Goal: Communication & Community: Share content

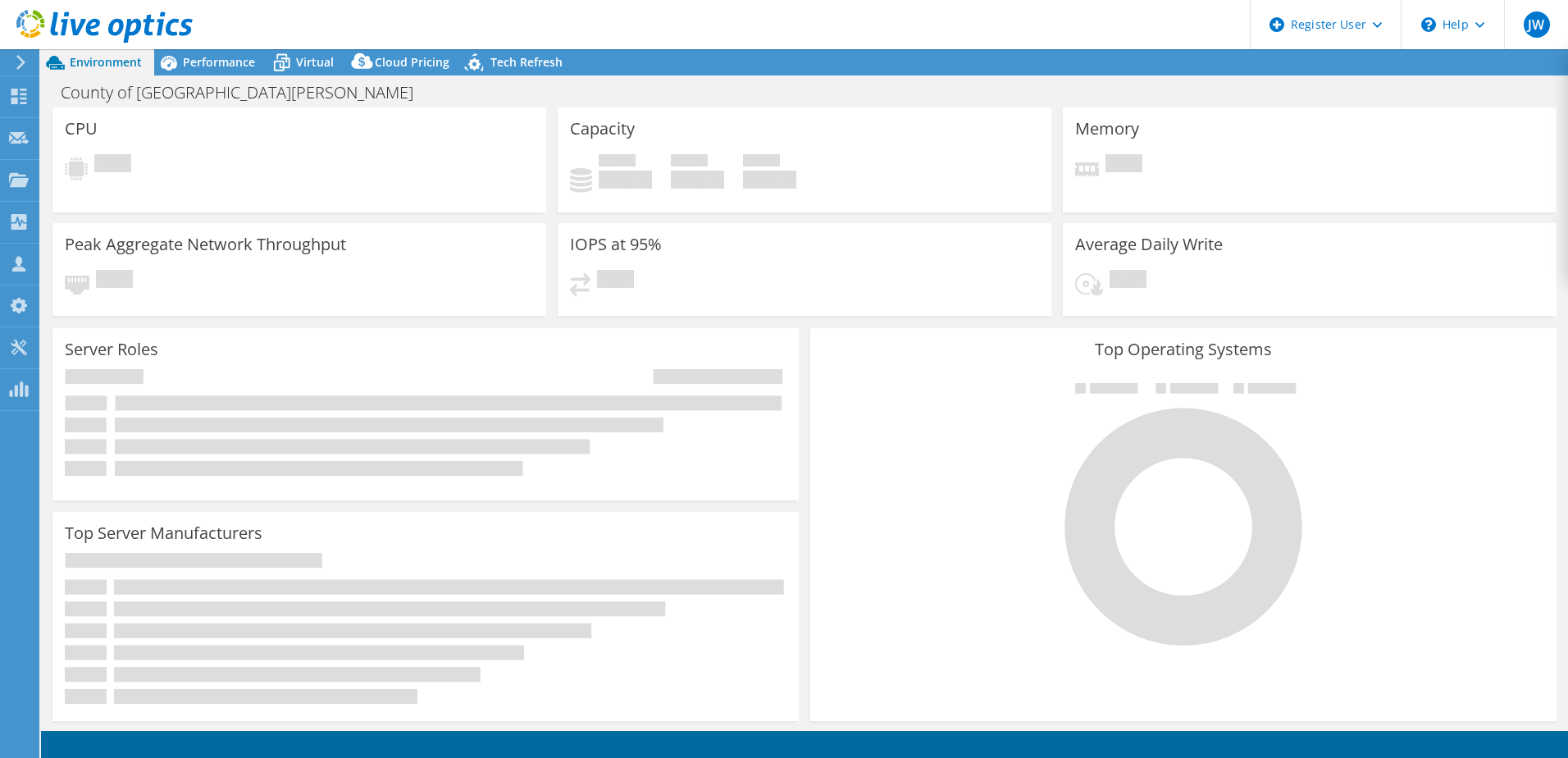
select select "USD"
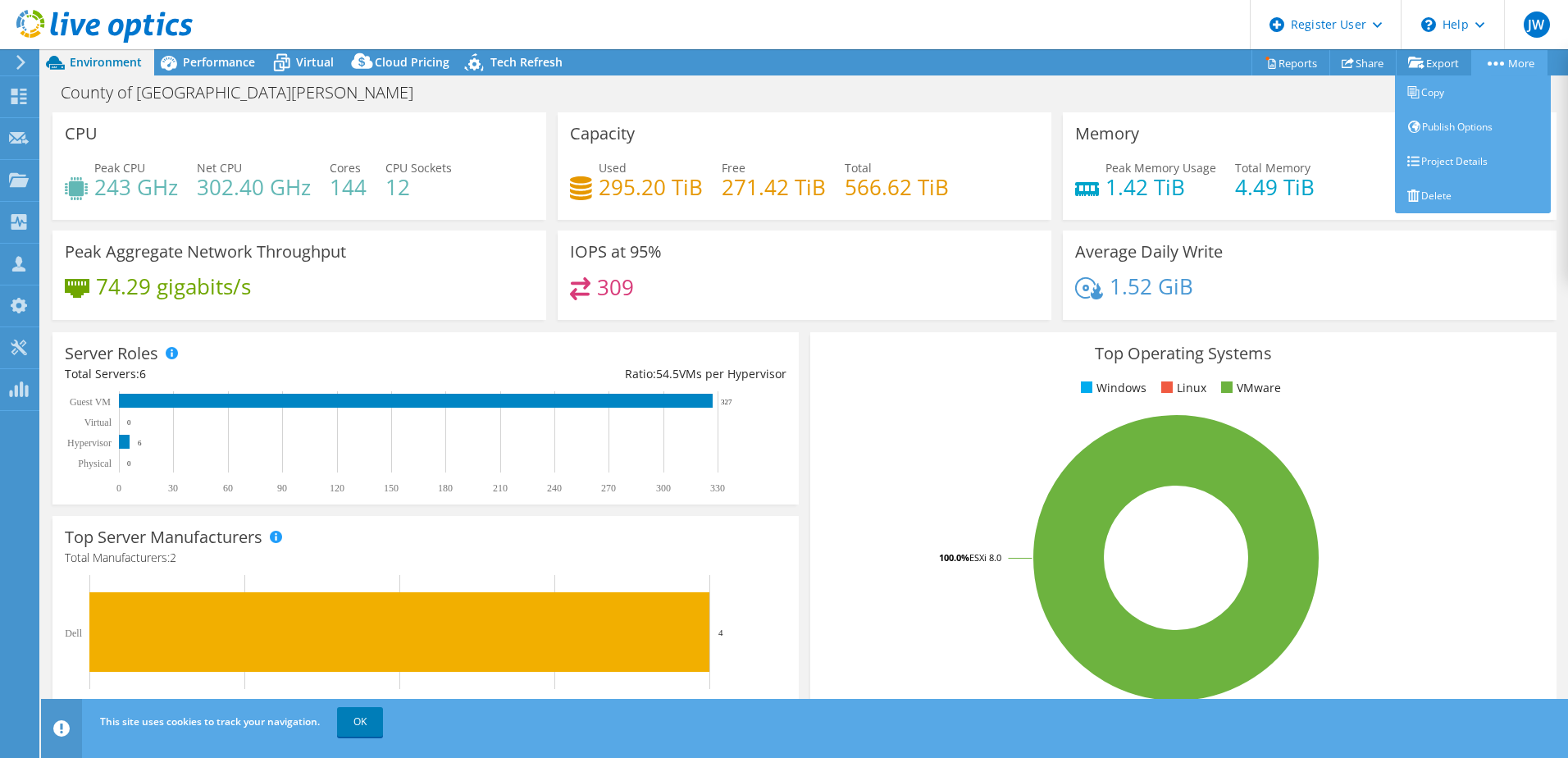
click at [1497, 62] on icon at bounding box center [1496, 64] width 17 height 4
click at [1431, 93] on link "Copy" at bounding box center [1473, 92] width 156 height 34
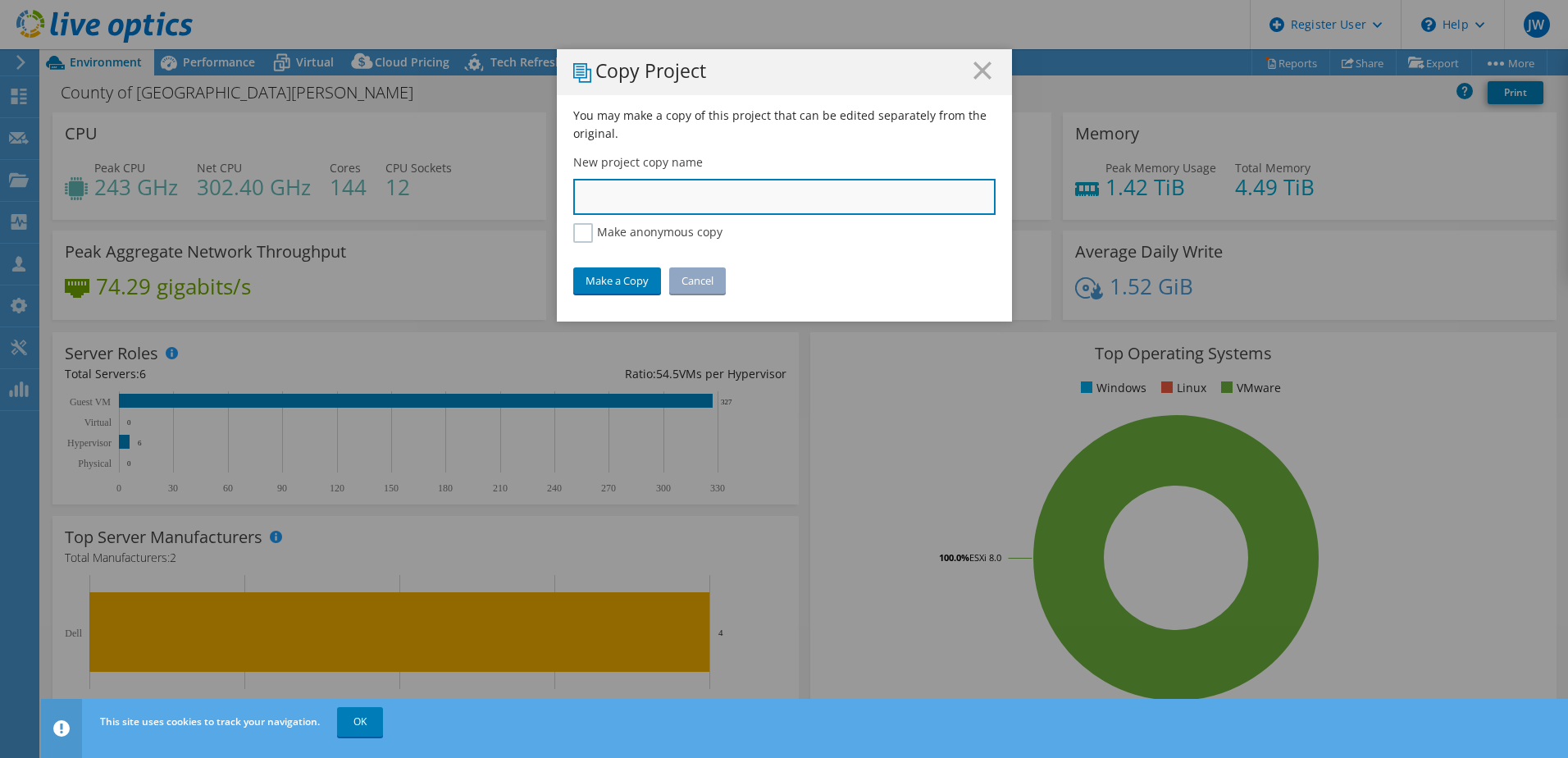
click at [894, 191] on input "text" at bounding box center [784, 197] width 422 height 36
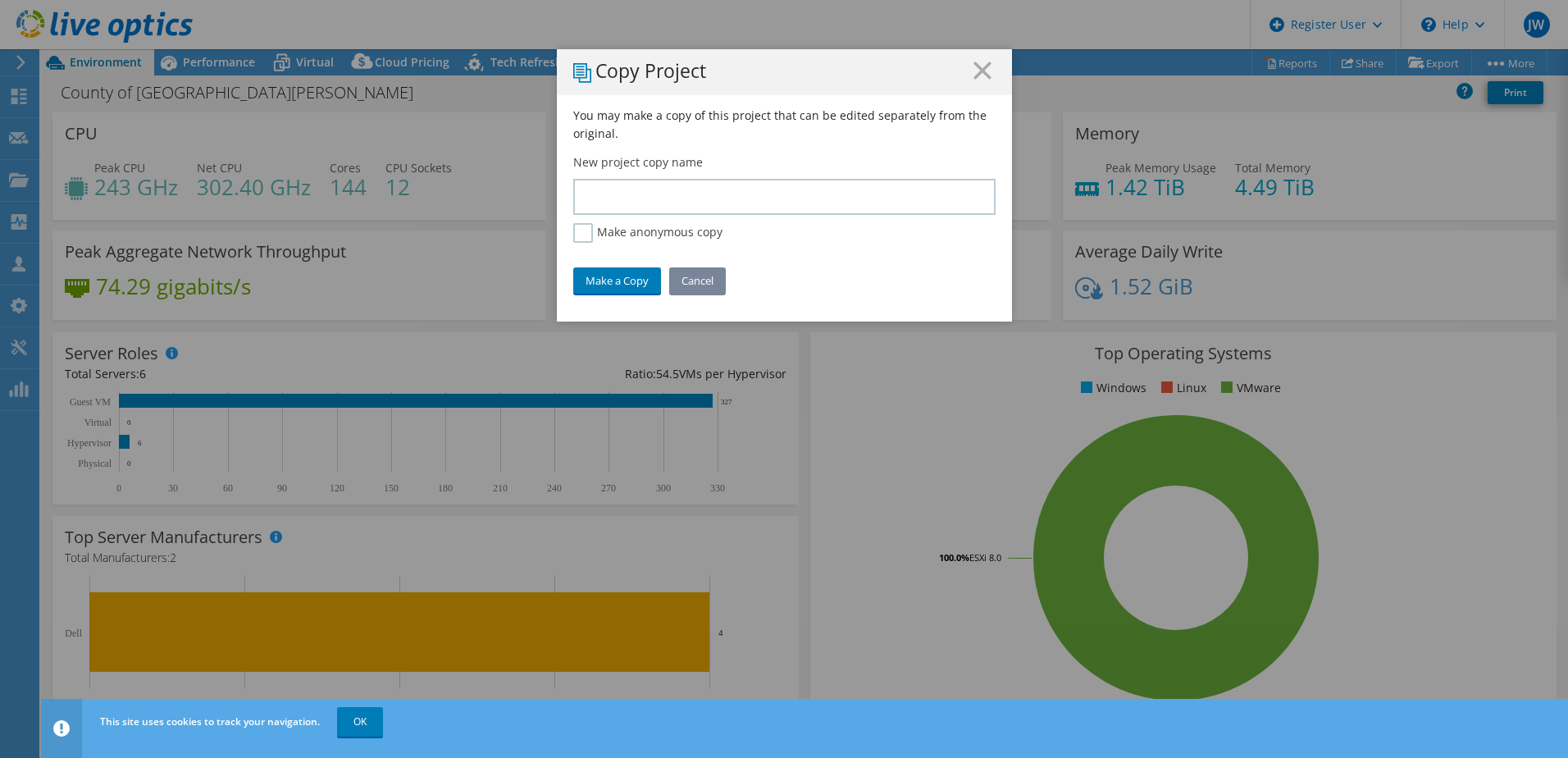
click at [695, 277] on link "Cancel" at bounding box center [697, 280] width 57 height 26
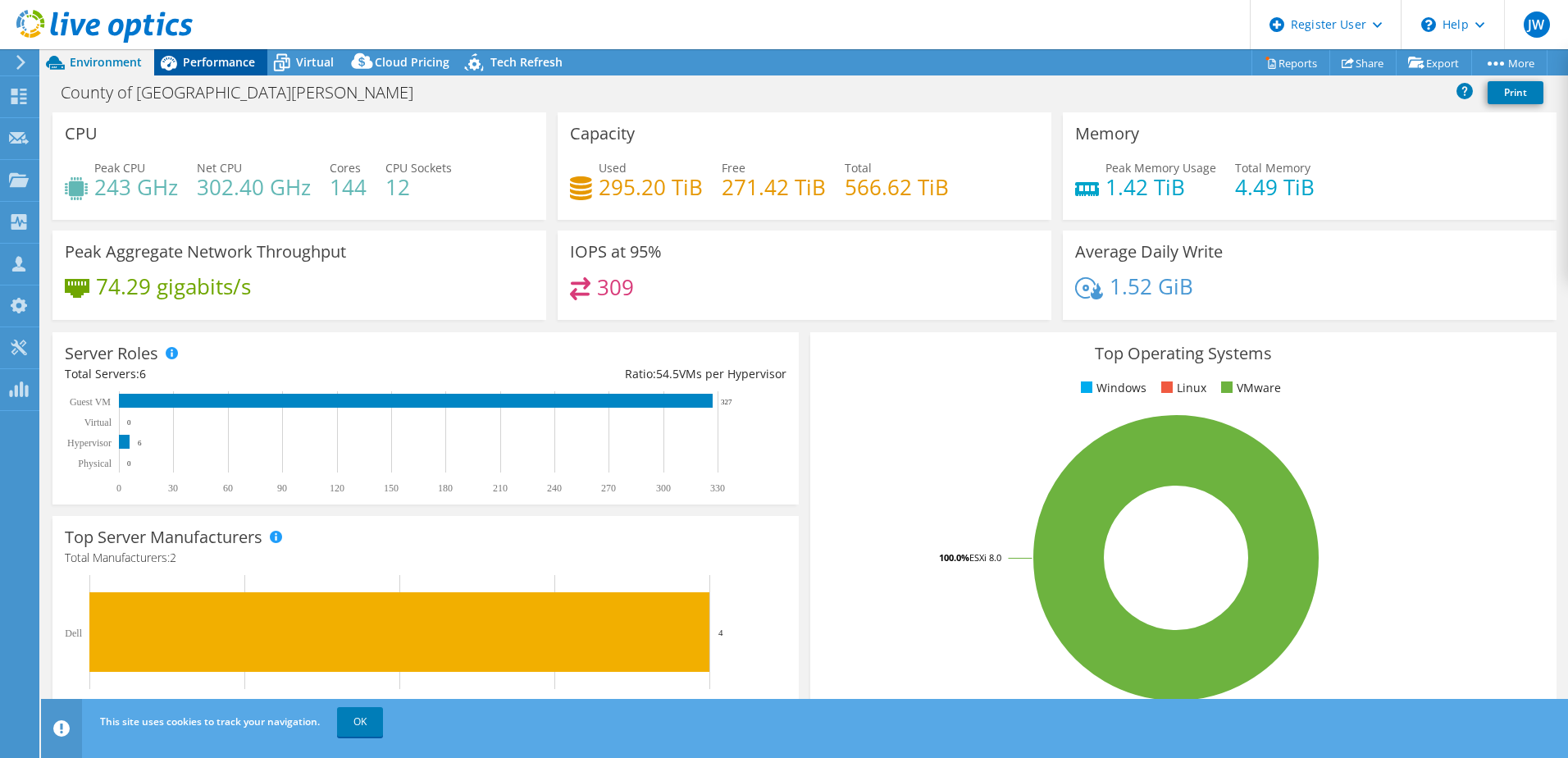
click at [203, 58] on span "Performance" at bounding box center [219, 62] width 72 height 16
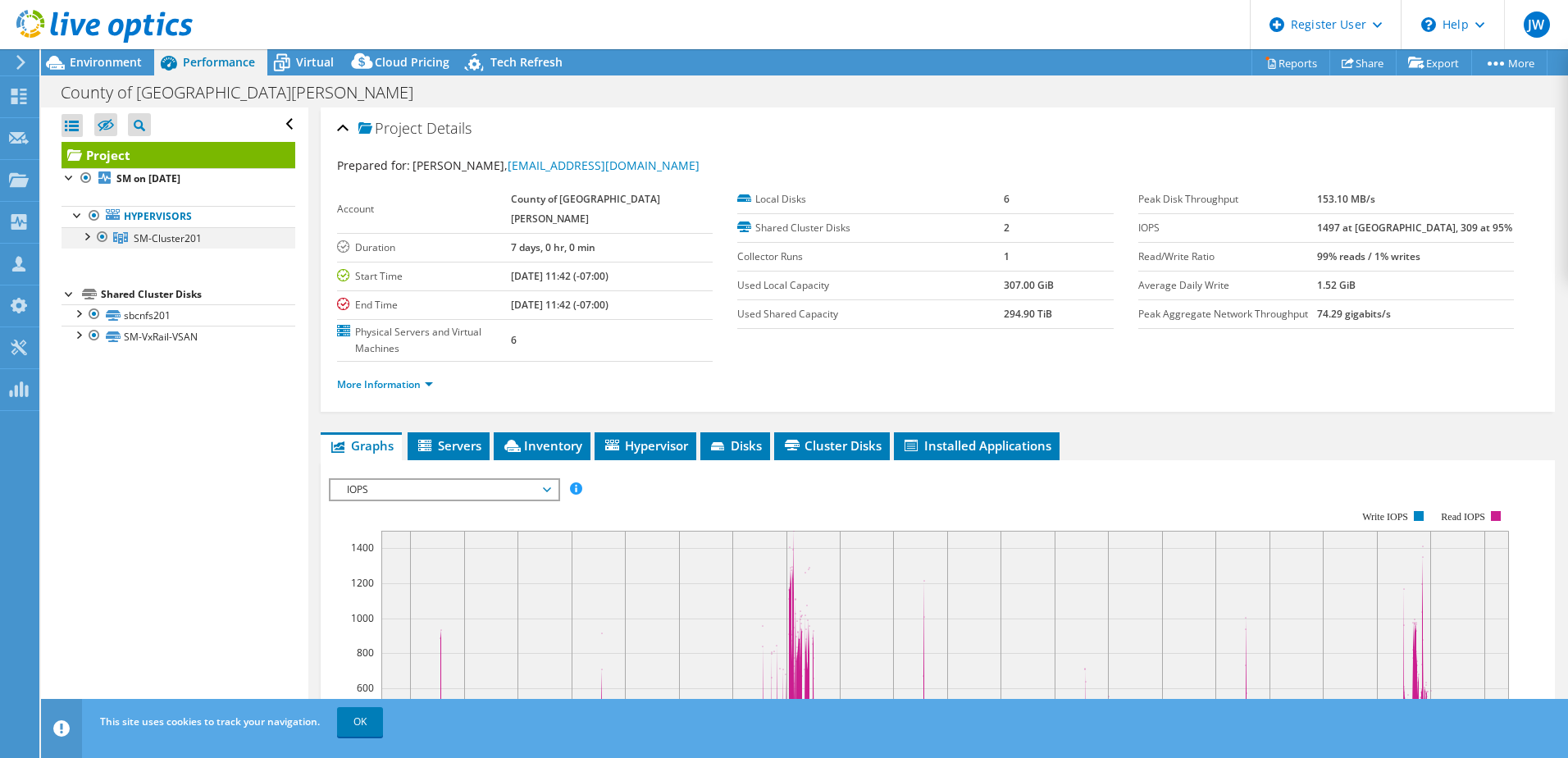
click at [83, 240] on div at bounding box center [86, 235] width 17 height 17
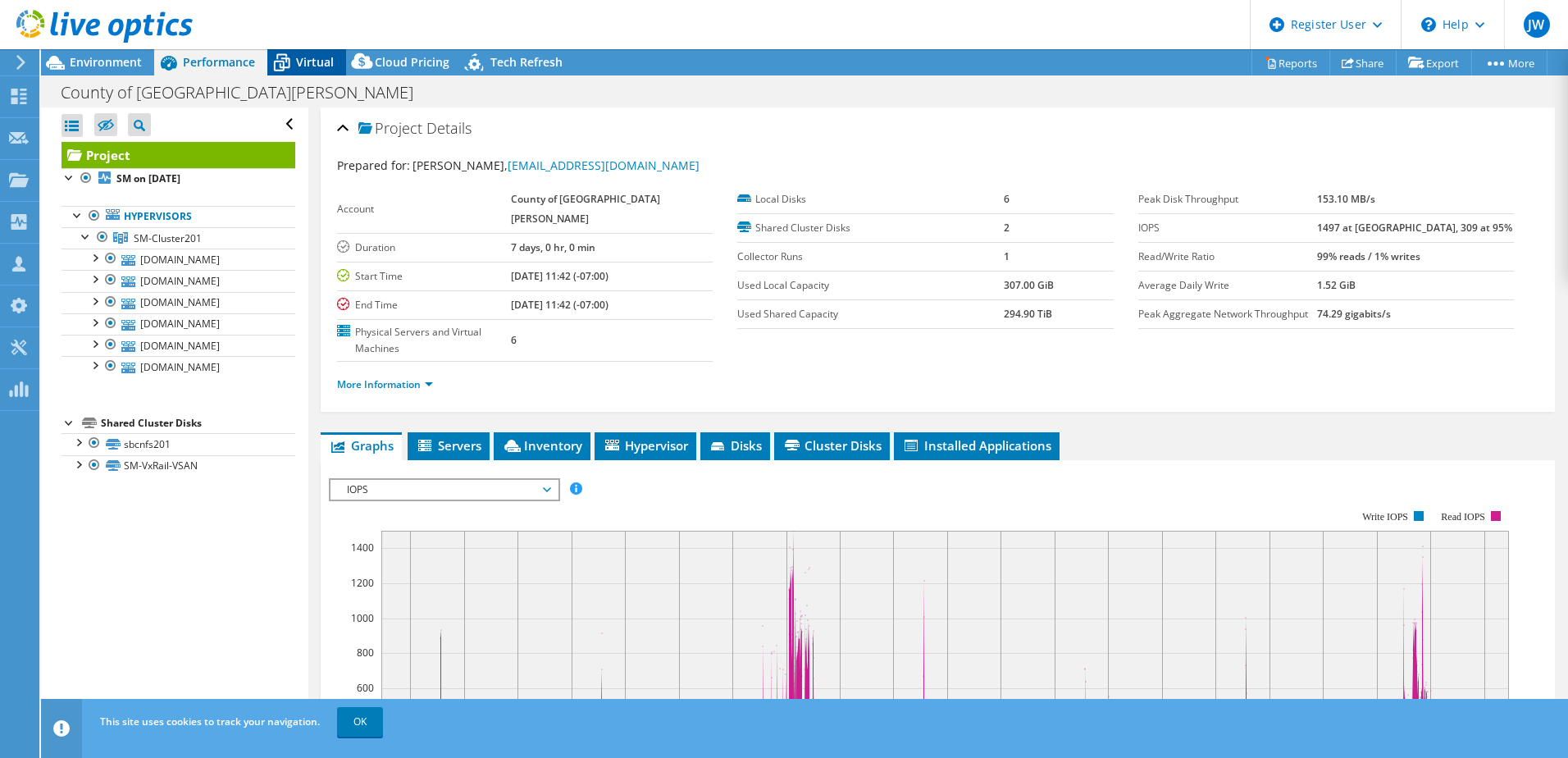
click at [314, 55] on span "Virtual" at bounding box center [314, 62] width 38 height 16
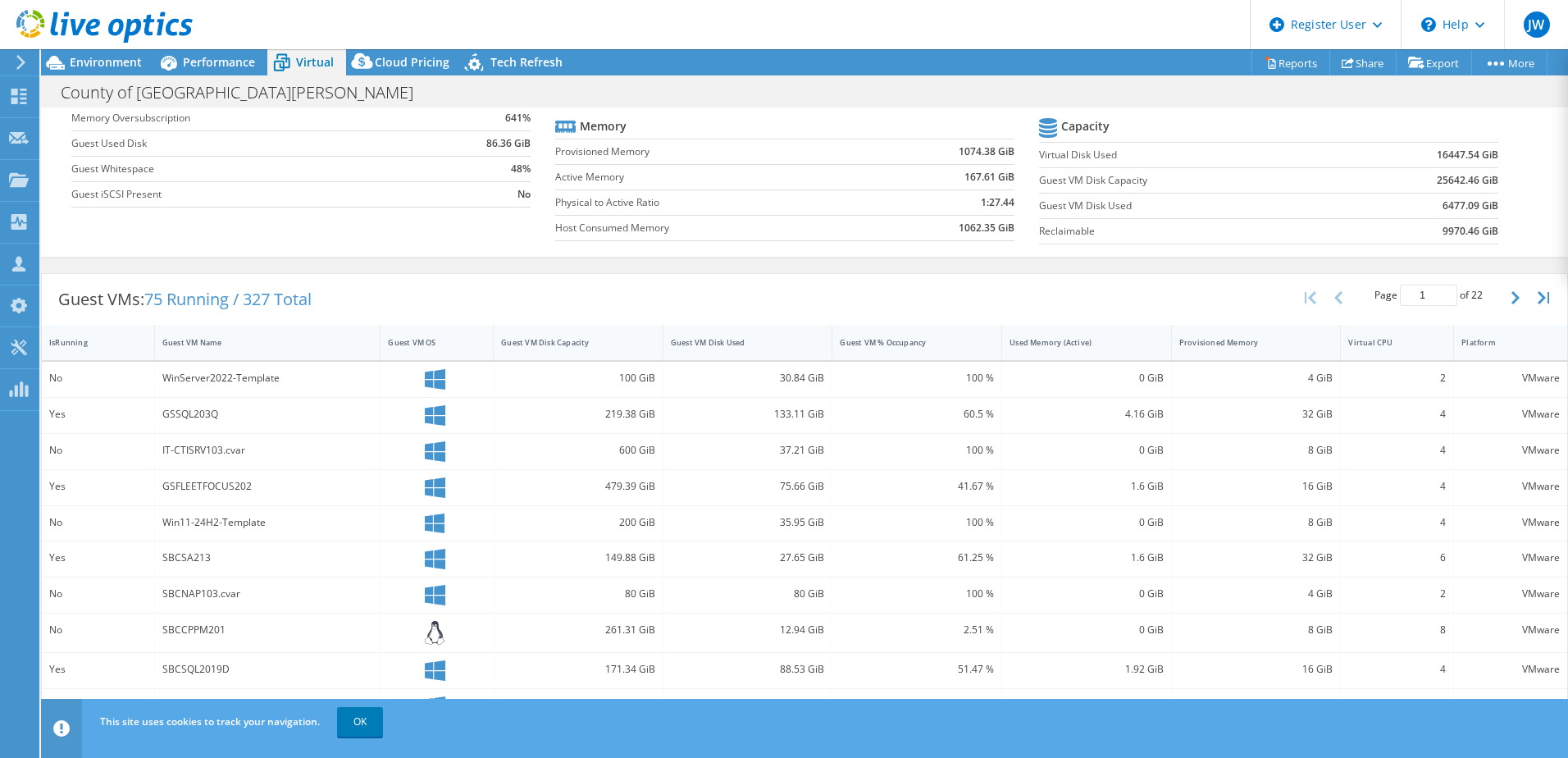
scroll to position [165, 0]
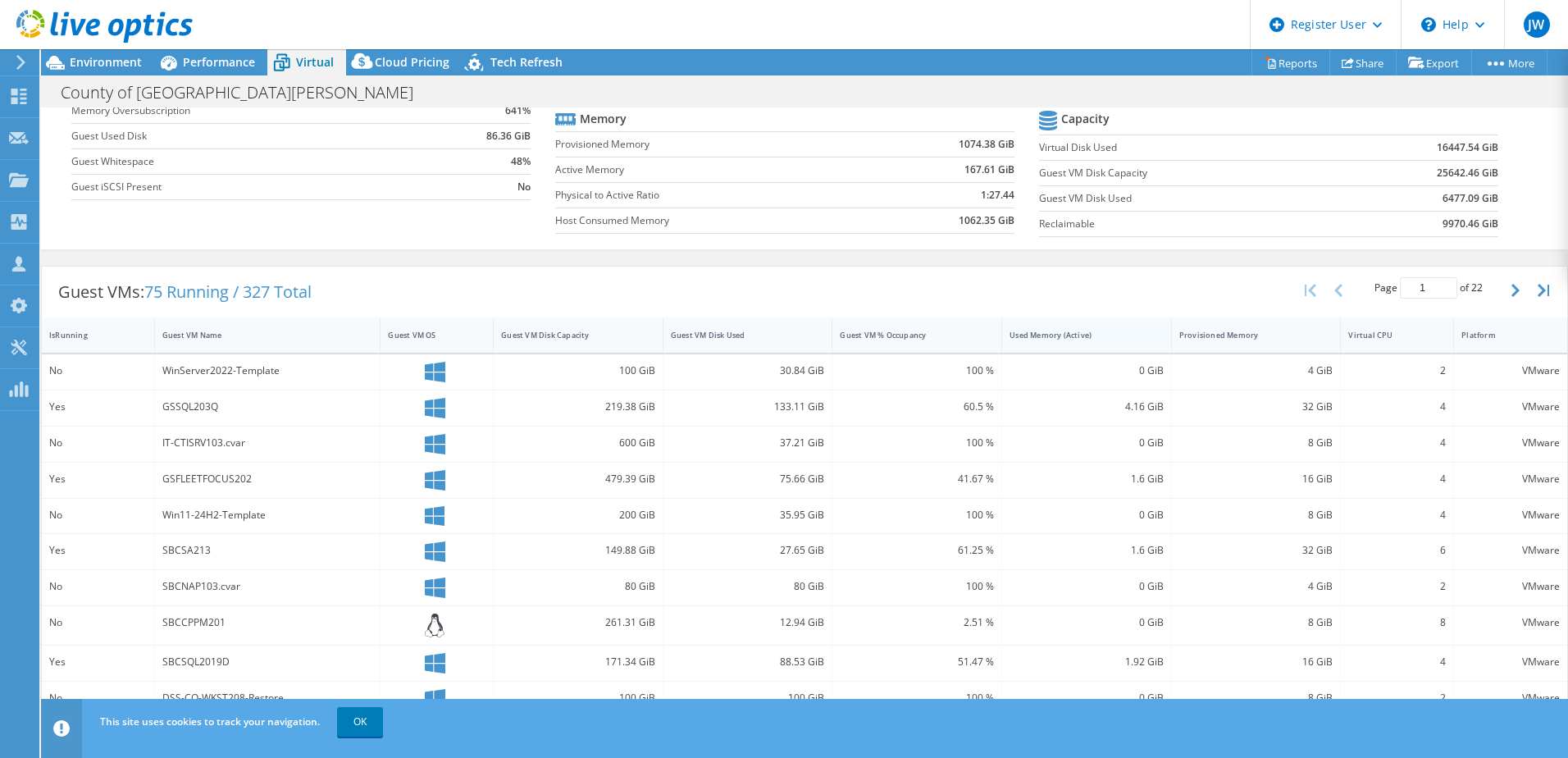
click at [1055, 336] on div "Used Memory (Active)" at bounding box center [1076, 335] width 134 height 11
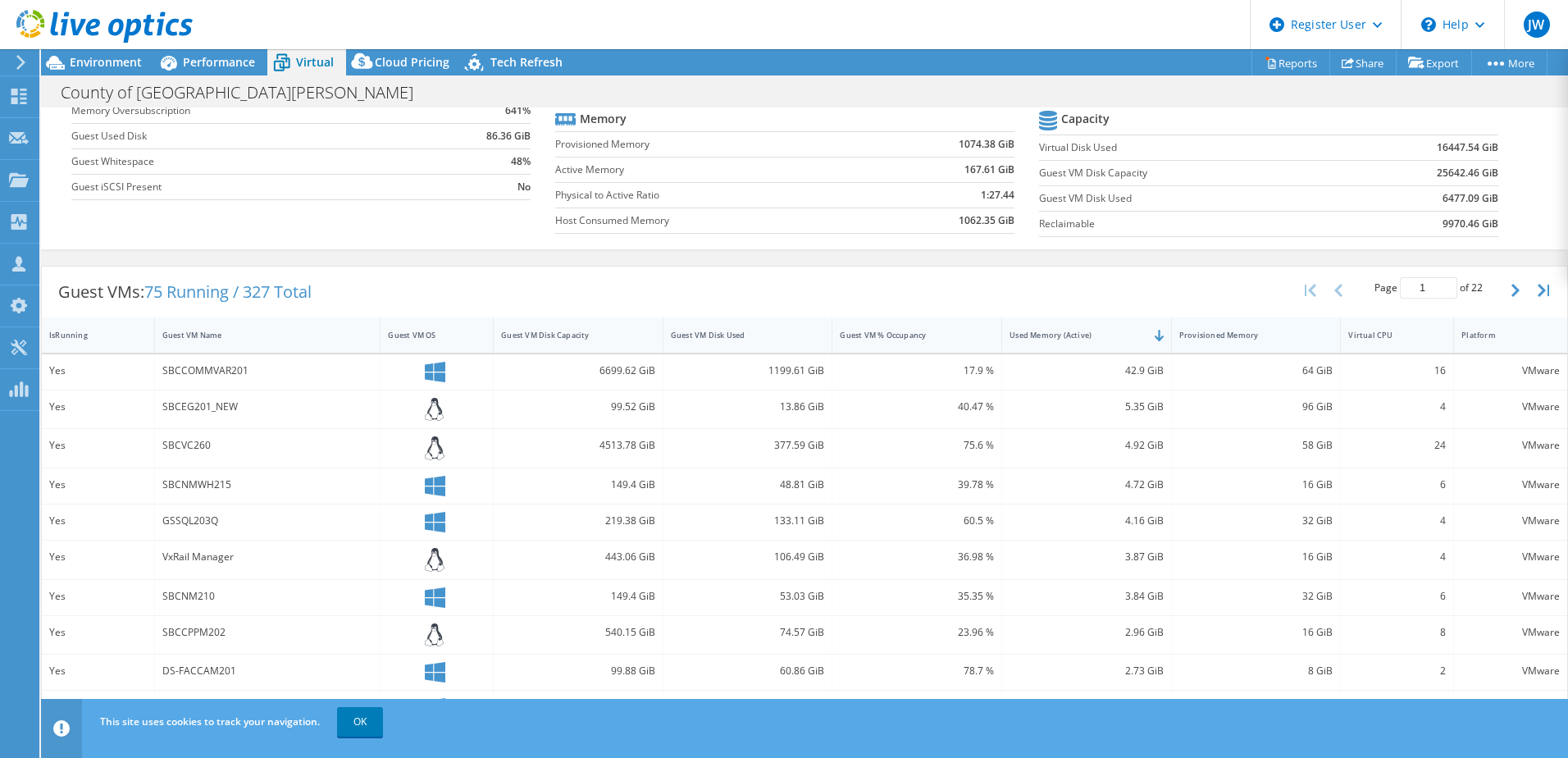
click at [1219, 346] on div "Provisioned Memory" at bounding box center [1247, 335] width 149 height 25
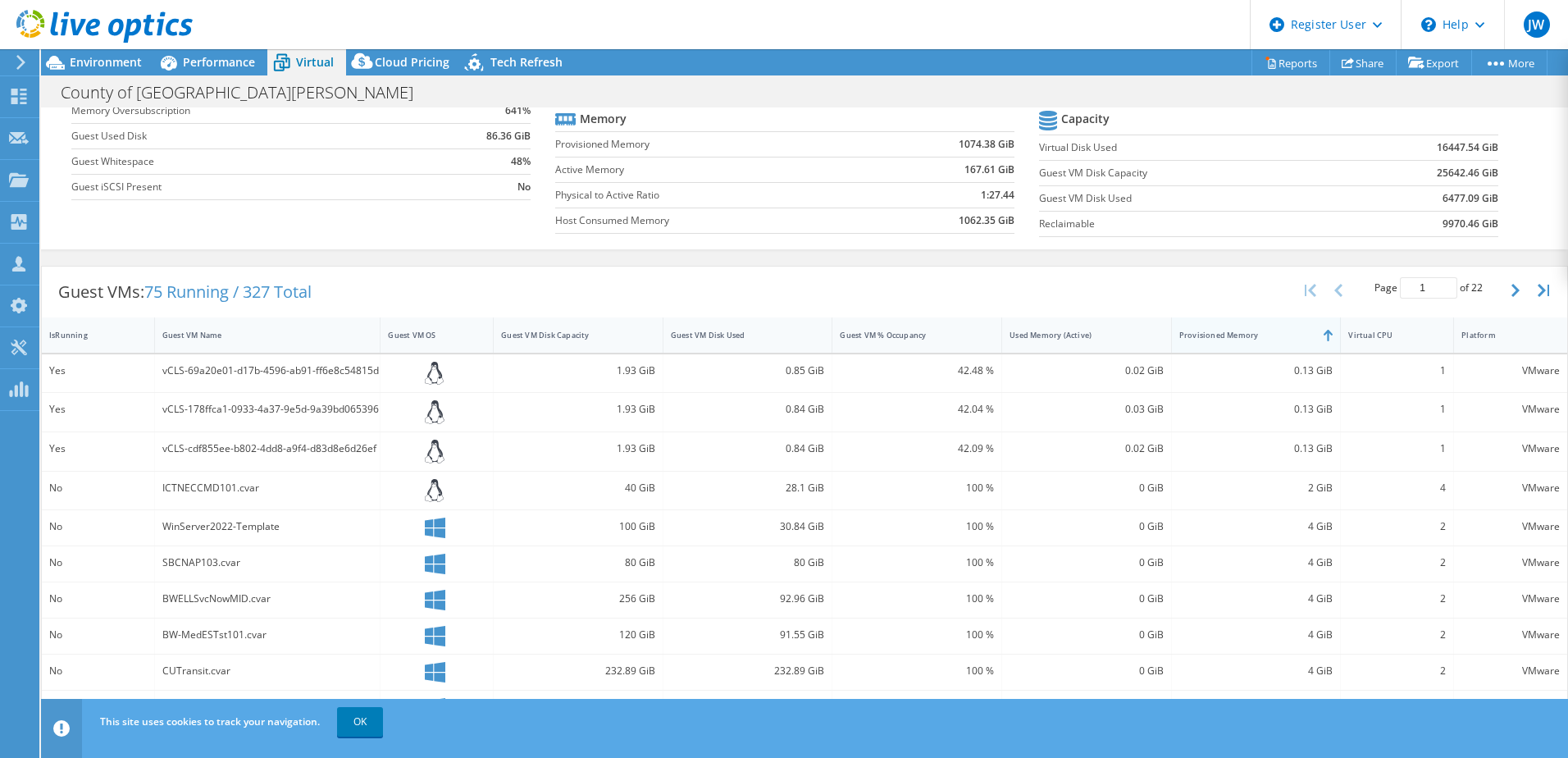
click at [1222, 340] on div "Provisioned Memory" at bounding box center [1246, 335] width 134 height 11
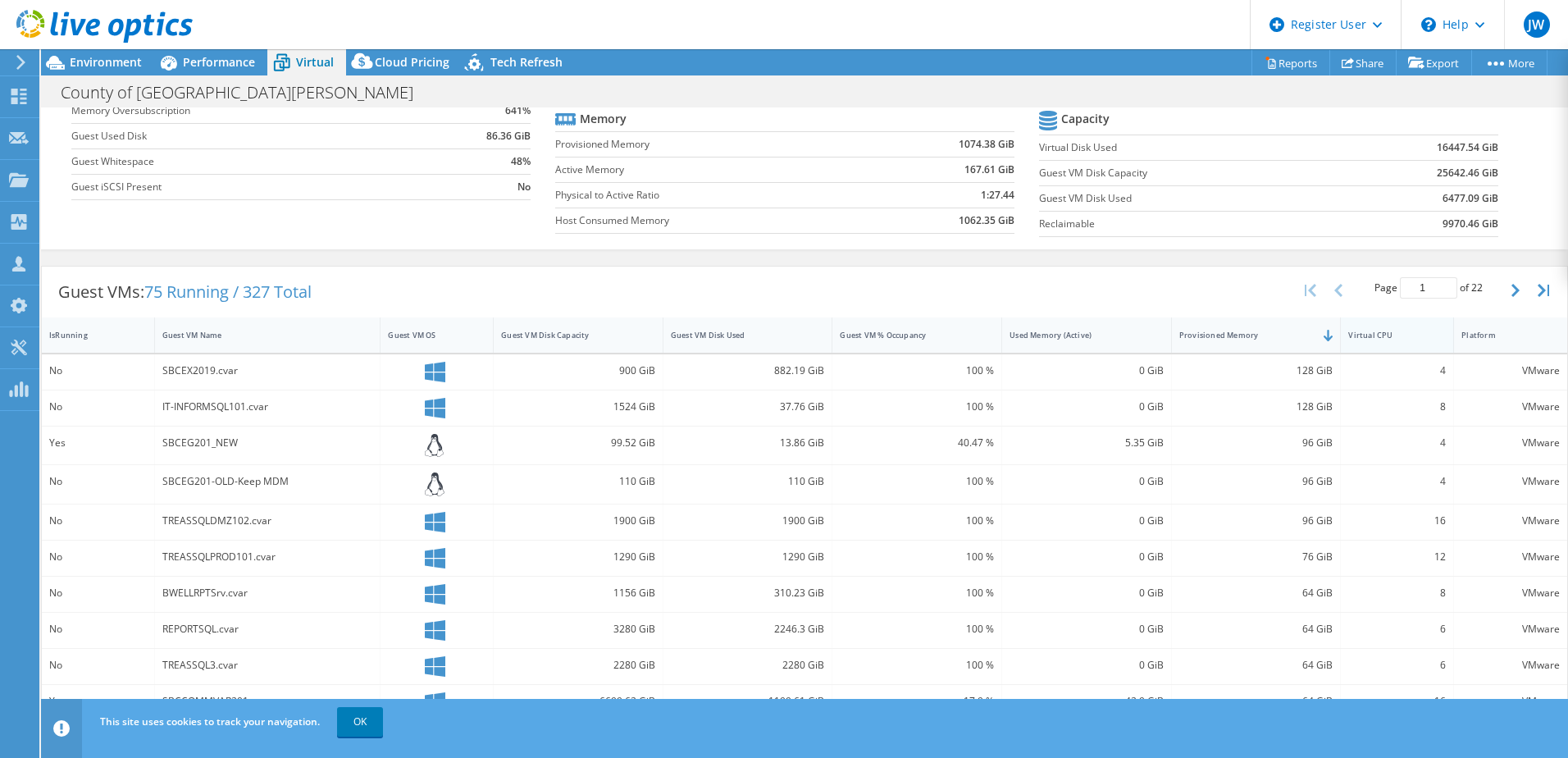
click at [1381, 327] on div "Virtual CPU" at bounding box center [1387, 335] width 93 height 25
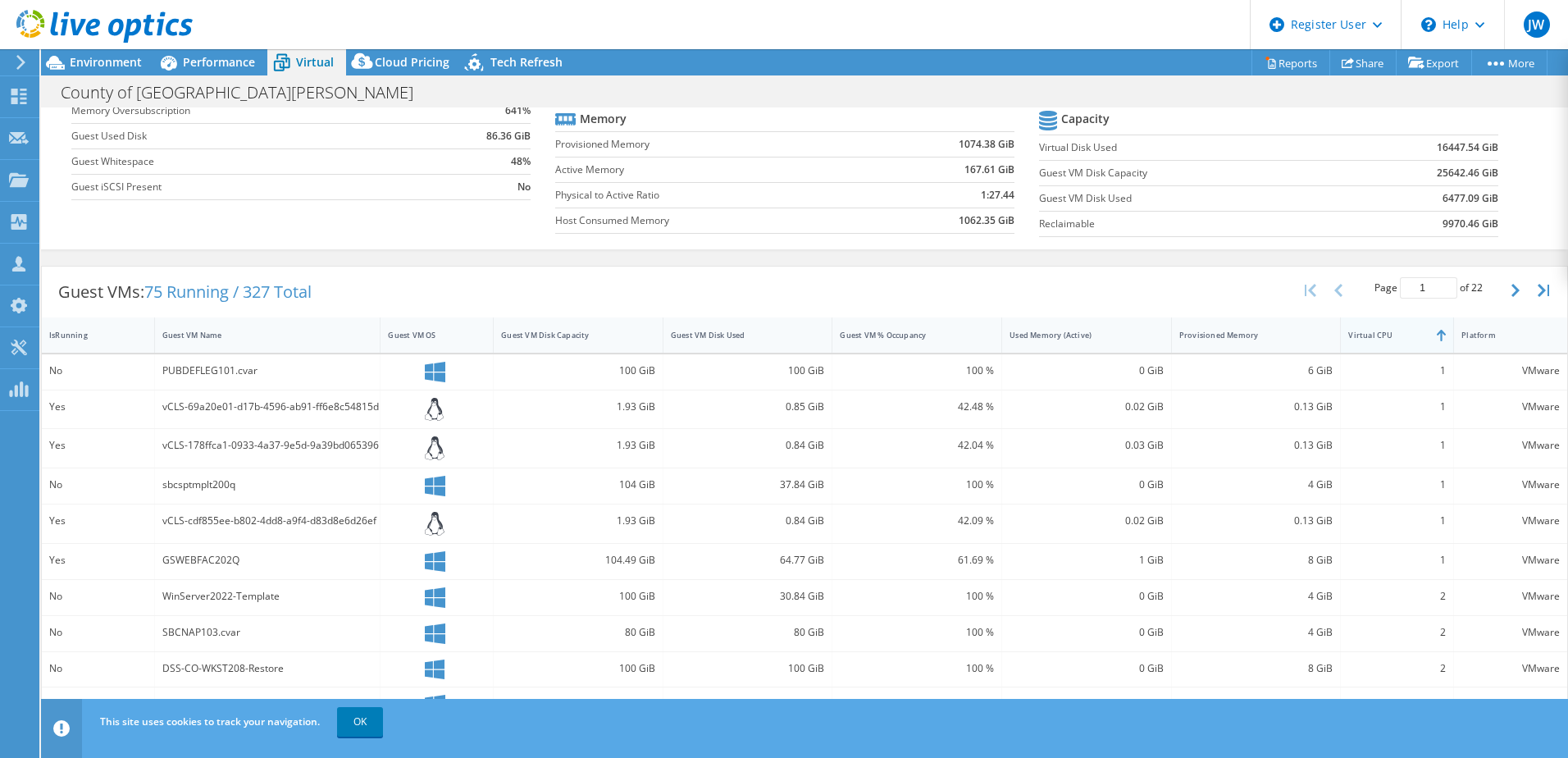
click at [1381, 327] on div "Virtual CPU" at bounding box center [1387, 335] width 93 height 25
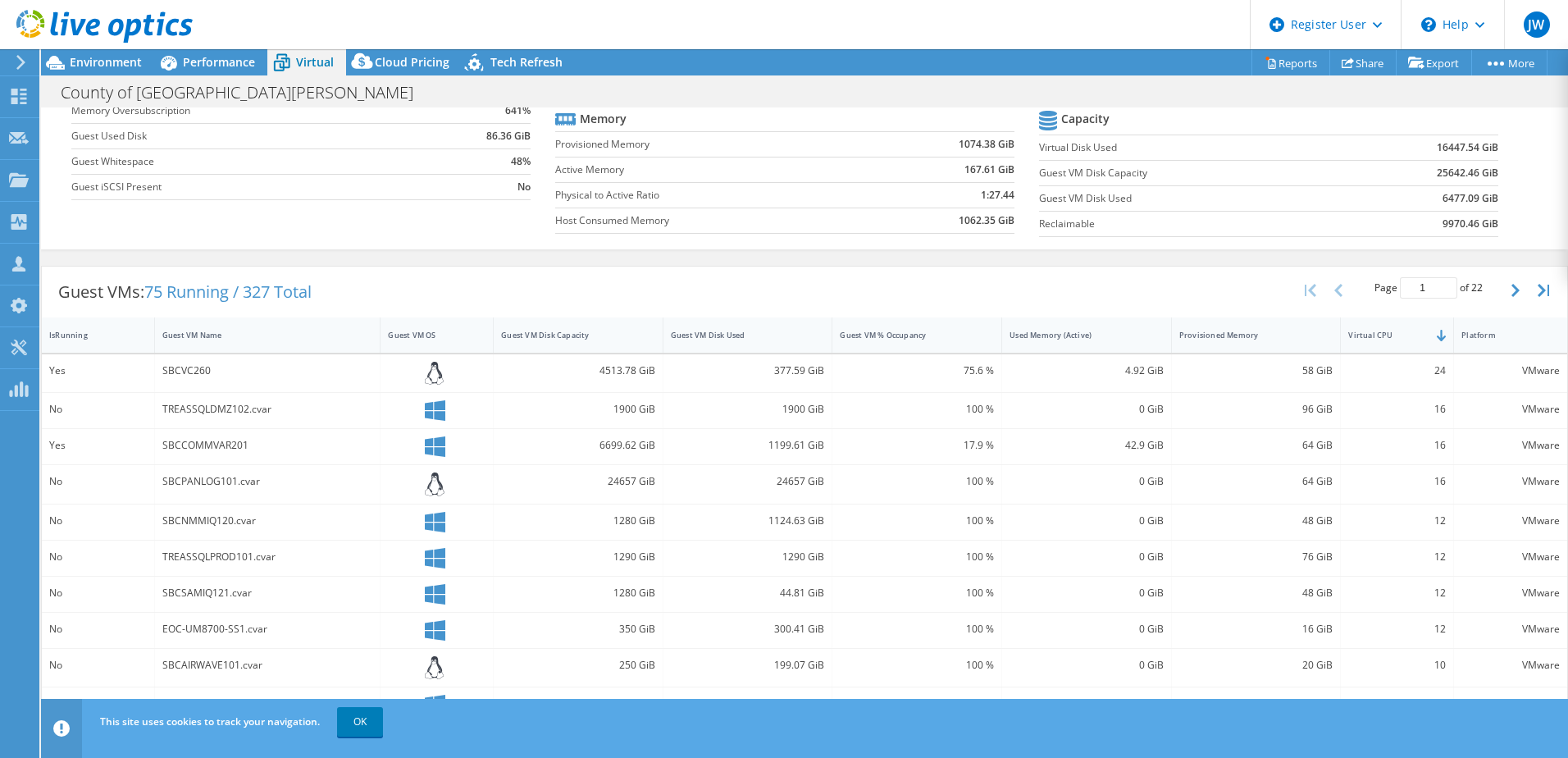
click at [290, 371] on div "SBCVC260" at bounding box center [267, 370] width 211 height 18
click at [201, 362] on div "SBCVC260" at bounding box center [267, 370] width 211 height 18
click at [71, 58] on span "Environment" at bounding box center [106, 62] width 72 height 16
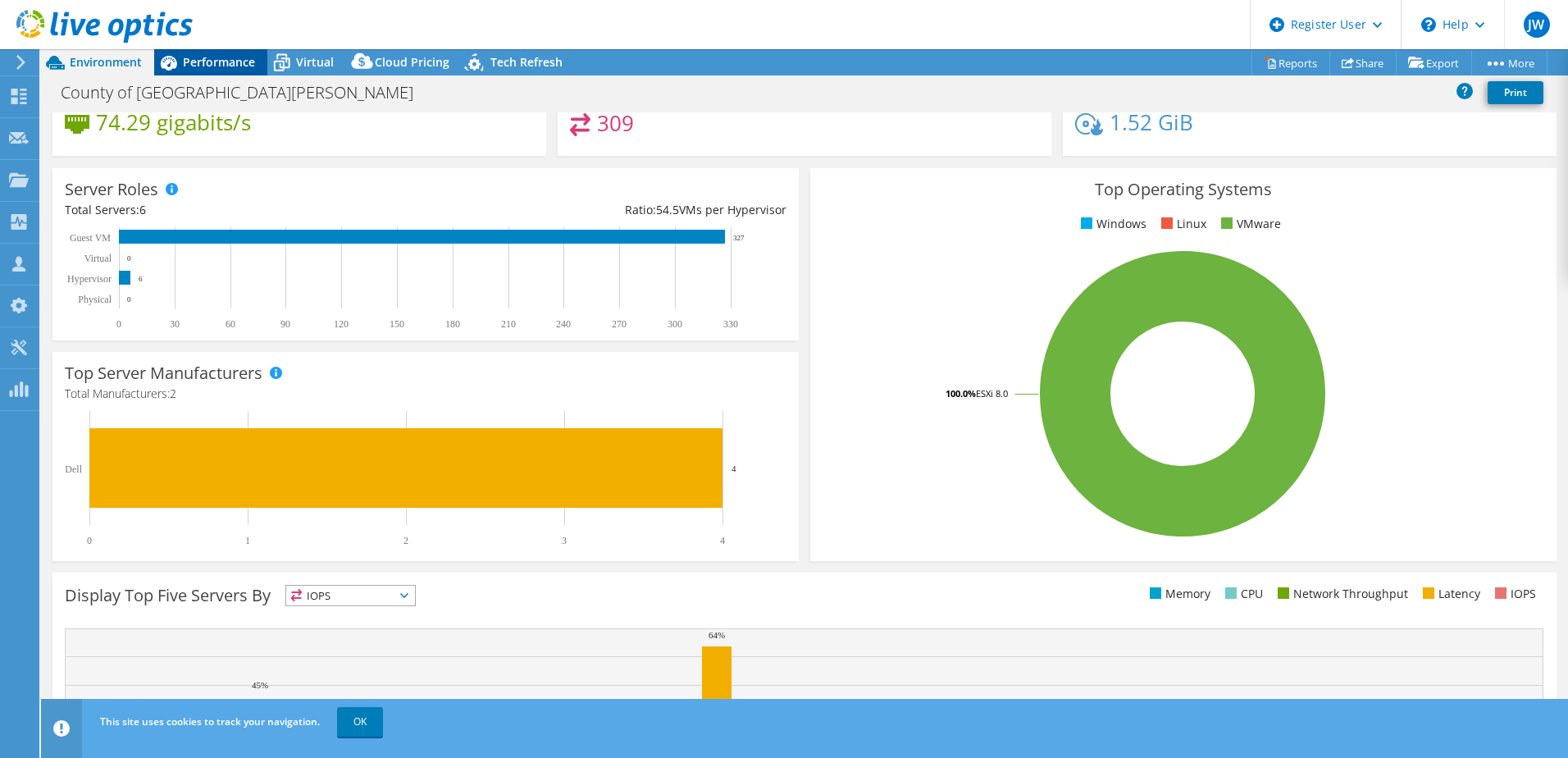
click at [194, 63] on span "Performance" at bounding box center [219, 62] width 72 height 16
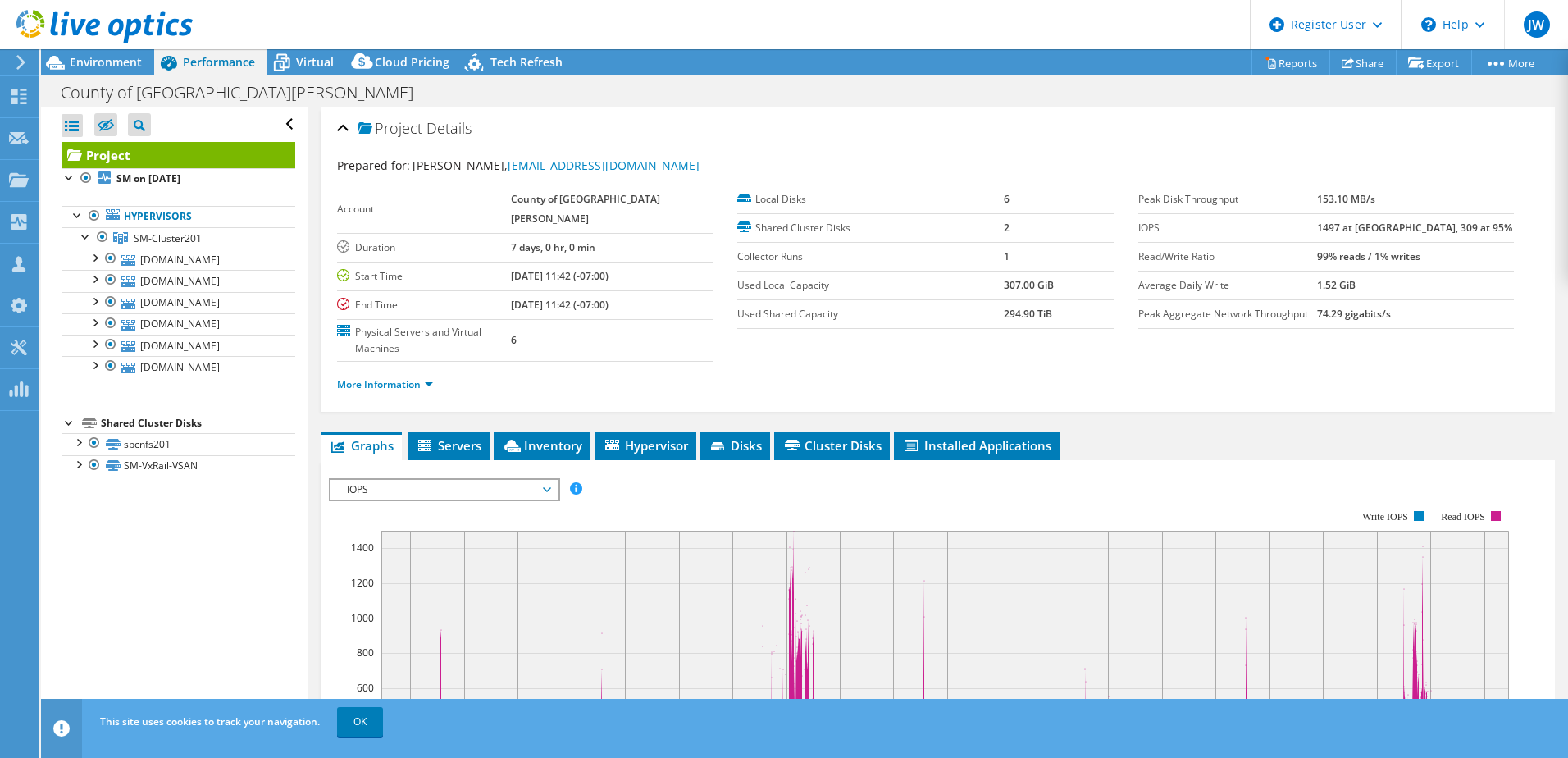
scroll to position [0, 0]
click at [575, 437] on span "Inventory" at bounding box center [543, 445] width 80 height 17
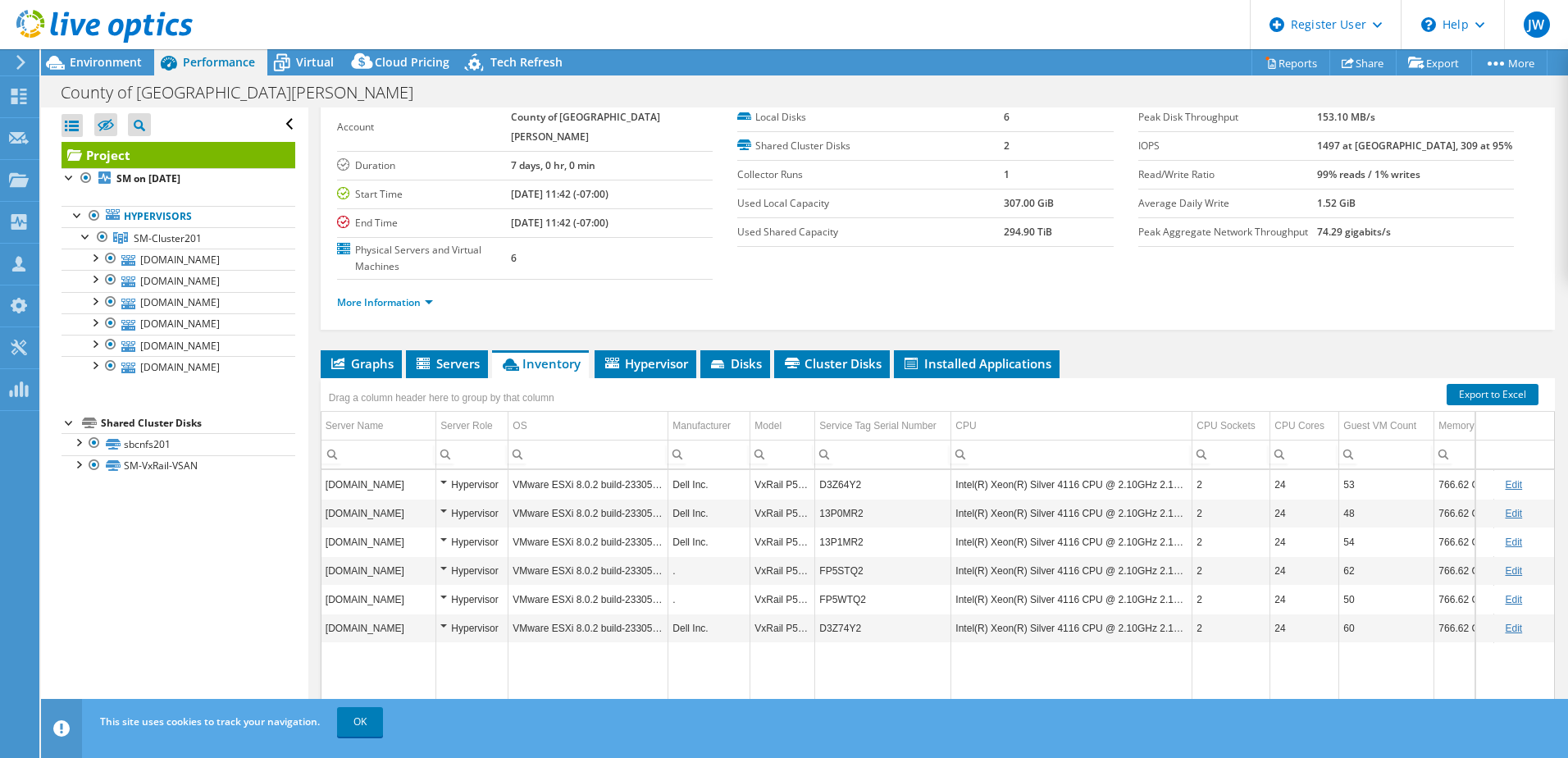
scroll to position [113, 0]
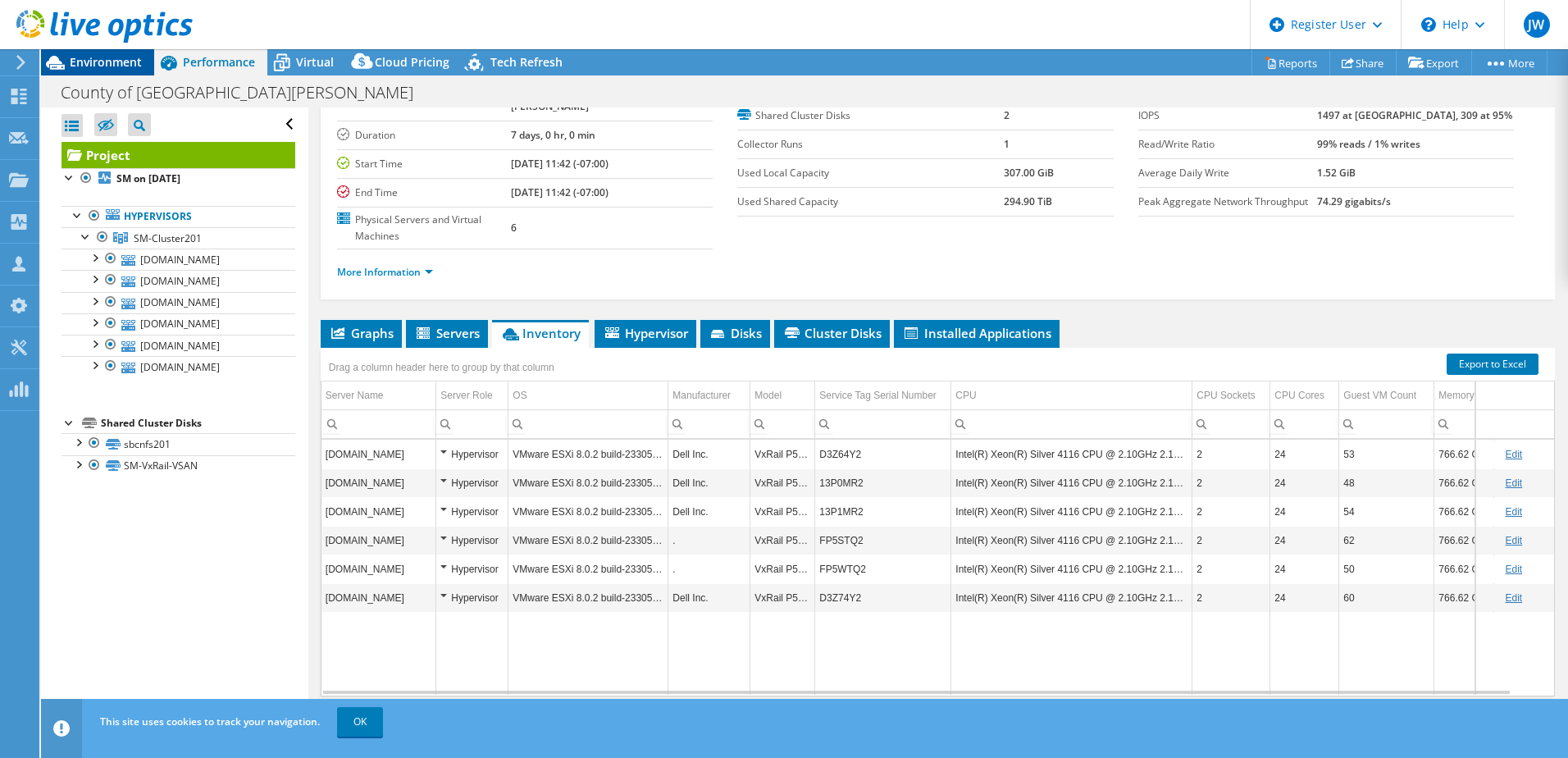
click at [108, 58] on span "Environment" at bounding box center [106, 62] width 72 height 16
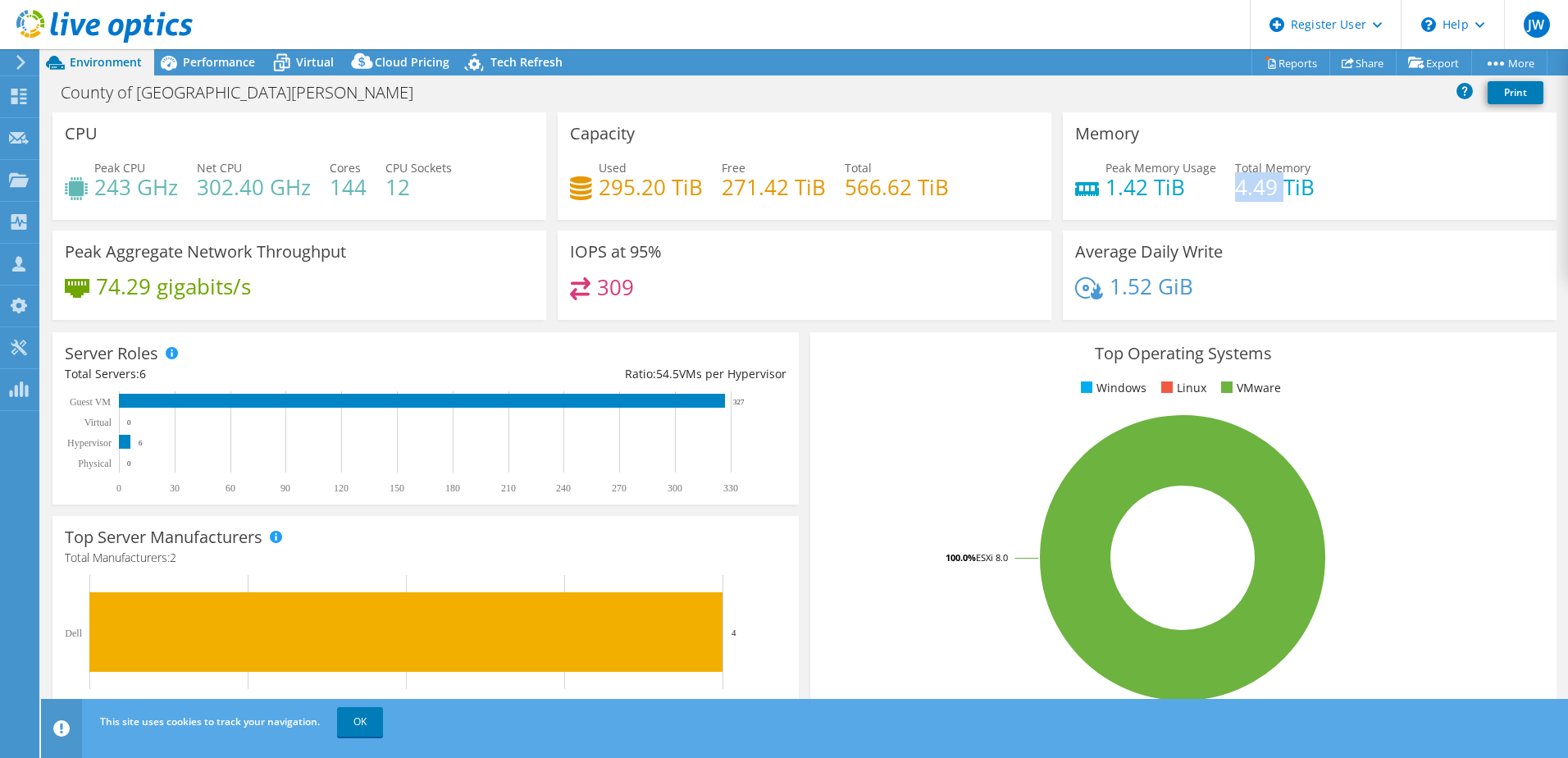
drag, startPoint x: 1225, startPoint y: 189, endPoint x: 1279, endPoint y: 199, distance: 54.9
click at [1279, 196] on h4 "4.49 TiB" at bounding box center [1274, 187] width 79 height 18
drag, startPoint x: 1279, startPoint y: 199, endPoint x: 1369, endPoint y: 206, distance: 90.3
click at [1369, 206] on div "Peak Memory Usage 1.42 TiB Total Memory 4.49 TiB" at bounding box center [1309, 185] width 469 height 53
drag, startPoint x: 1102, startPoint y: 191, endPoint x: 1141, endPoint y: 185, distance: 39.5
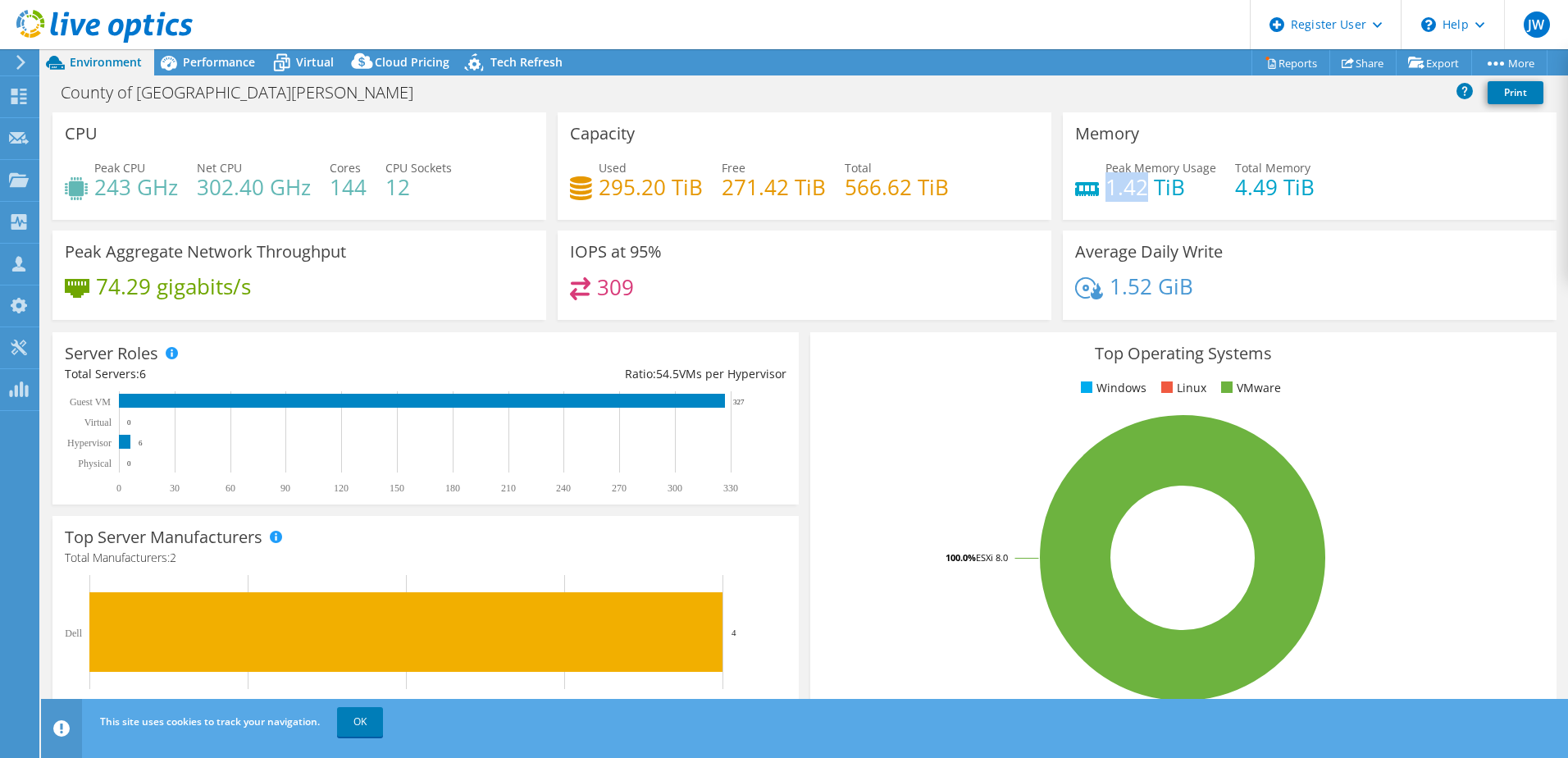
click at [1141, 185] on h4 "1.42 TiB" at bounding box center [1161, 187] width 111 height 18
drag, startPoint x: 1141, startPoint y: 185, endPoint x: 1365, endPoint y: 148, distance: 227.0
click at [1365, 148] on div "Memory Peak Memory Usage 1.42 TiB Total Memory 4.49 TiB" at bounding box center [1309, 166] width 494 height 108
click at [310, 63] on span "Virtual" at bounding box center [314, 62] width 38 height 16
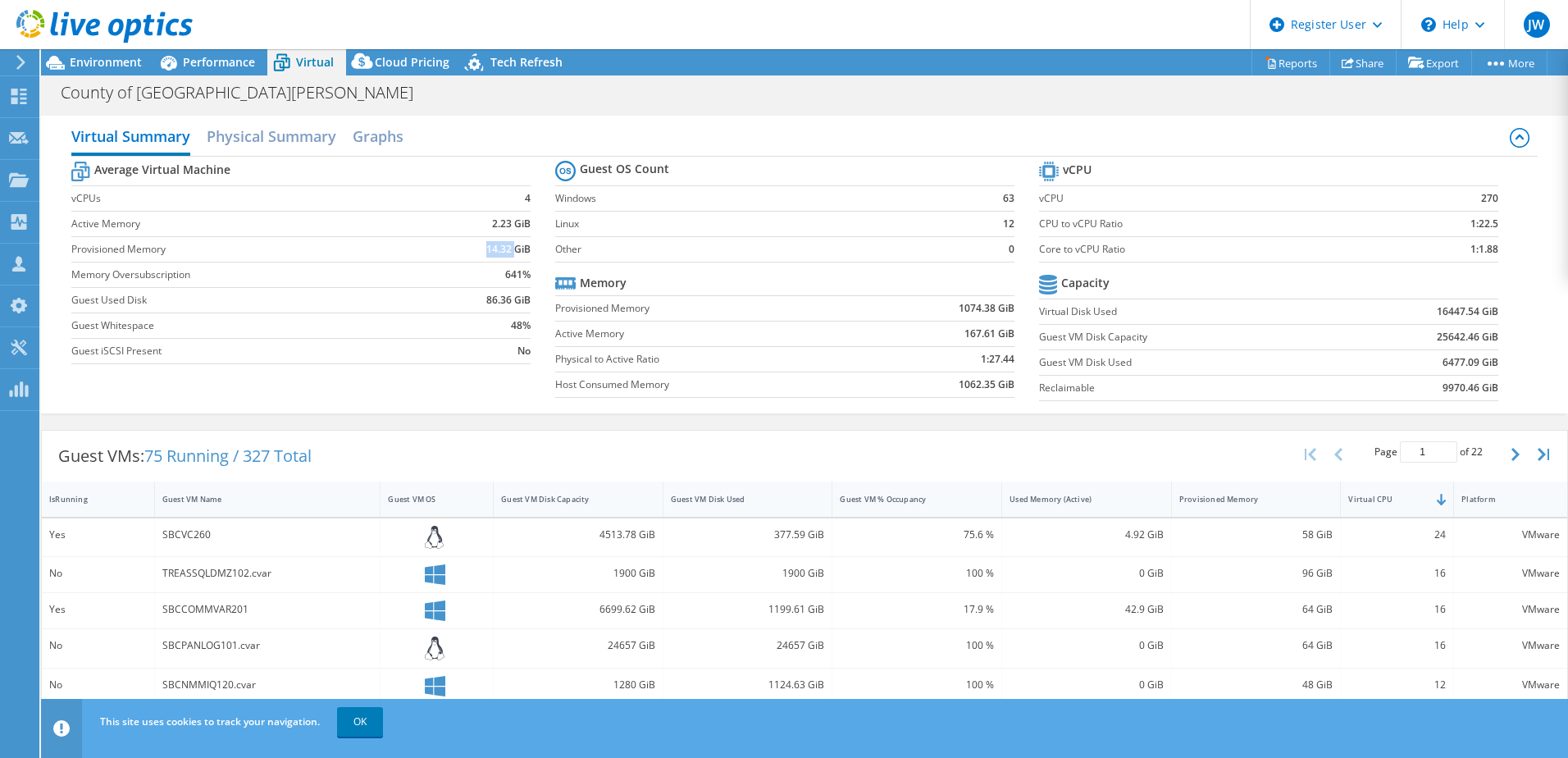
drag, startPoint x: 417, startPoint y: 250, endPoint x: 512, endPoint y: 255, distance: 95.1
click at [512, 255] on tr "Provisioned Memory 14.32 GiB" at bounding box center [301, 249] width 459 height 25
drag, startPoint x: 512, startPoint y: 255, endPoint x: 455, endPoint y: 212, distance: 71.4
click at [455, 212] on td "2.23 GiB" at bounding box center [481, 223] width 100 height 25
drag, startPoint x: 474, startPoint y: 224, endPoint x: 499, endPoint y: 230, distance: 25.7
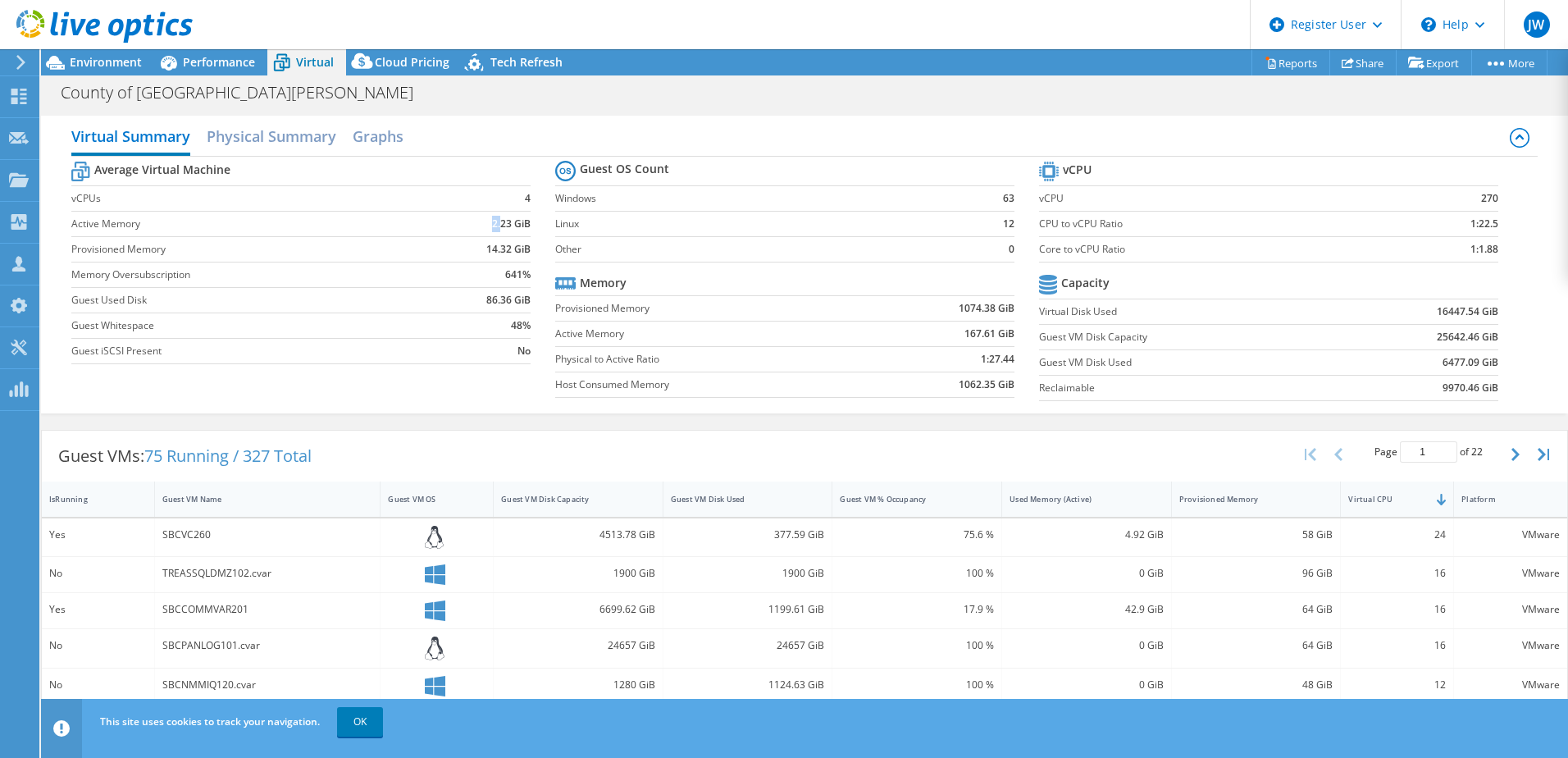
click at [499, 230] on td "2.23 GiB" at bounding box center [481, 223] width 100 height 25
click at [499, 230] on b "2.23 GiB" at bounding box center [511, 223] width 38 height 17
click at [116, 54] on div at bounding box center [96, 27] width 193 height 55
click at [114, 62] on span "Environment" at bounding box center [106, 62] width 72 height 16
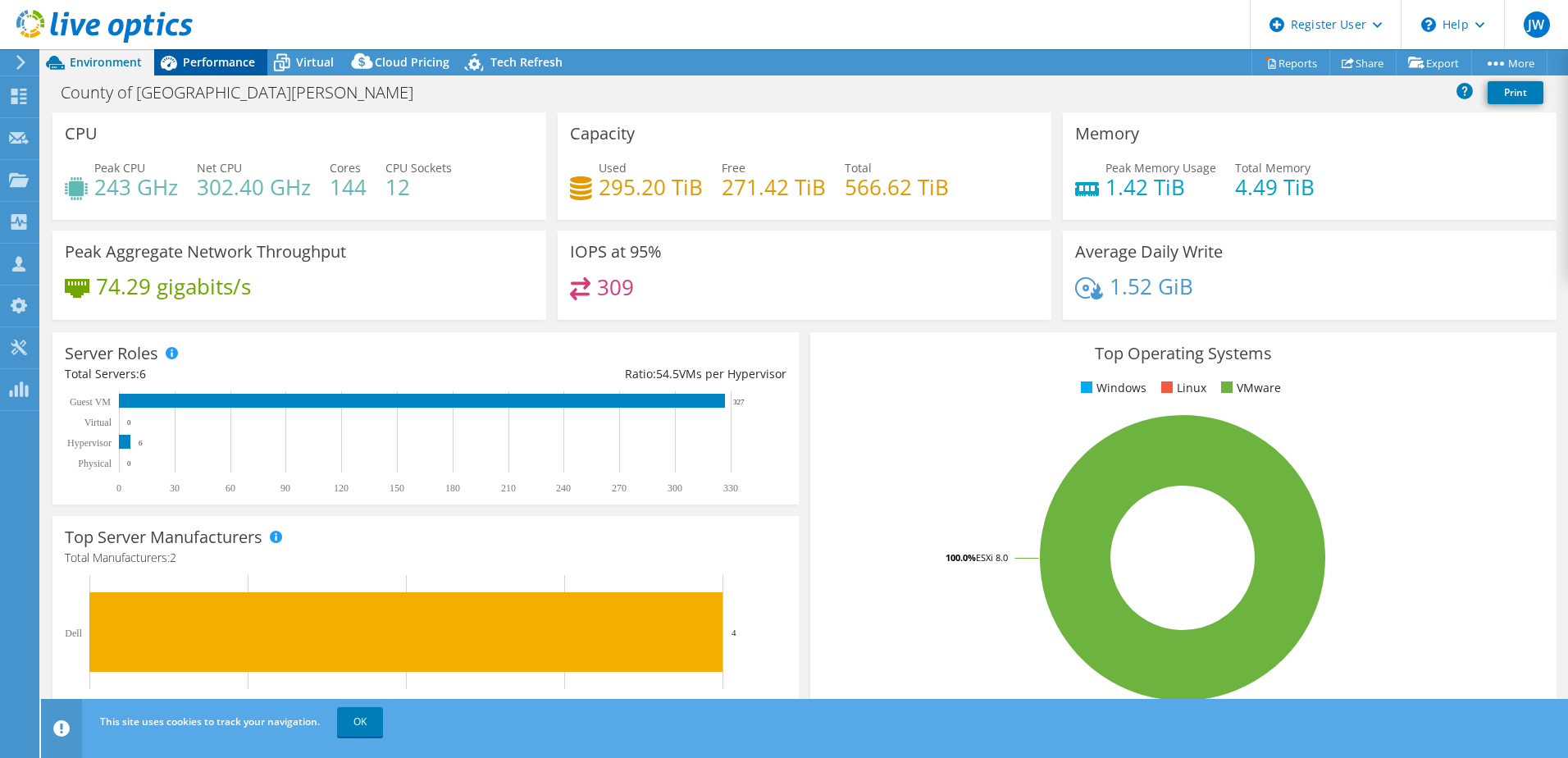
click at [244, 66] on span "Performance" at bounding box center [219, 62] width 72 height 16
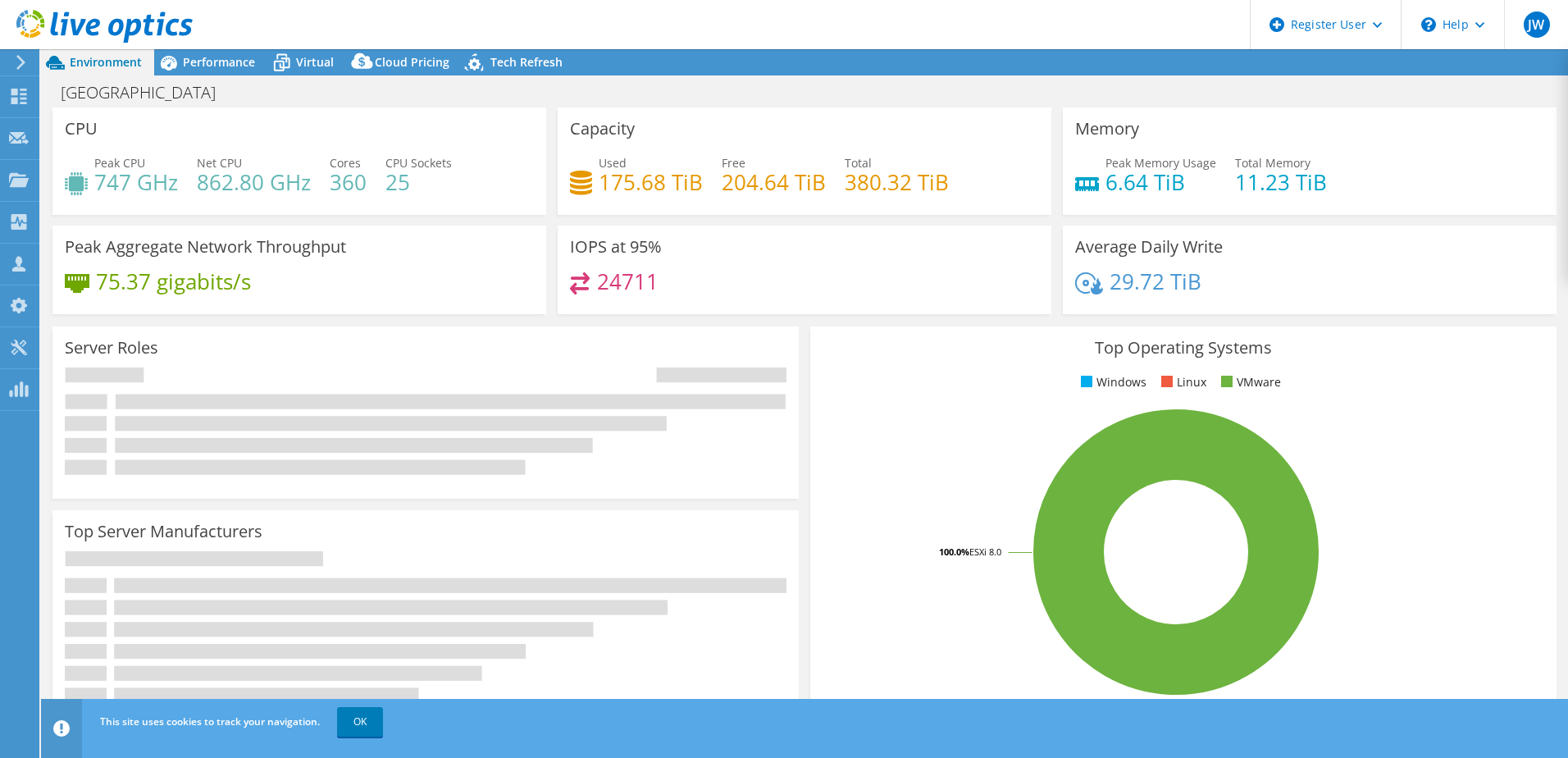
select select "USD"
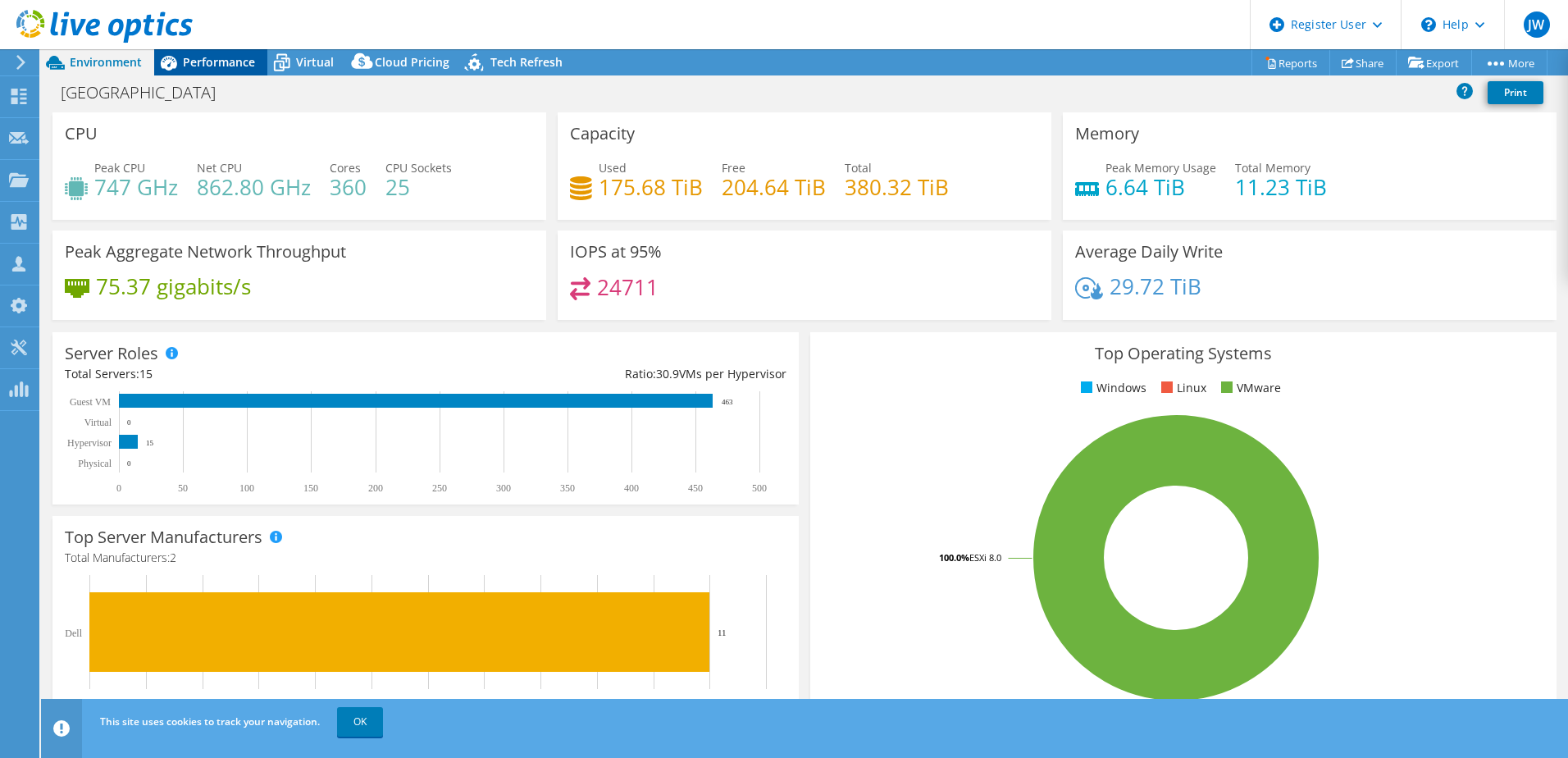
click at [238, 58] on span "Performance" at bounding box center [219, 62] width 72 height 16
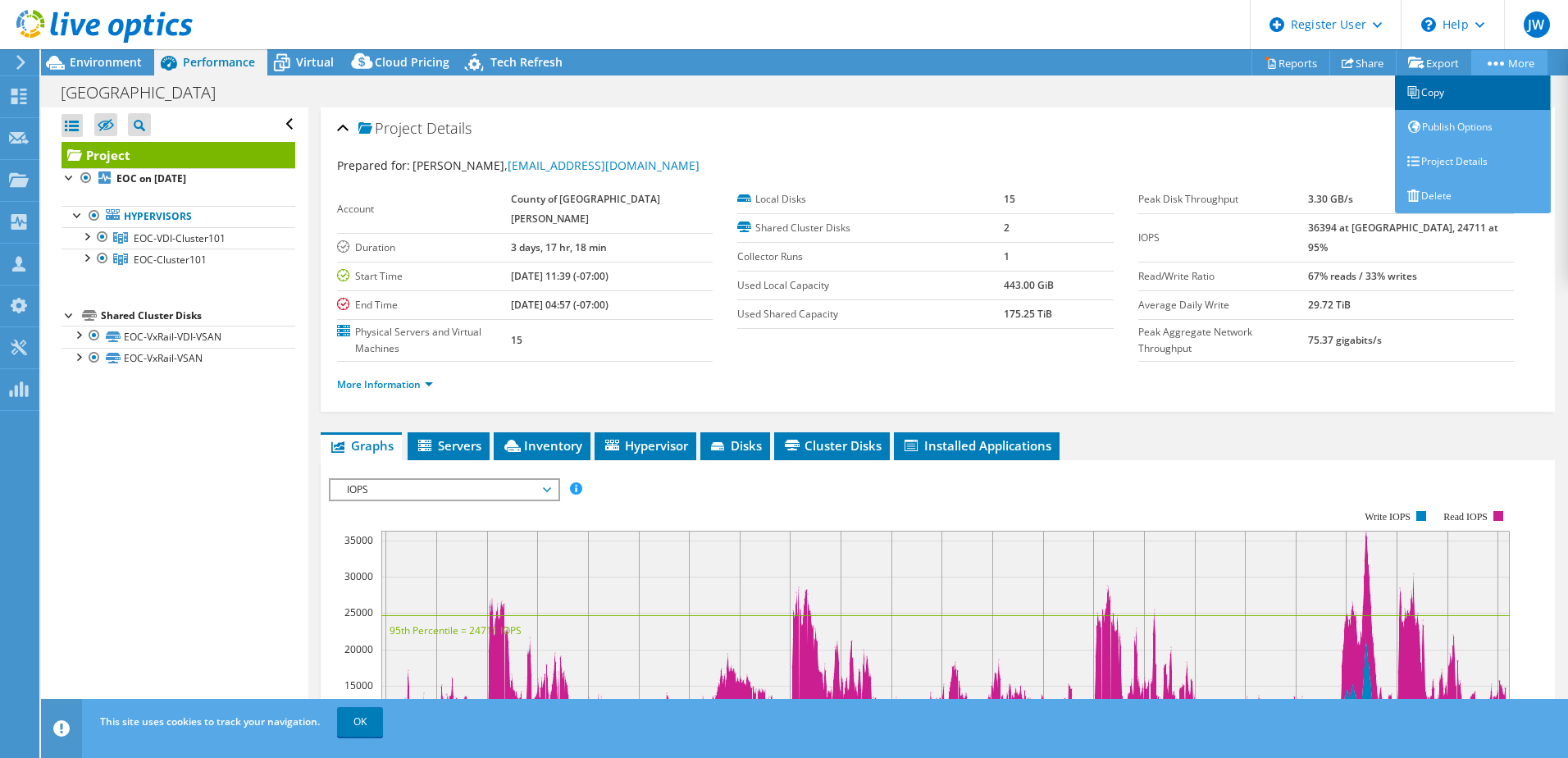
click at [1472, 87] on link "Copy" at bounding box center [1473, 92] width 156 height 34
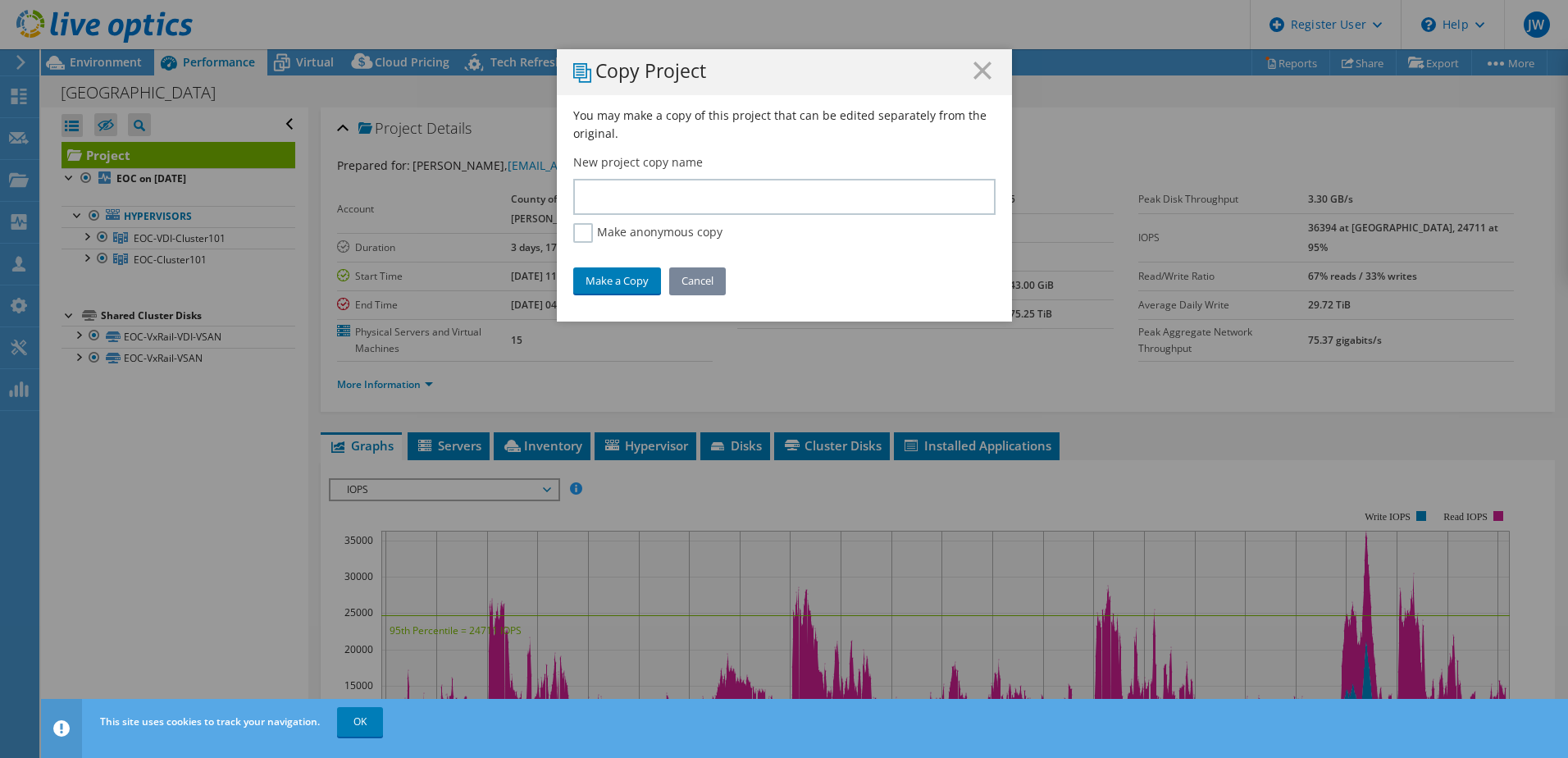
click at [691, 283] on link "Cancel" at bounding box center [697, 280] width 57 height 26
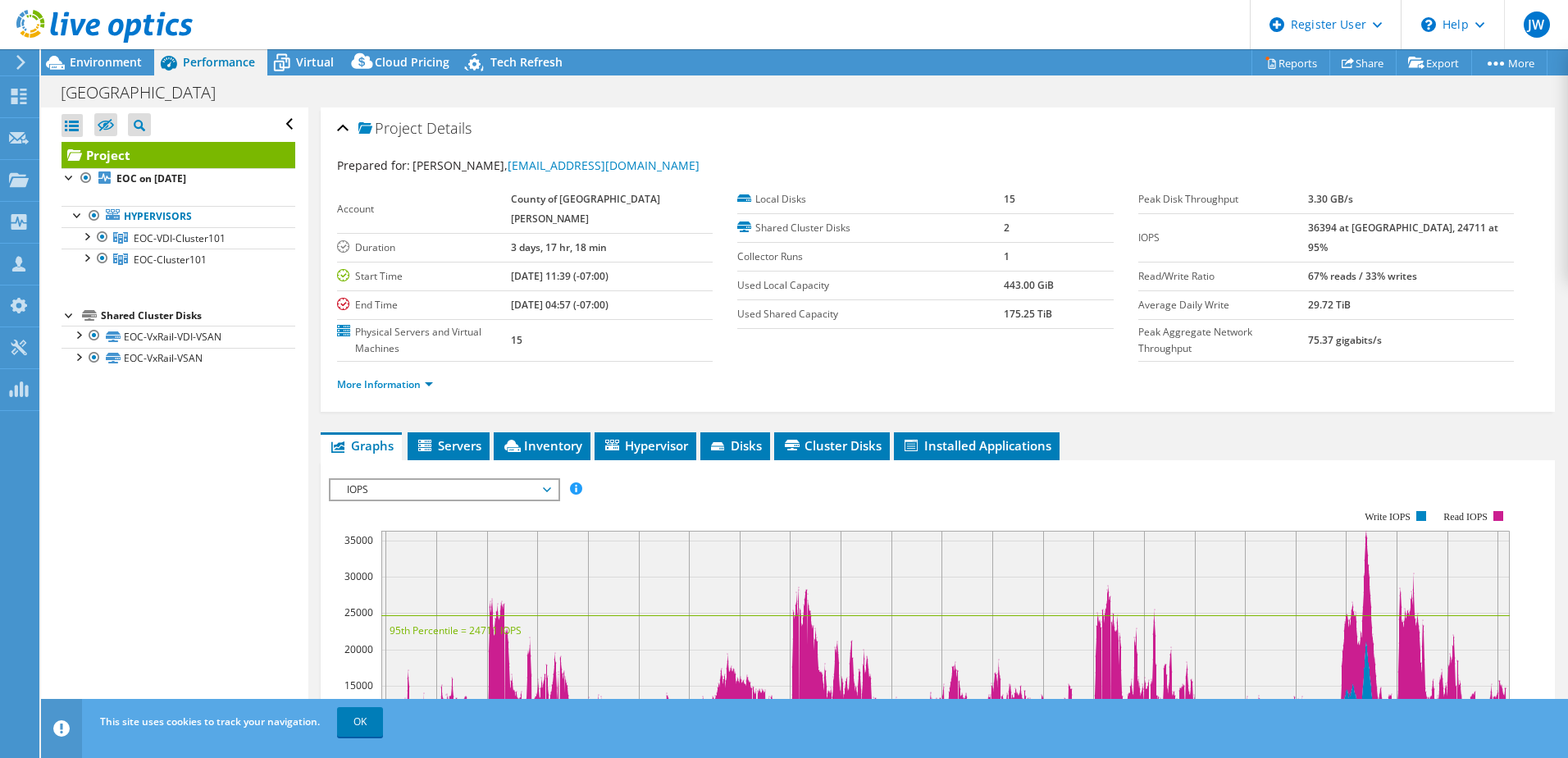
click at [1083, 87] on div "Santa Barbara County Print" at bounding box center [804, 92] width 1527 height 30
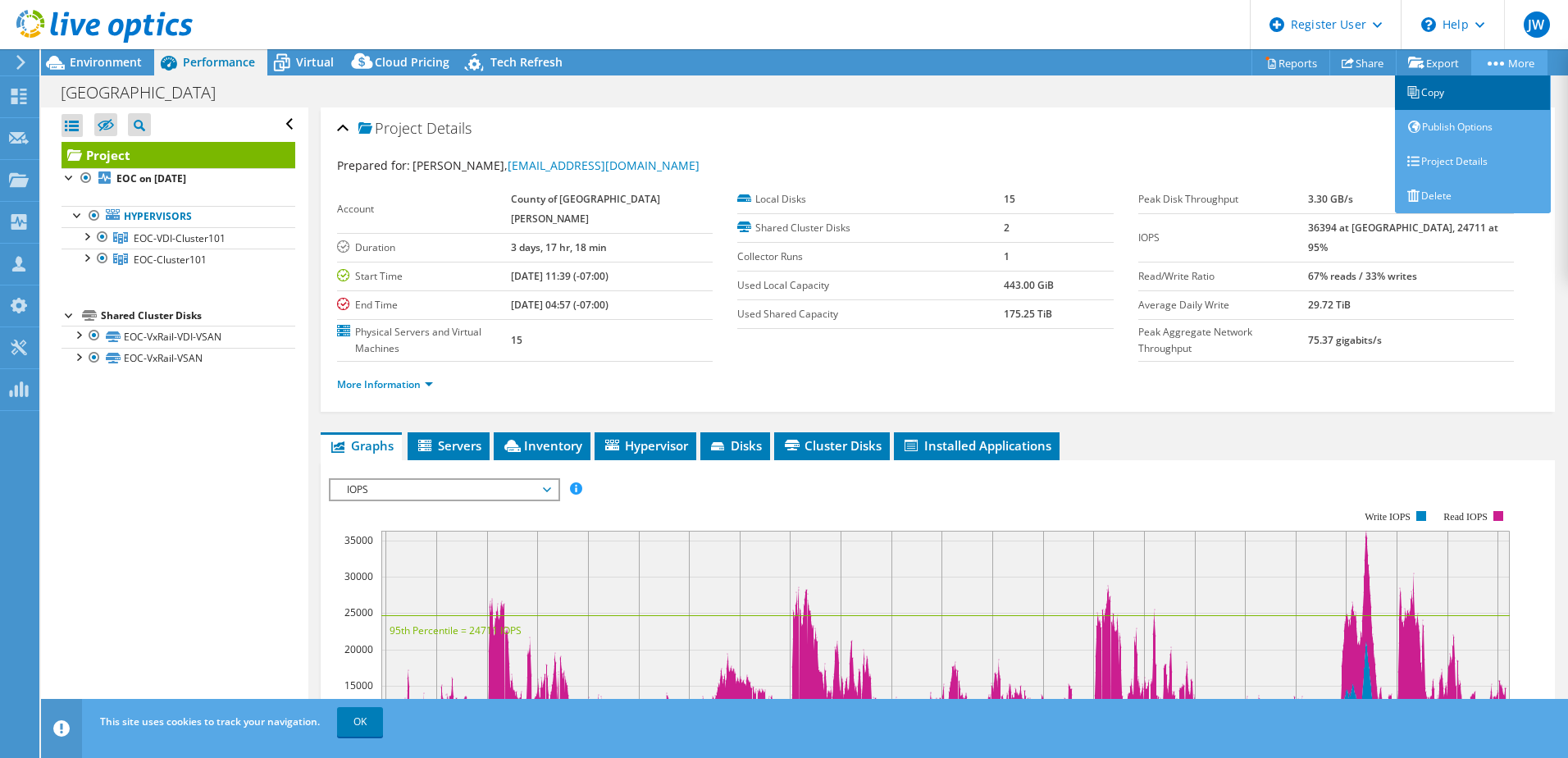
click at [1423, 87] on link "Copy" at bounding box center [1473, 92] width 156 height 34
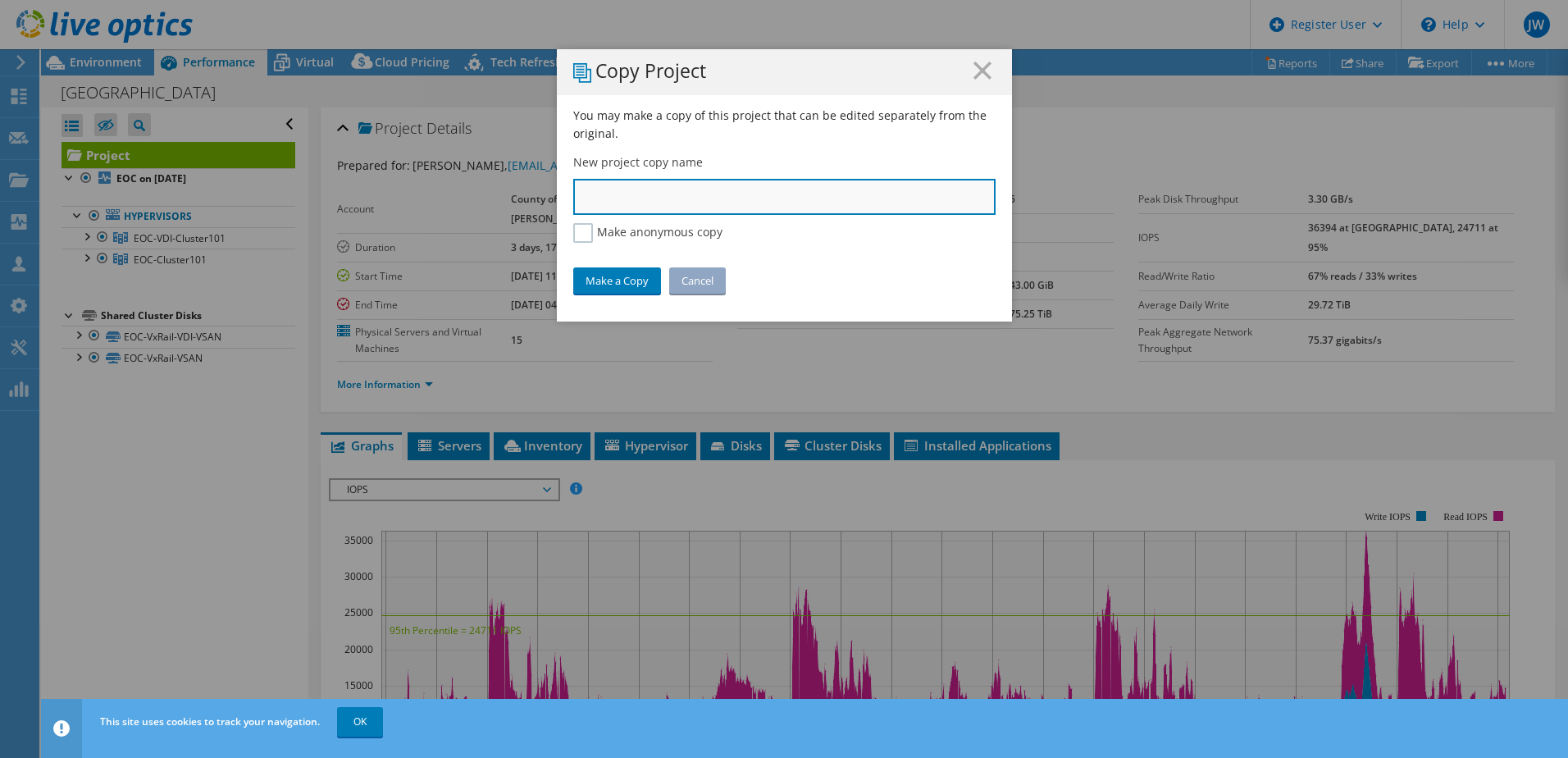
click at [760, 189] on input "text" at bounding box center [784, 197] width 422 height 36
type input "Santa [PERSON_NAME] EOC Servers"
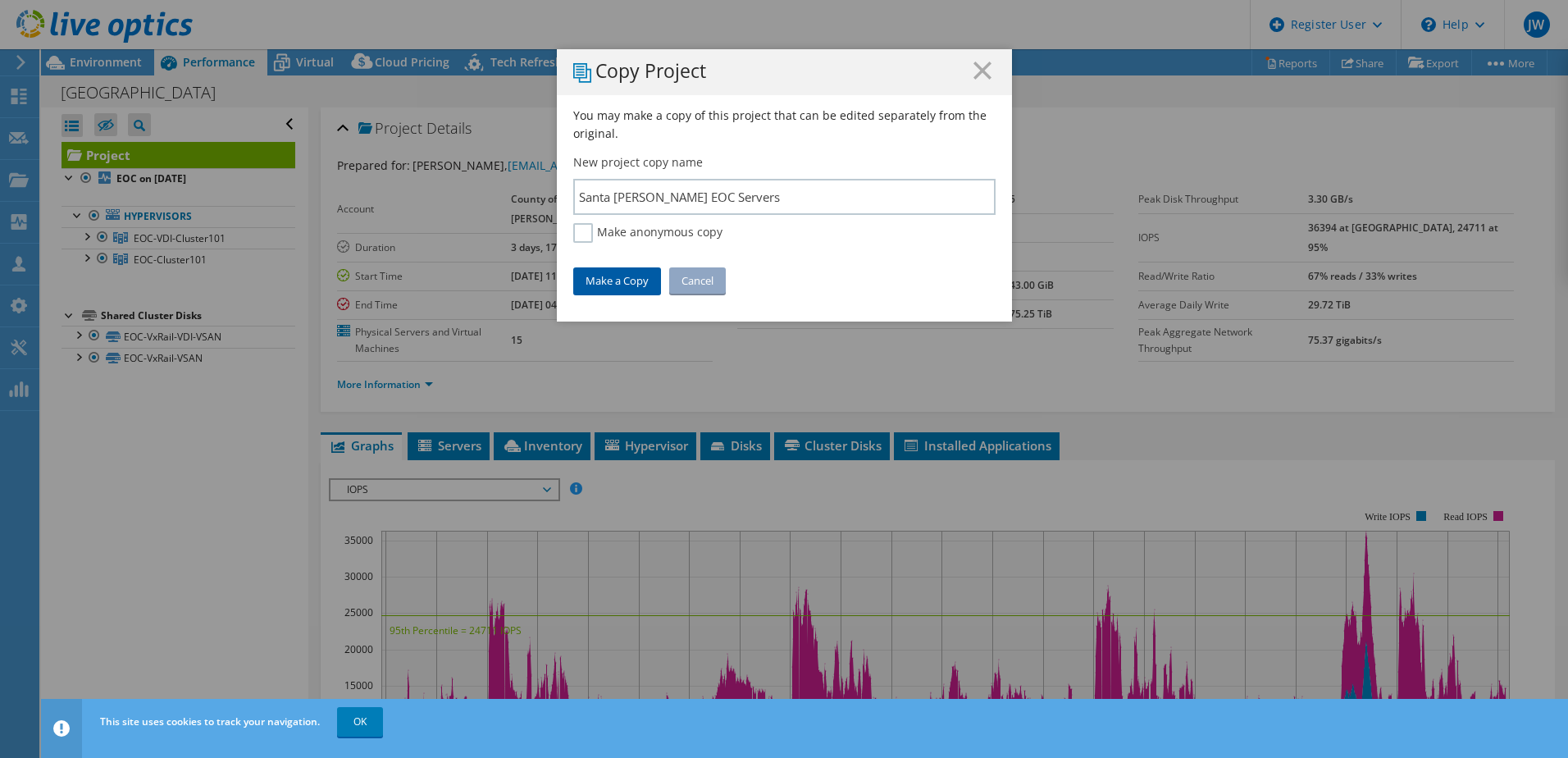
click at [624, 275] on link "Make a Copy" at bounding box center [617, 280] width 88 height 26
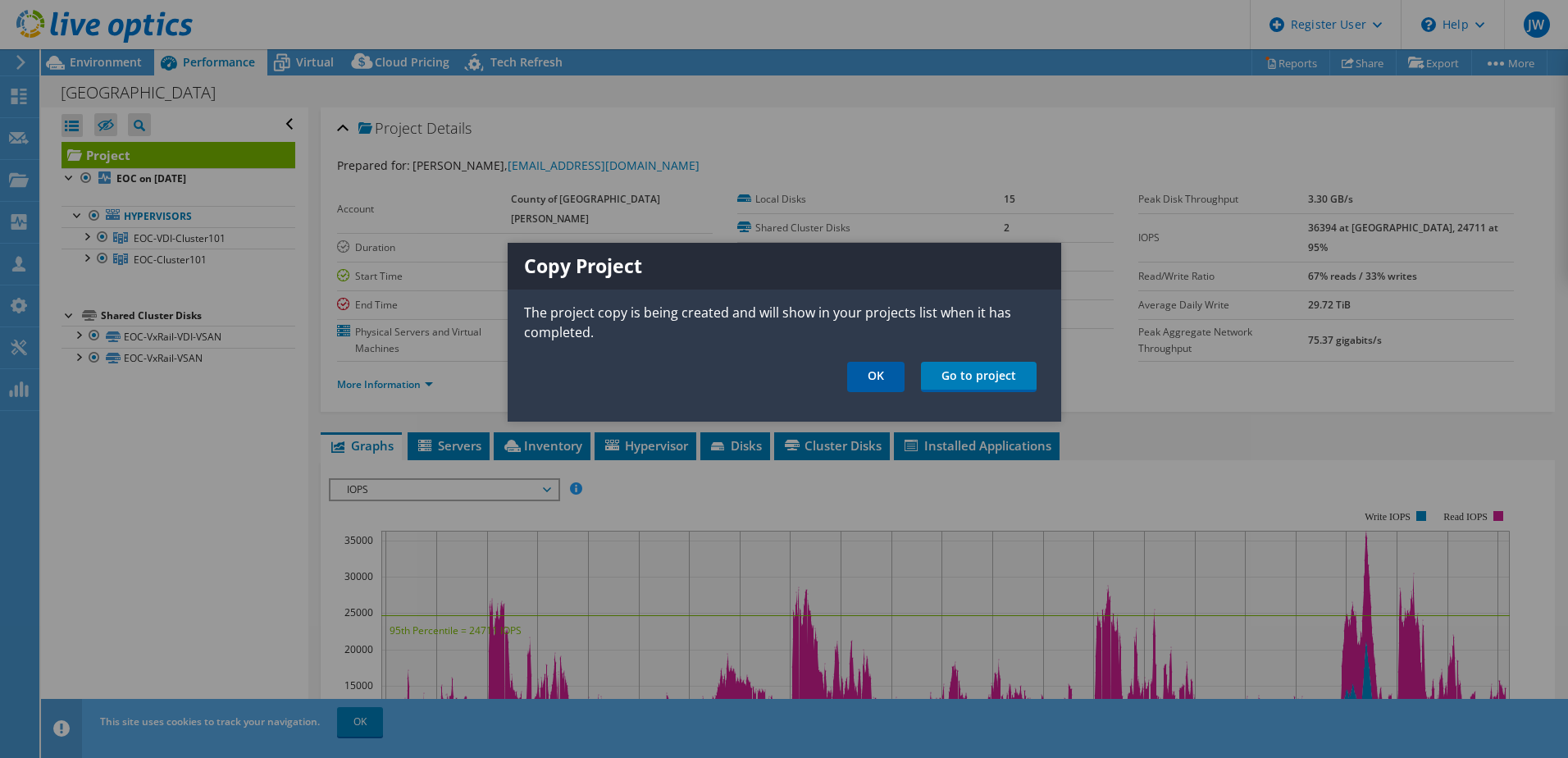
click at [872, 377] on link "OK" at bounding box center [876, 376] width 58 height 30
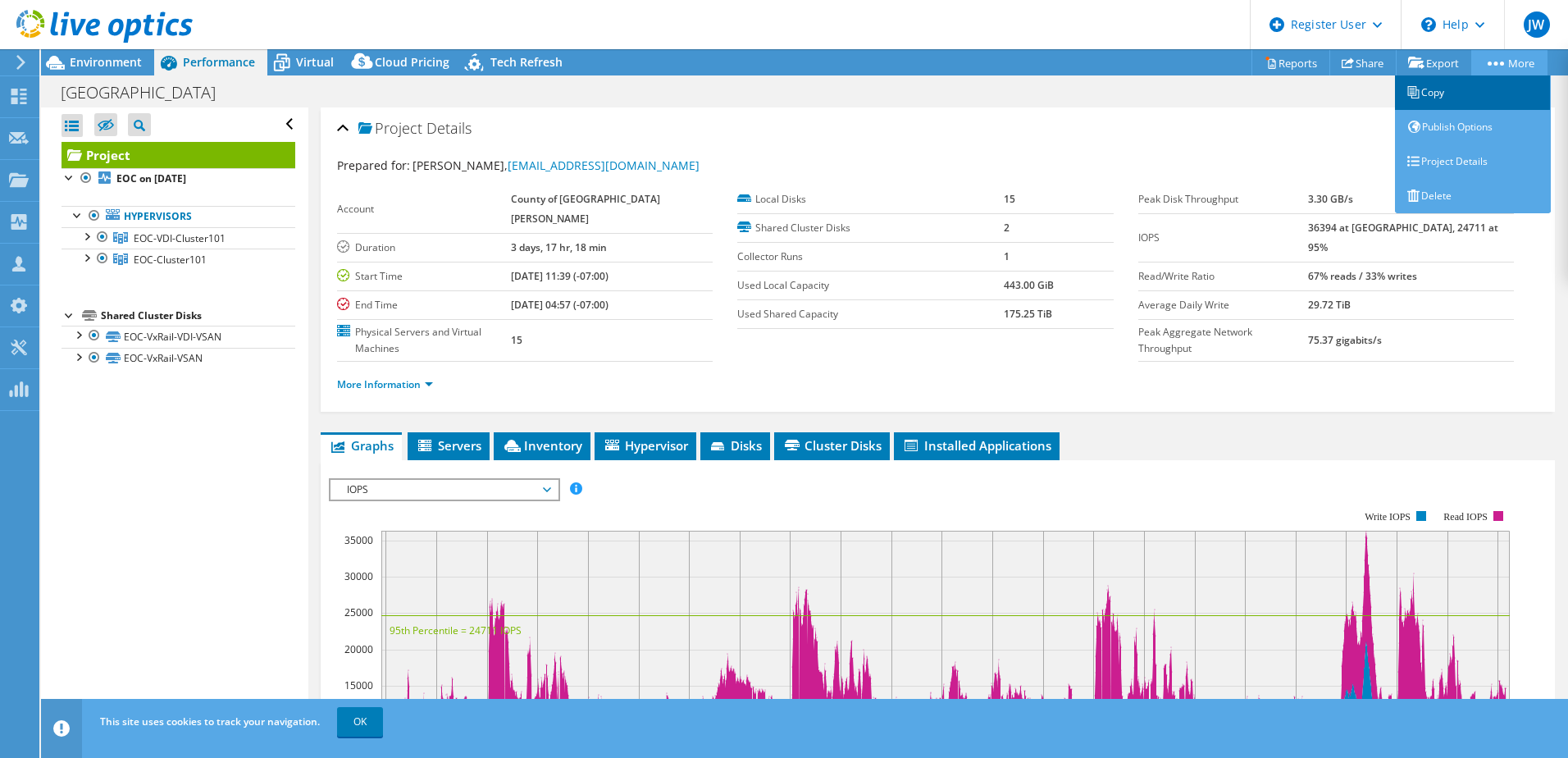
click at [1421, 101] on link "Copy" at bounding box center [1473, 92] width 156 height 34
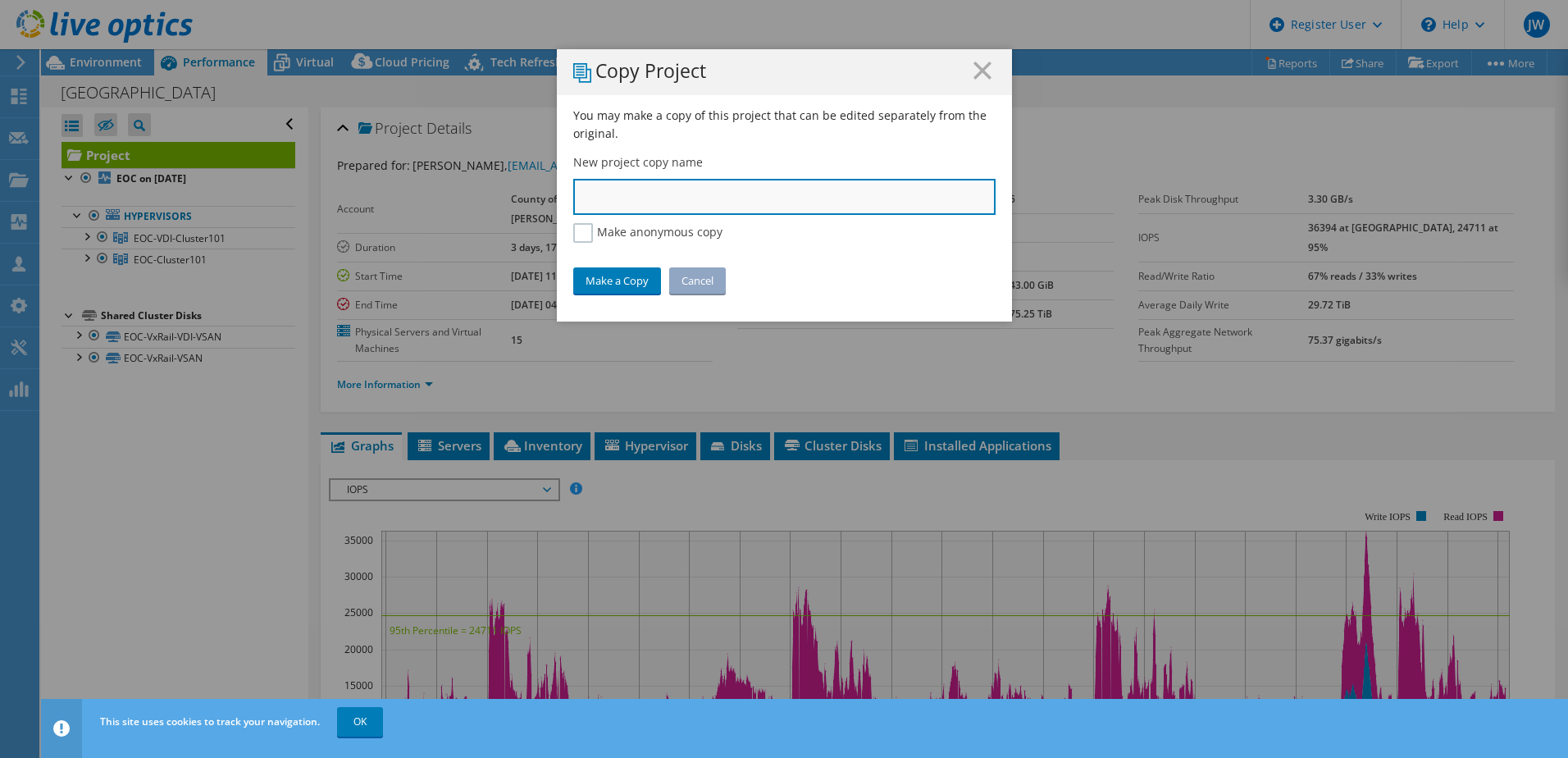
click at [588, 192] on input "text" at bounding box center [784, 197] width 422 height 36
type input "Santa [PERSON_NAME] EOC VDI"
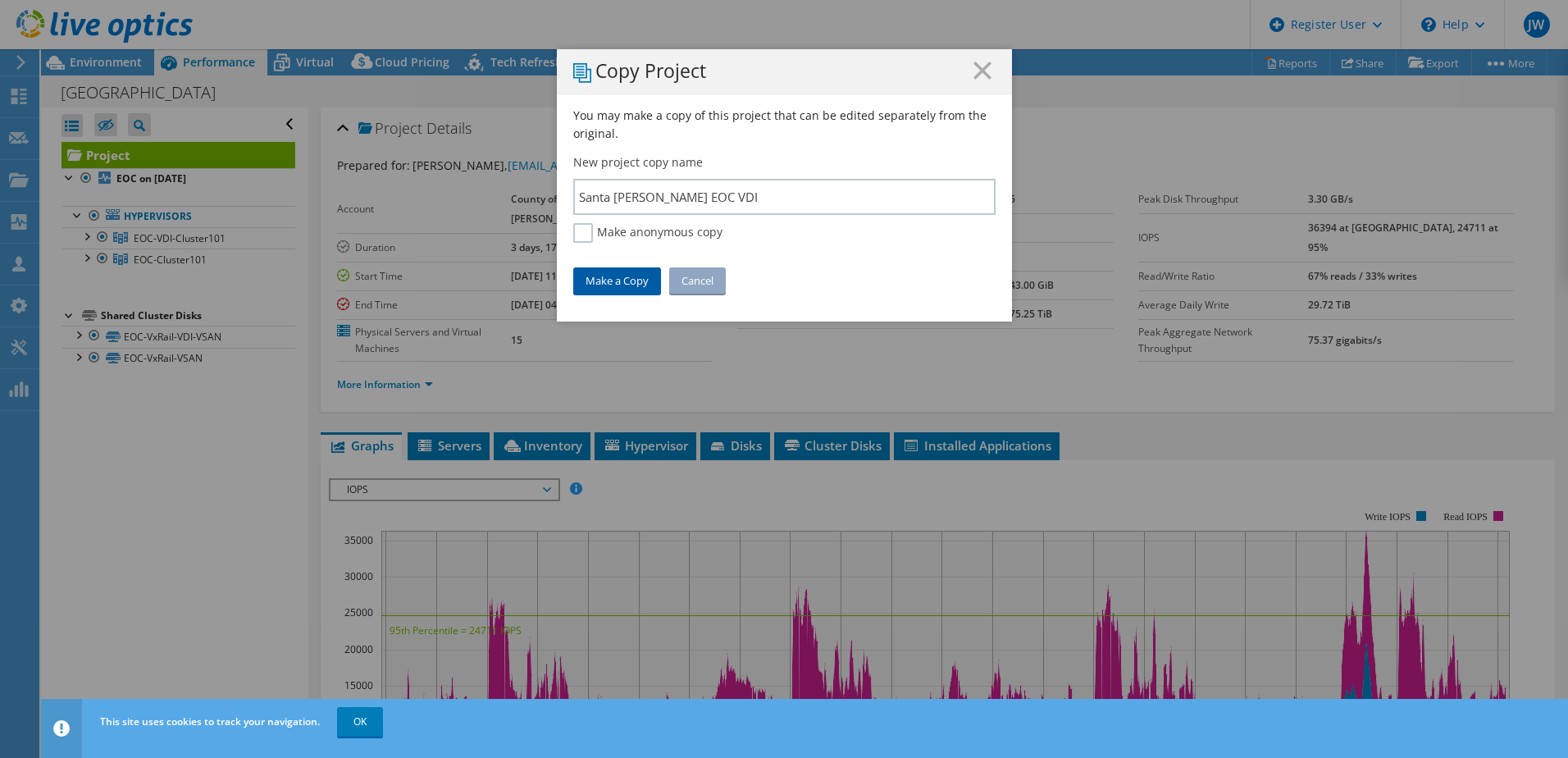
click at [630, 278] on link "Make a Copy" at bounding box center [617, 280] width 88 height 26
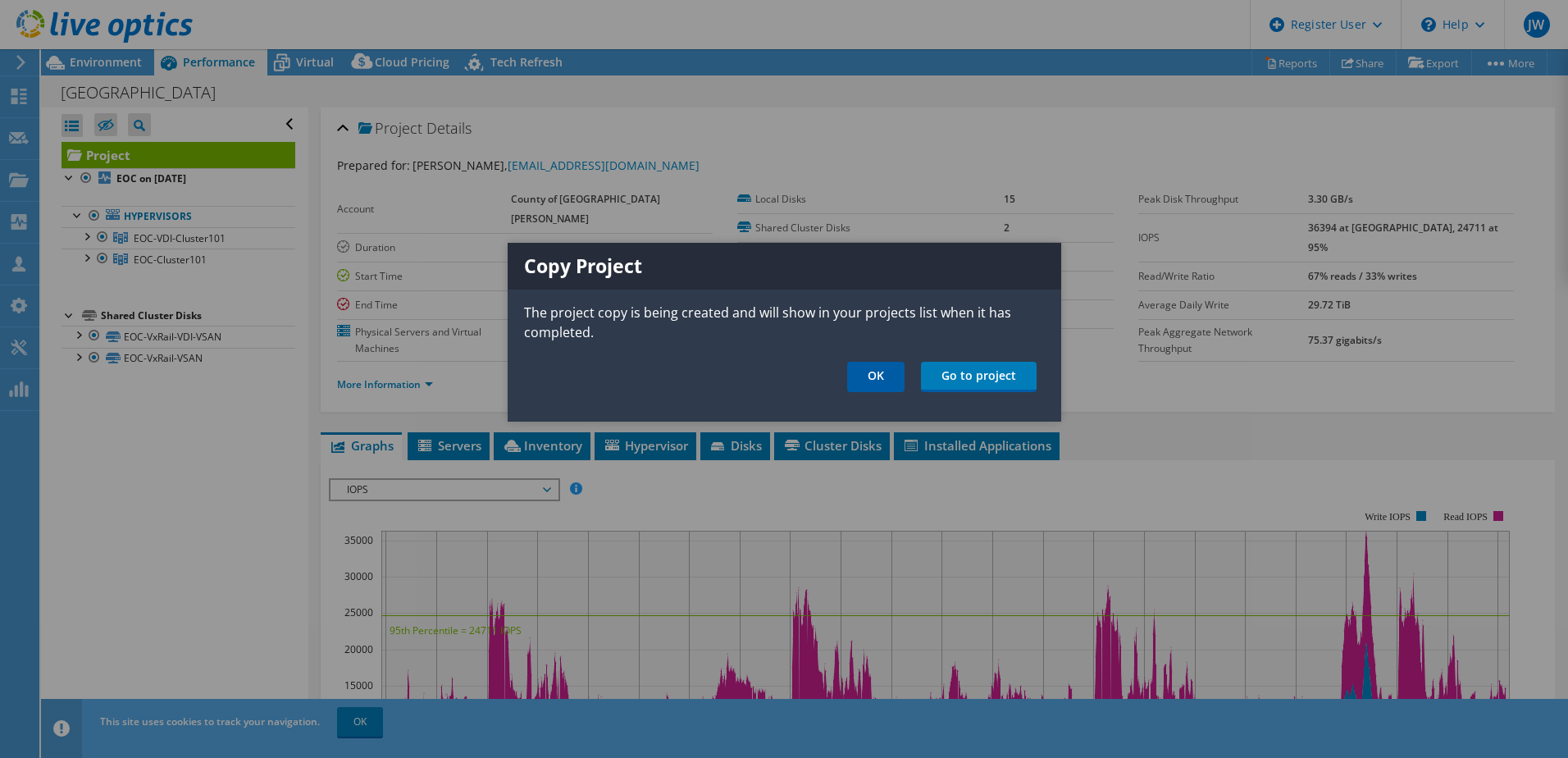
click at [875, 381] on link "OK" at bounding box center [876, 376] width 58 height 30
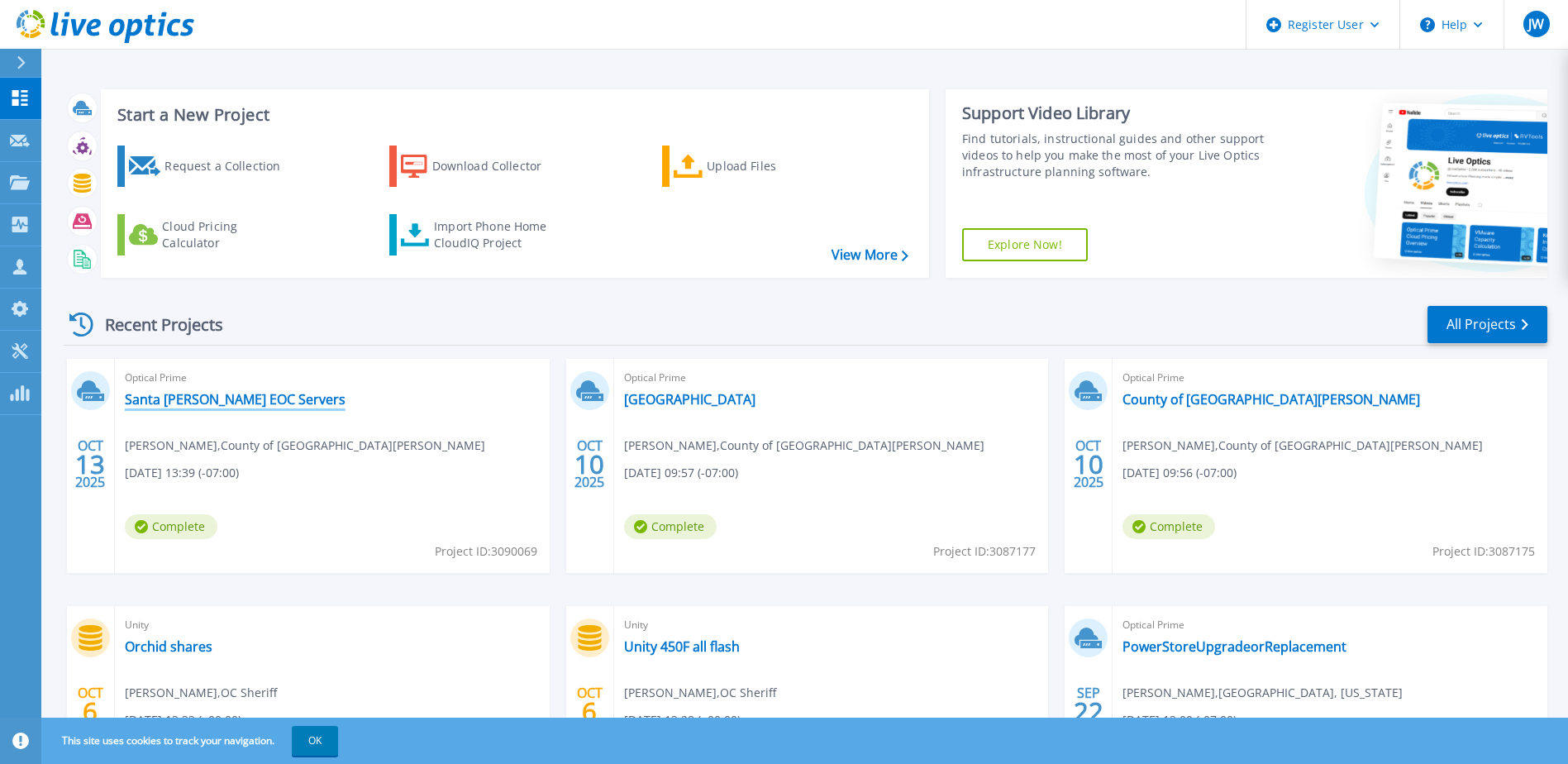
click at [207, 402] on link "Santa [PERSON_NAME] EOC Servers" at bounding box center [235, 399] width 221 height 17
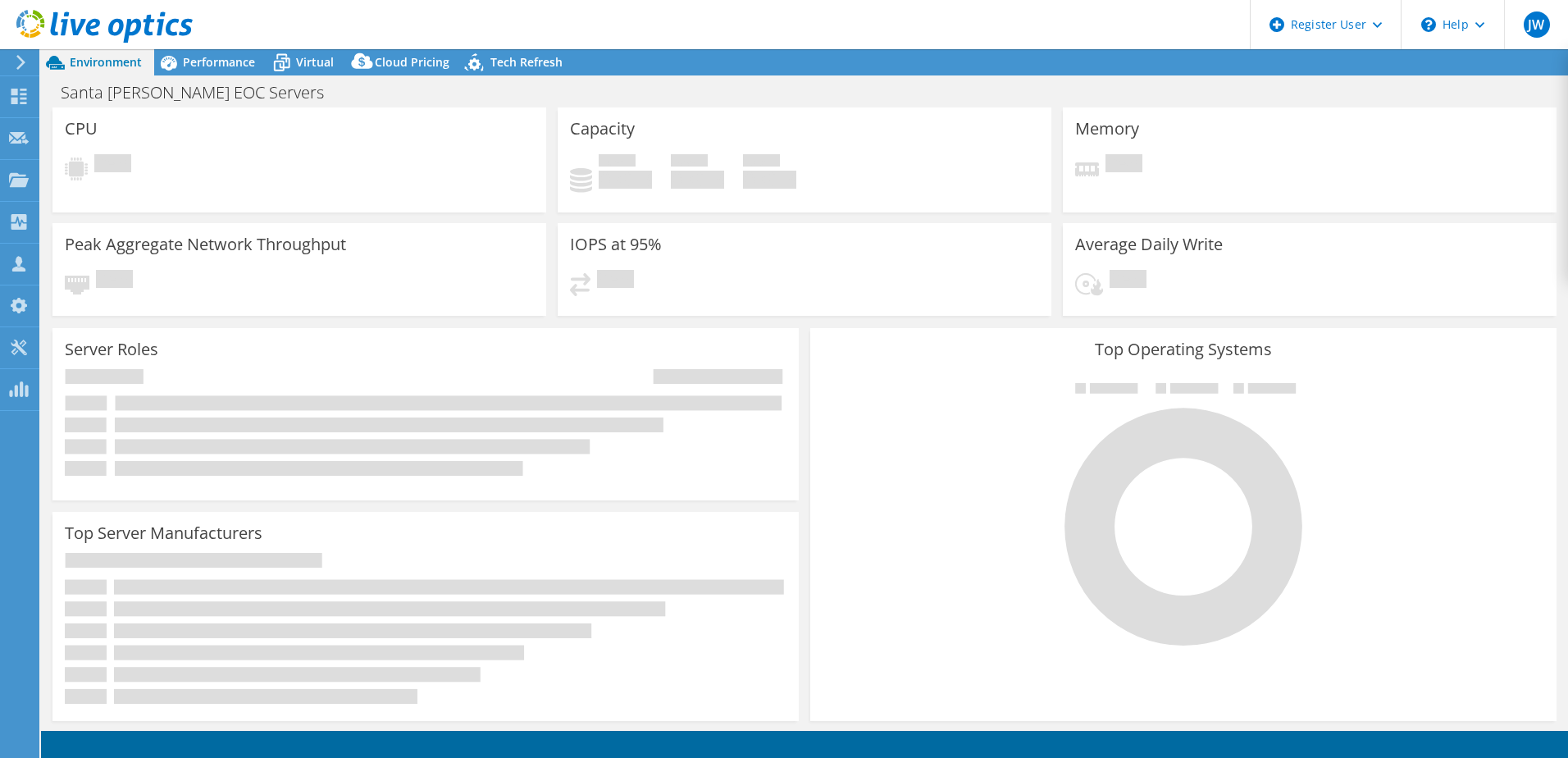
select select "USD"
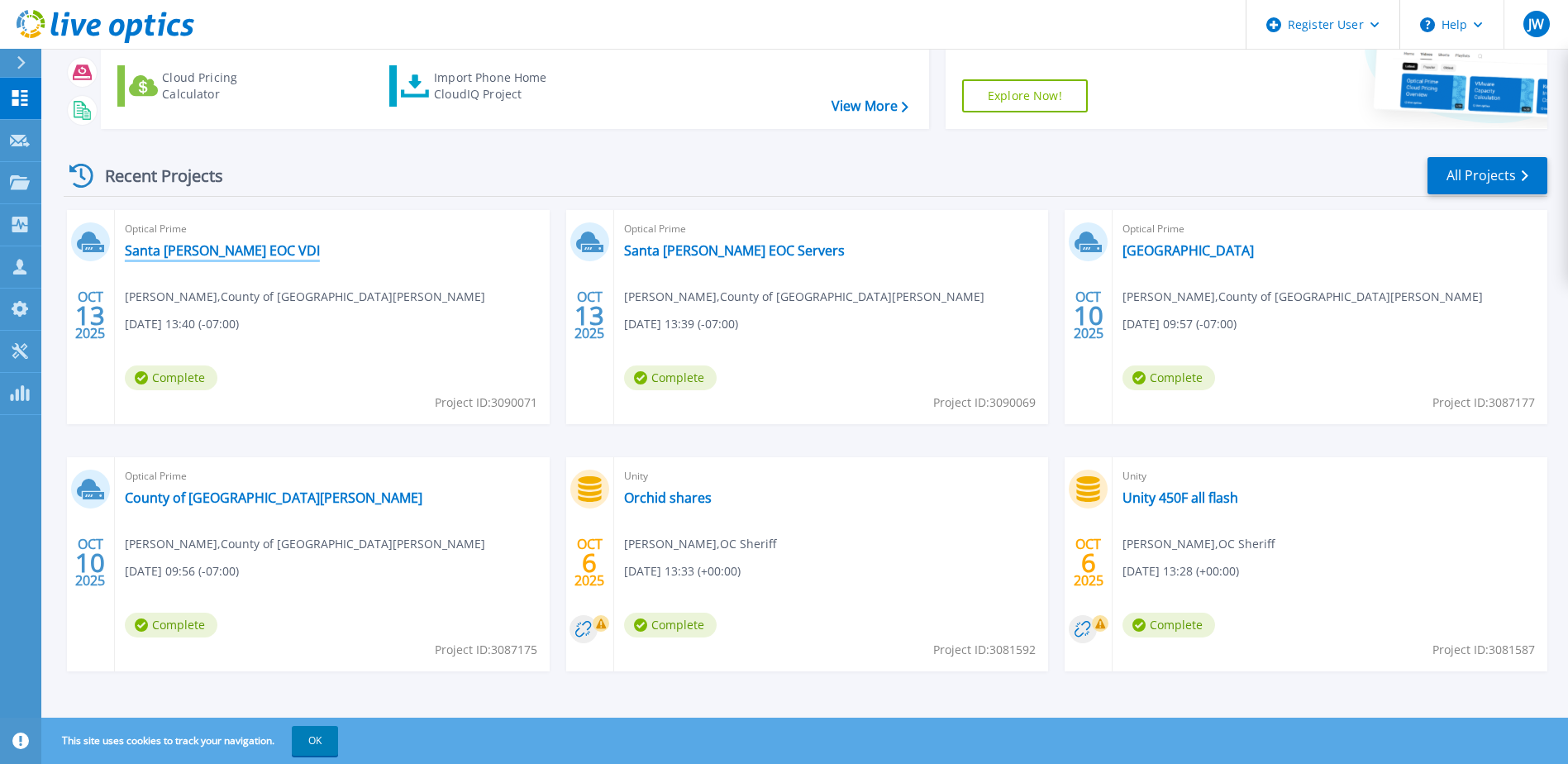
scroll to position [152, 0]
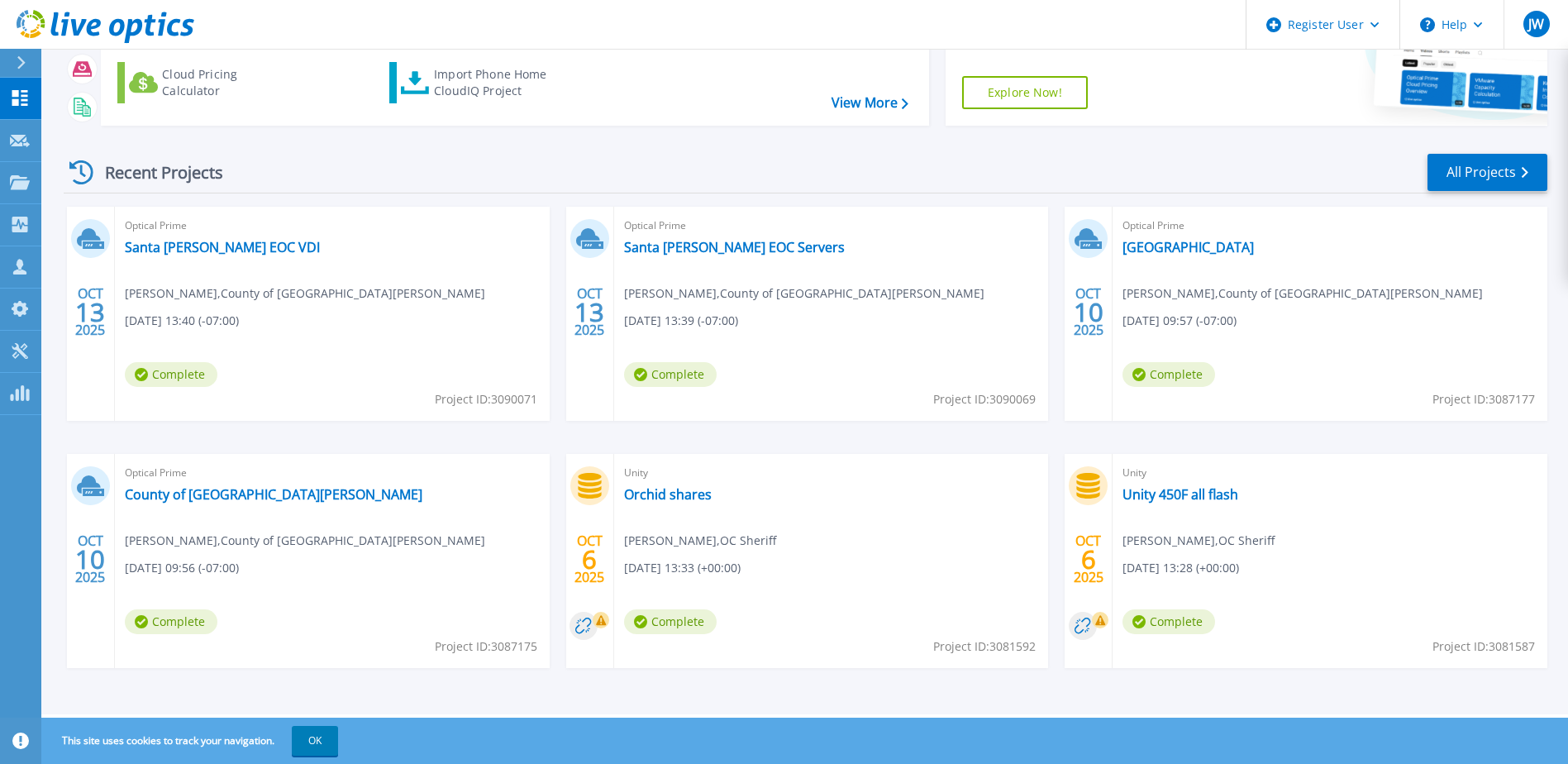
click at [1503, 396] on span "Project ID: 3087177" at bounding box center [1483, 399] width 103 height 18
copy span "3087177"
click at [502, 648] on span "Project ID: 3087175" at bounding box center [486, 647] width 103 height 18
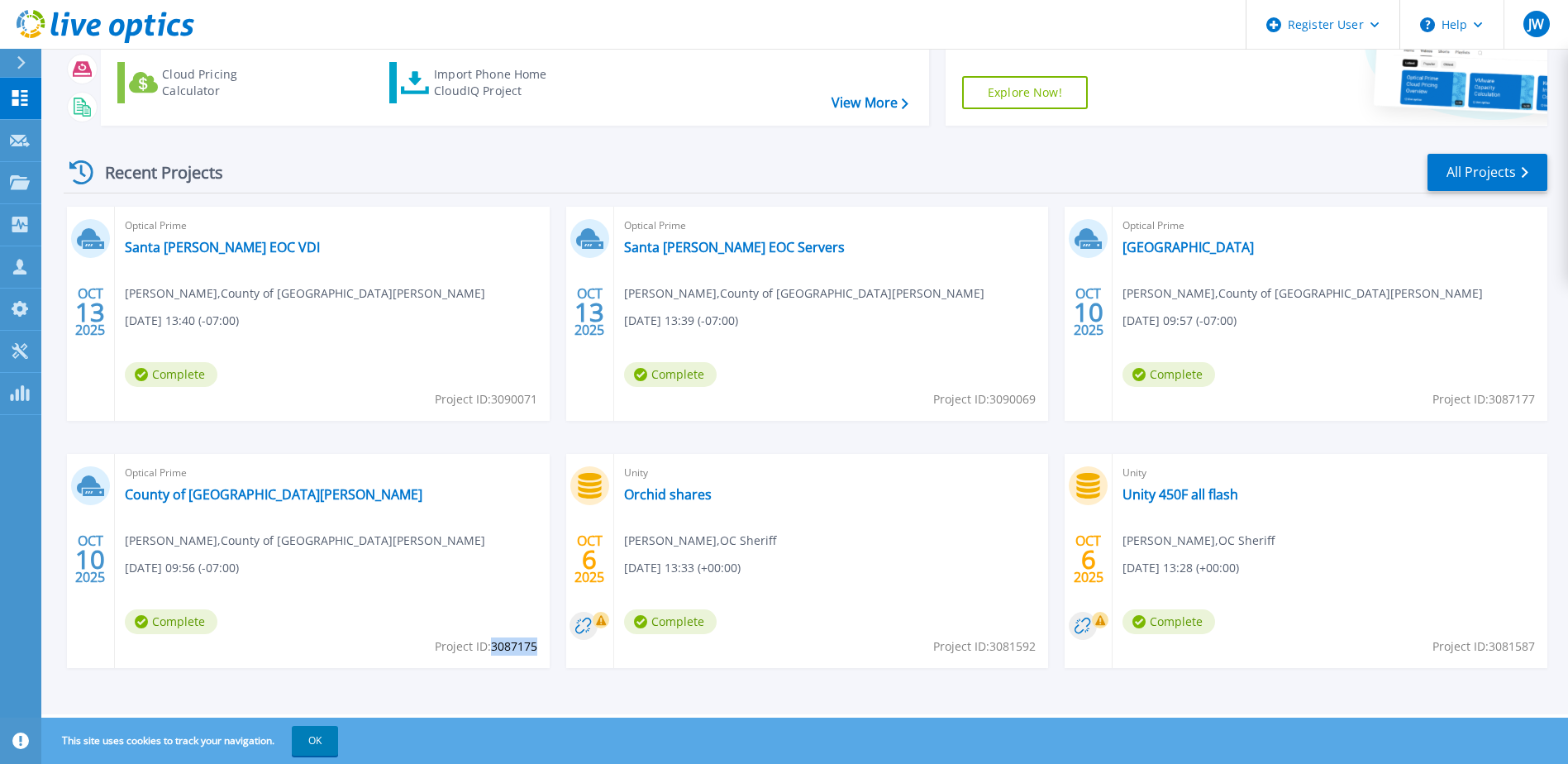
copy span "3087175"
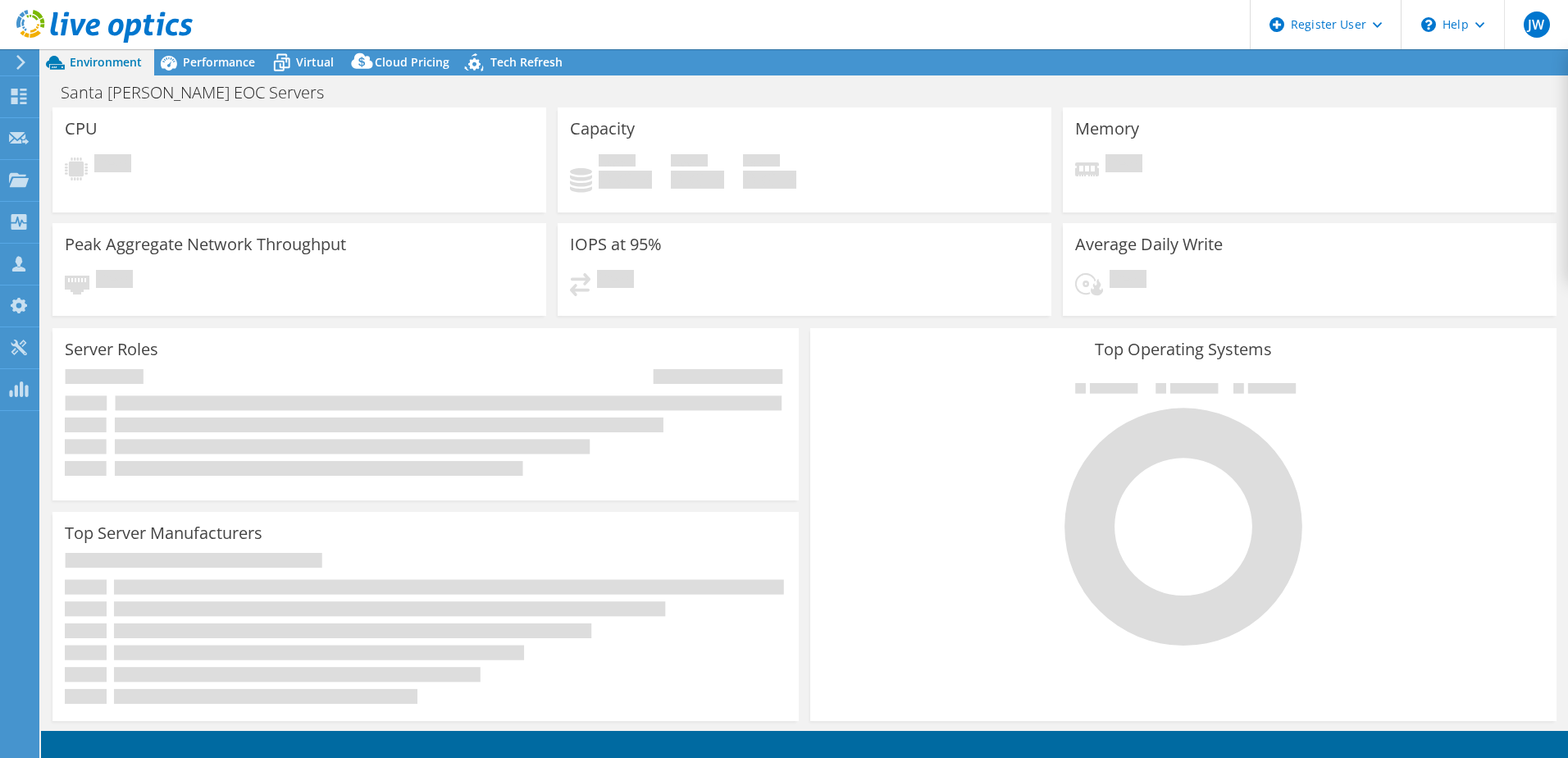
select select "USD"
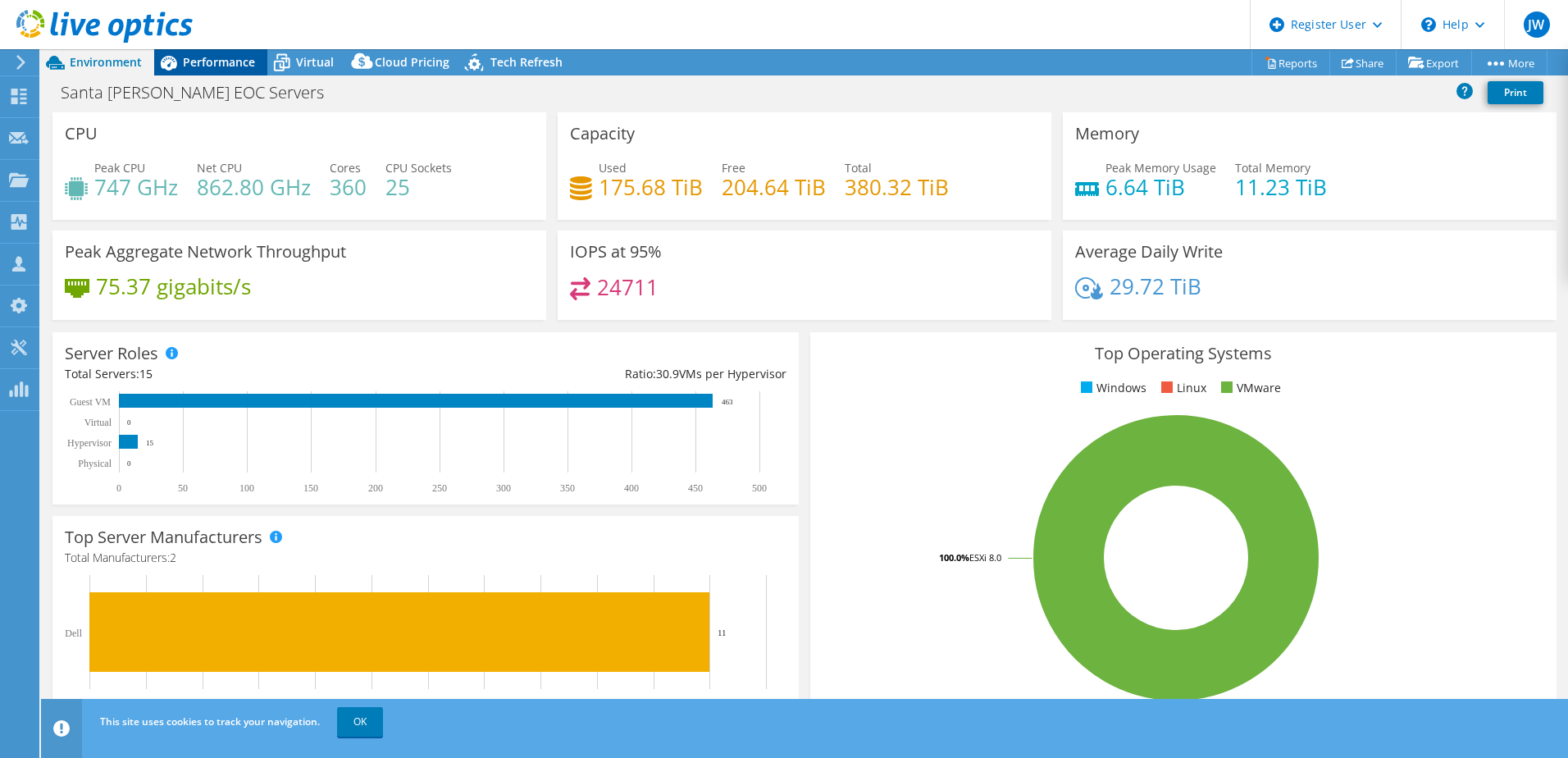
click at [214, 58] on span "Performance" at bounding box center [219, 62] width 72 height 16
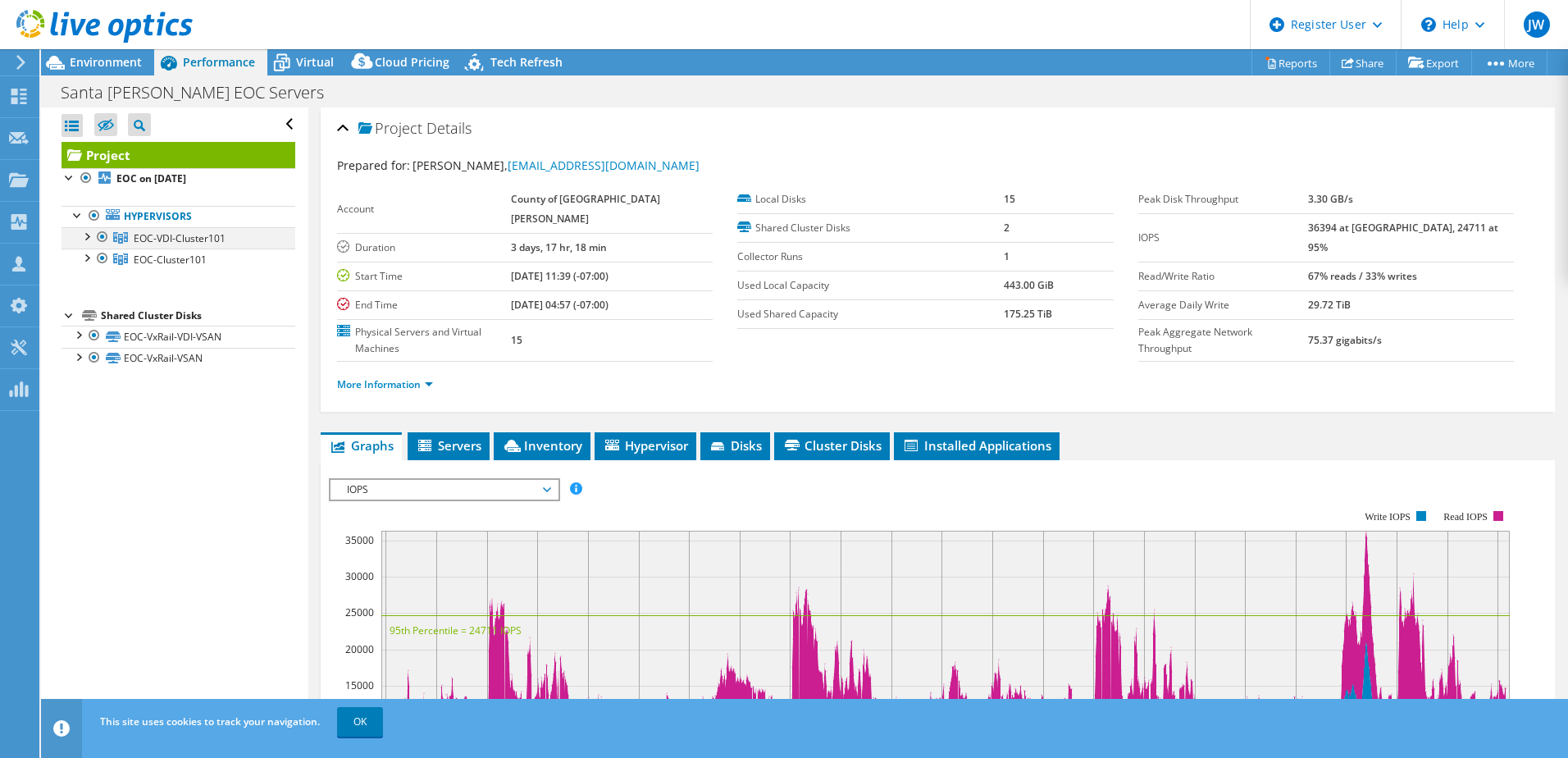
click at [104, 237] on div at bounding box center [102, 237] width 17 height 20
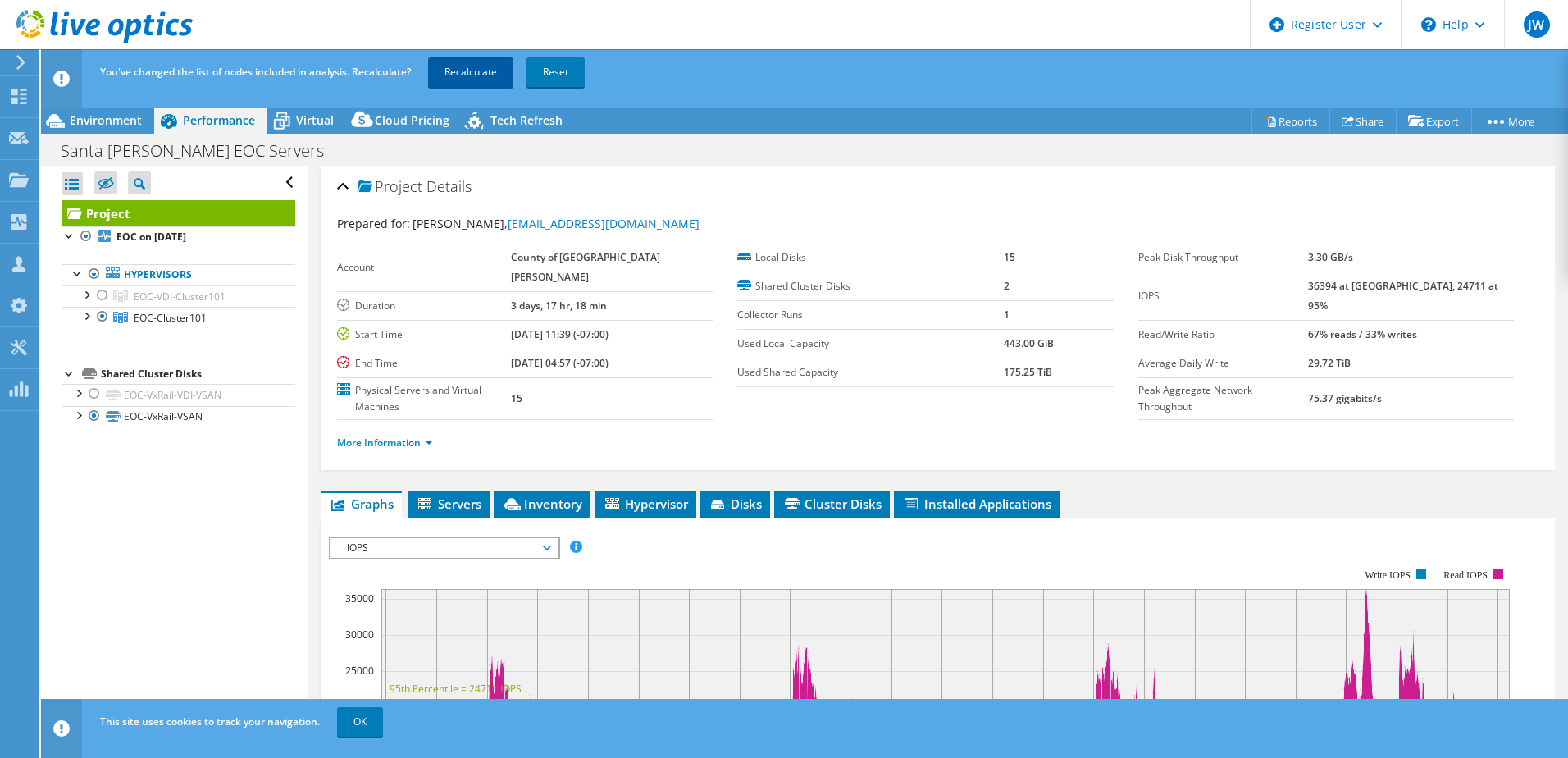
click at [466, 78] on link "Recalculate" at bounding box center [470, 72] width 85 height 29
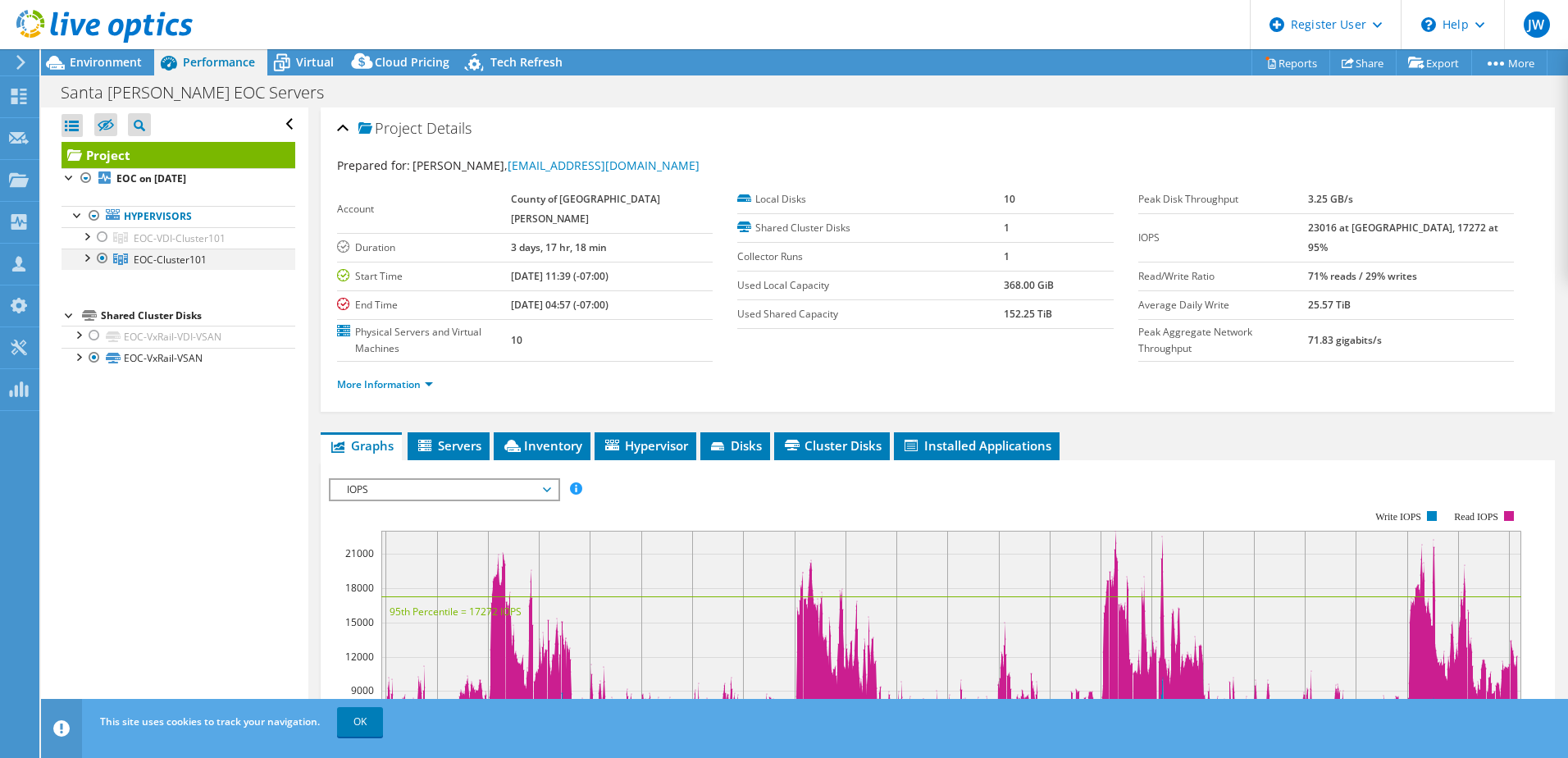
click at [90, 257] on div at bounding box center [86, 257] width 17 height 17
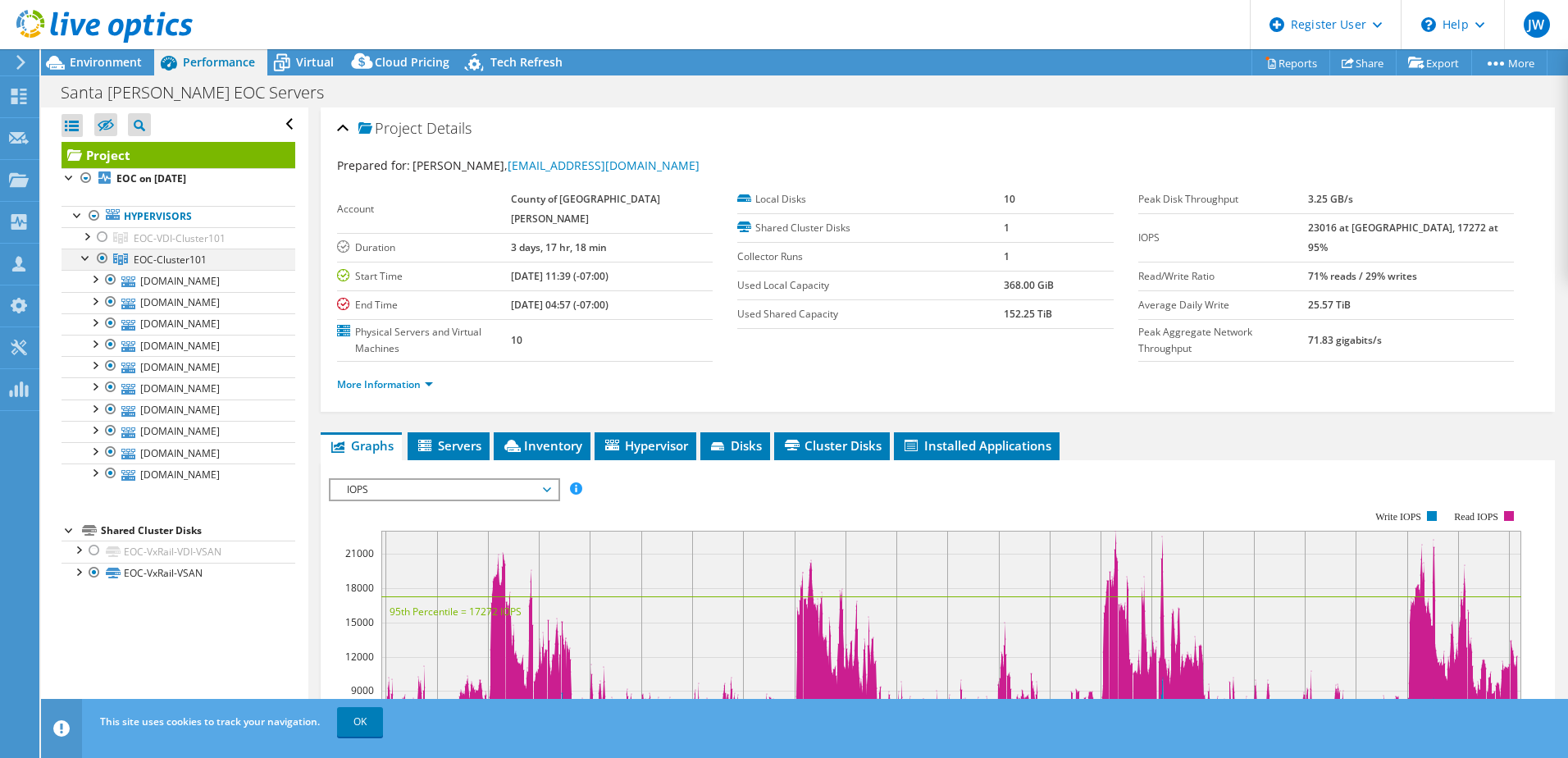
click at [90, 257] on div at bounding box center [86, 257] width 17 height 17
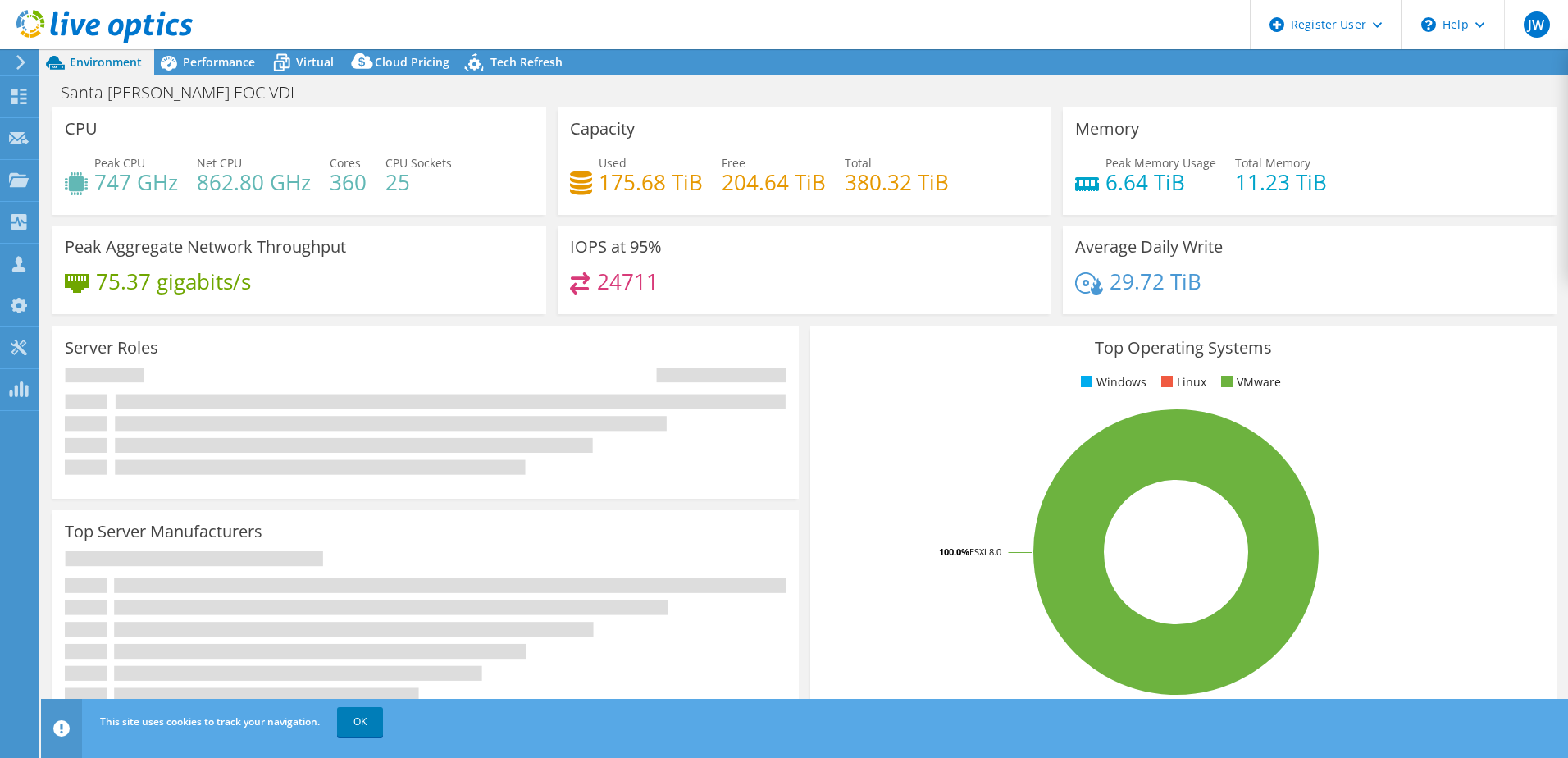
select select "USD"
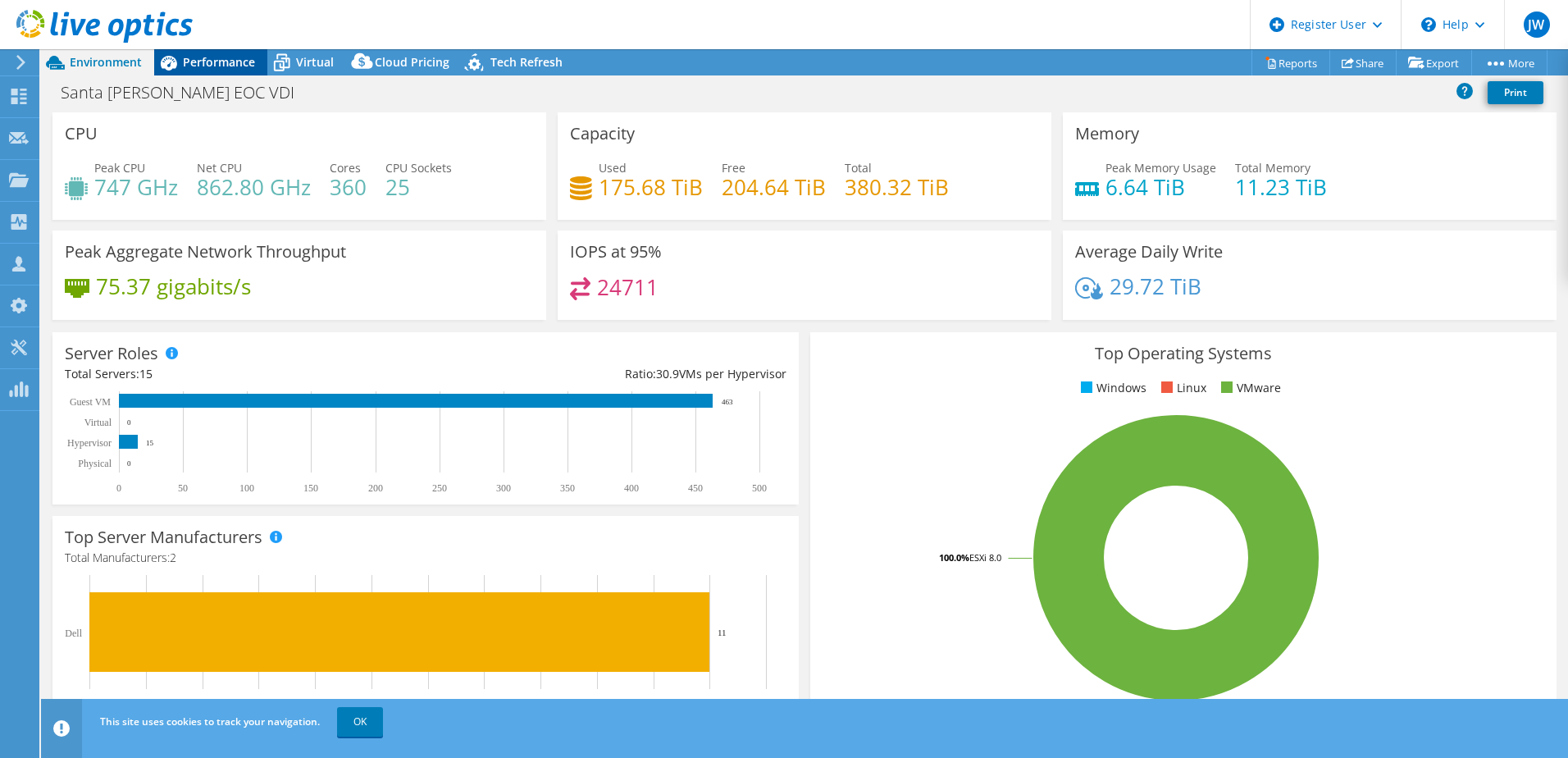
click at [218, 60] on span "Performance" at bounding box center [219, 62] width 72 height 16
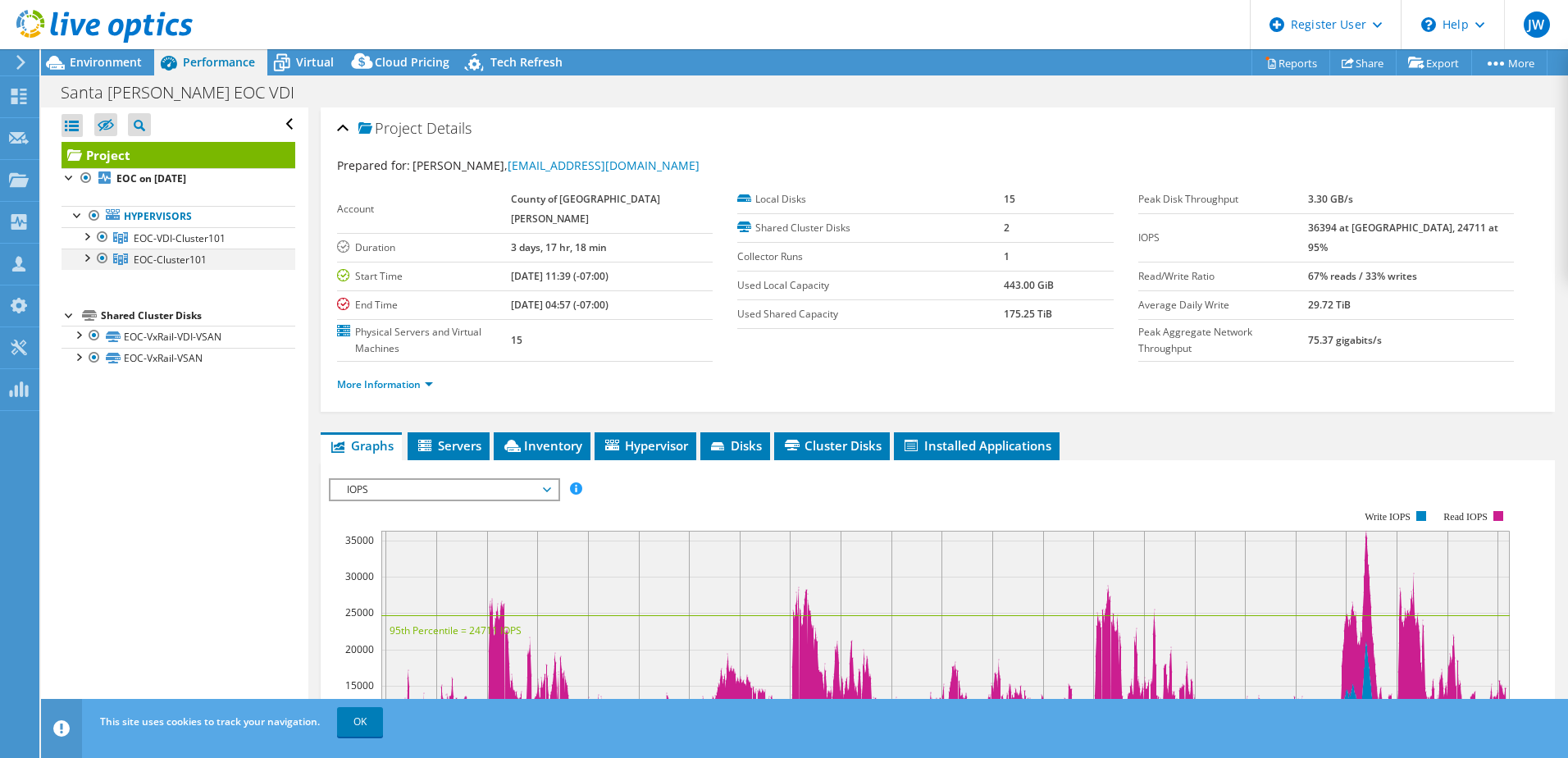
click at [104, 265] on div at bounding box center [102, 259] width 17 height 20
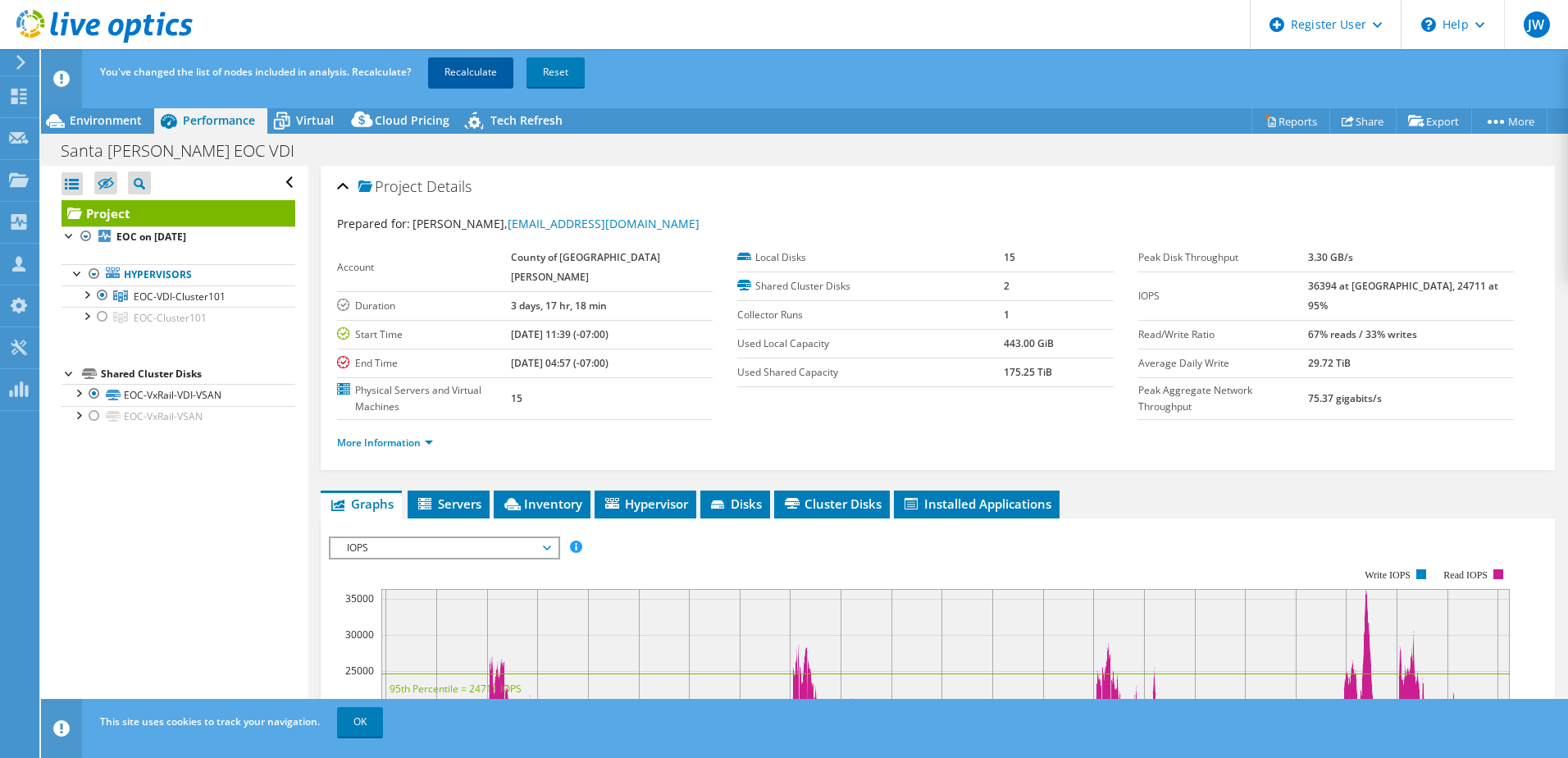
click at [487, 69] on link "Recalculate" at bounding box center [470, 72] width 85 height 29
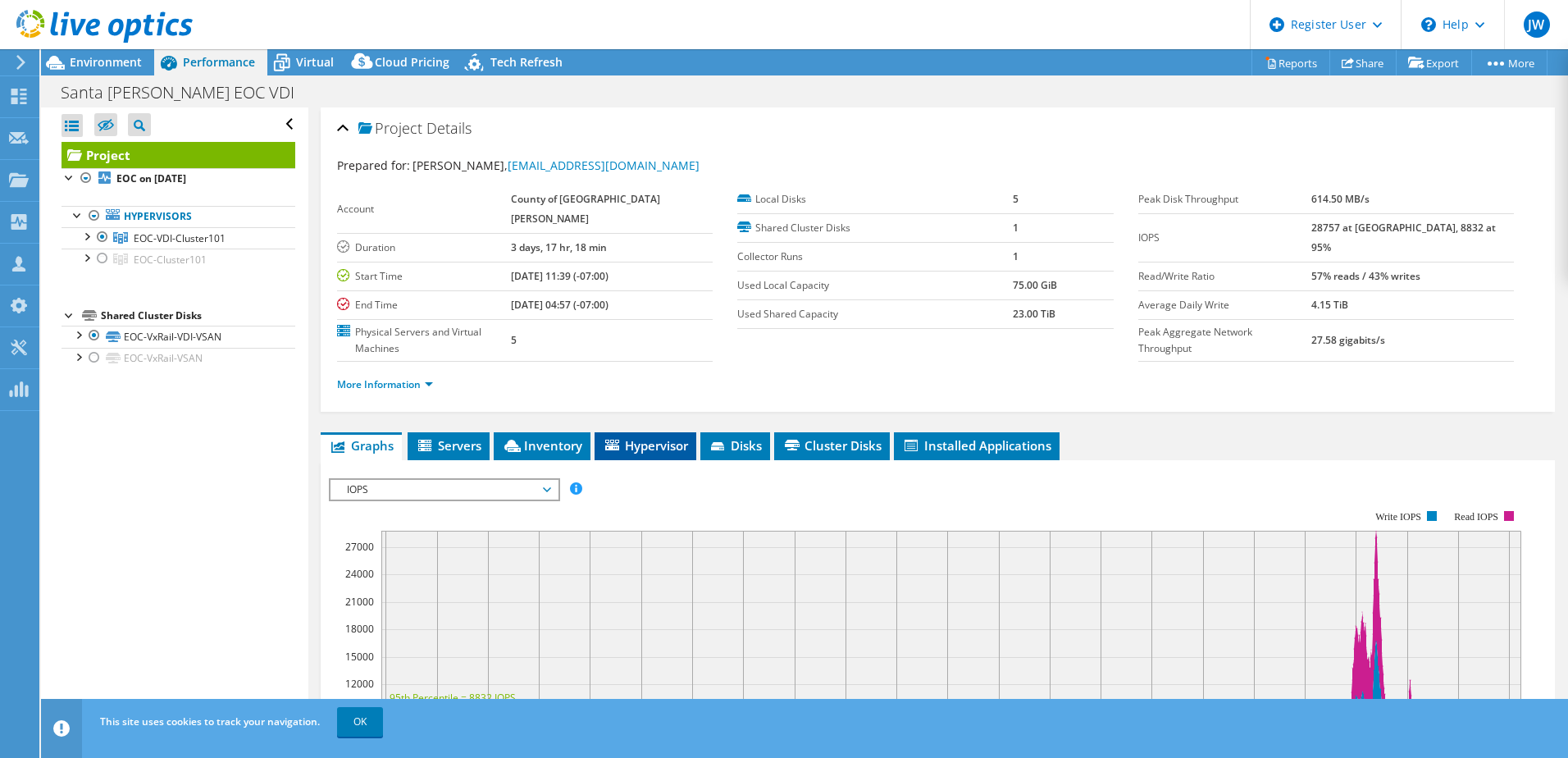
click at [624, 437] on span "Hypervisor" at bounding box center [645, 445] width 85 height 17
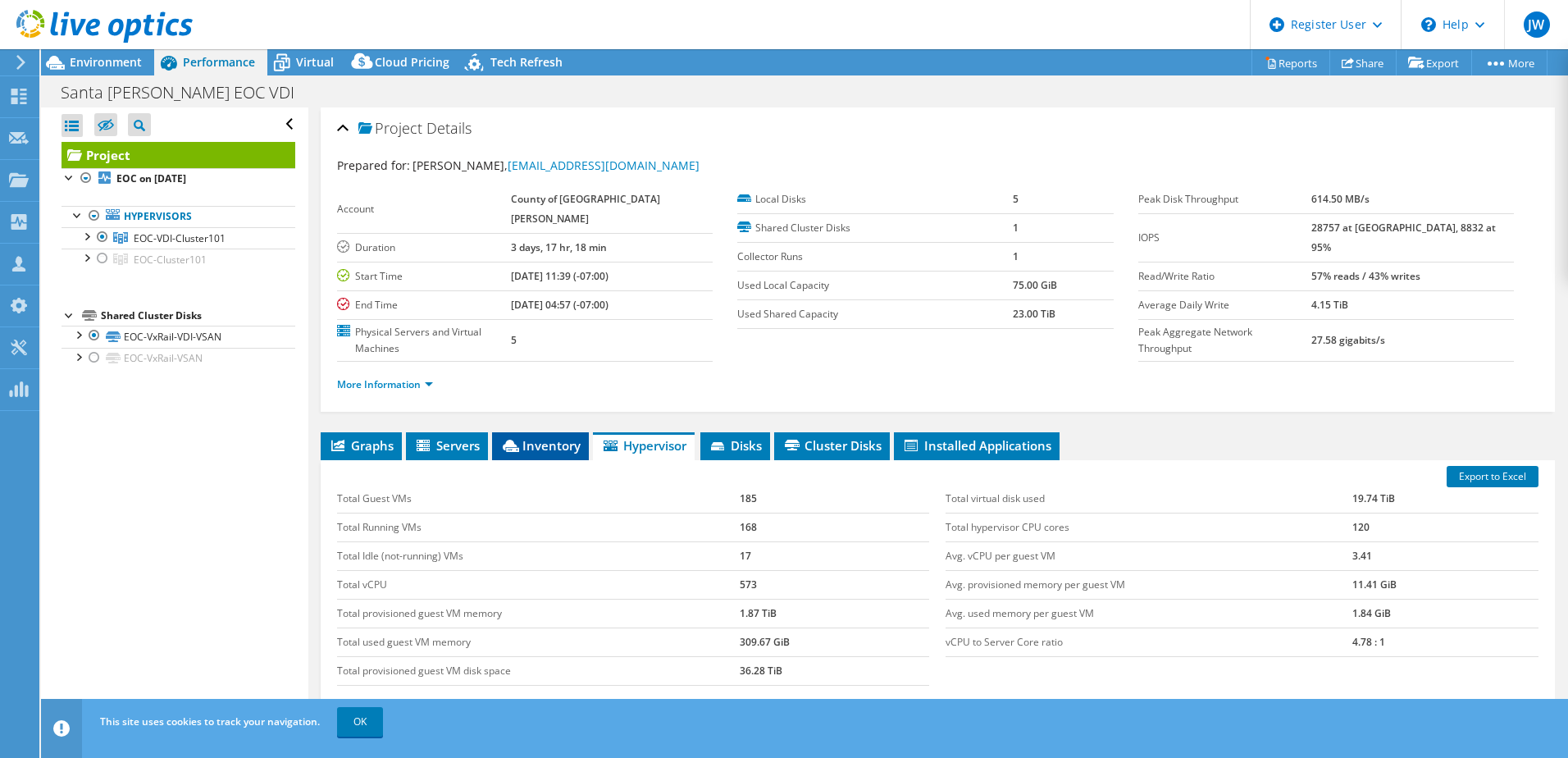
click at [532, 437] on span "Inventory" at bounding box center [541, 445] width 80 height 17
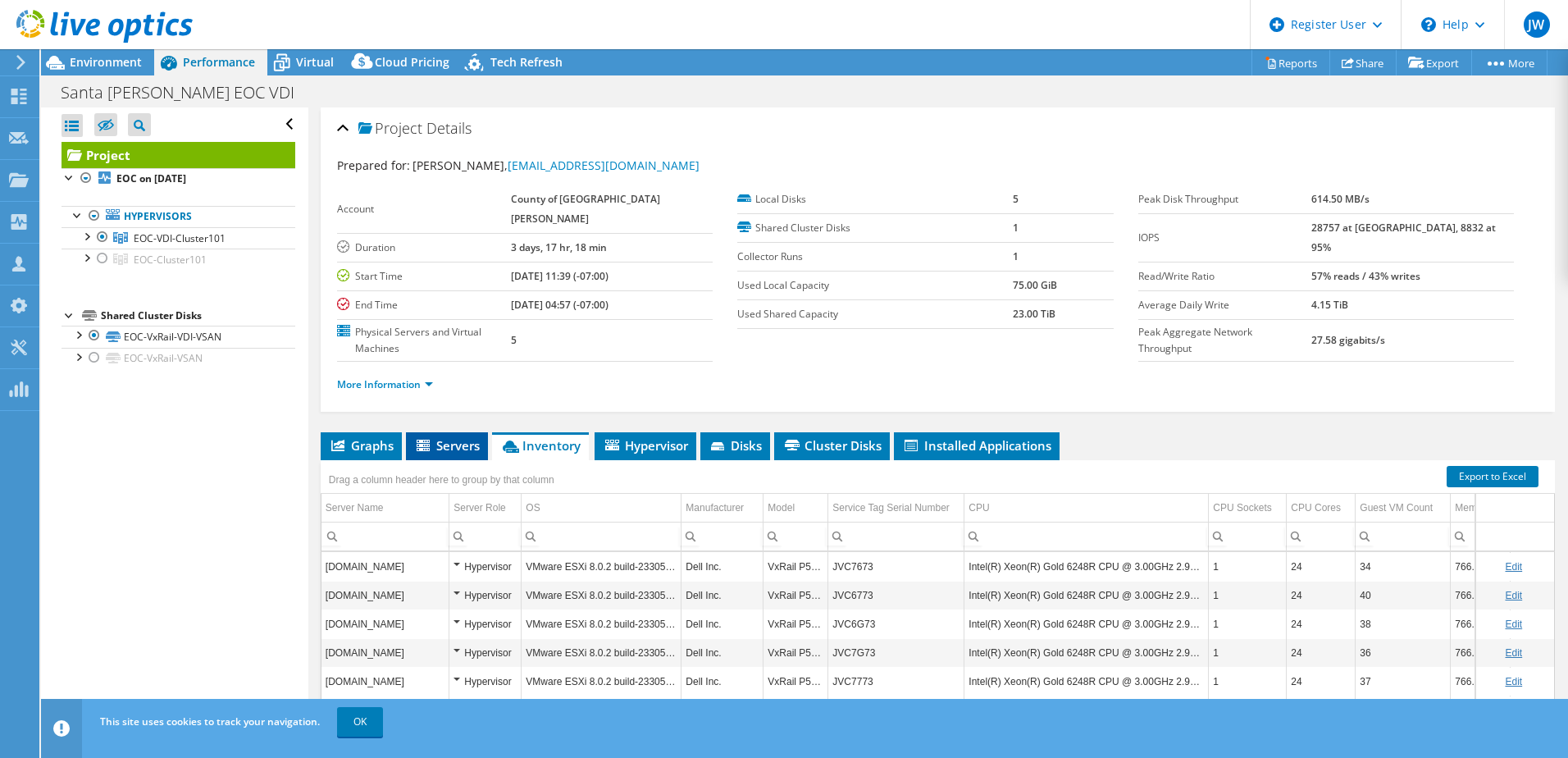
click at [455, 437] on span "Servers" at bounding box center [447, 445] width 66 height 17
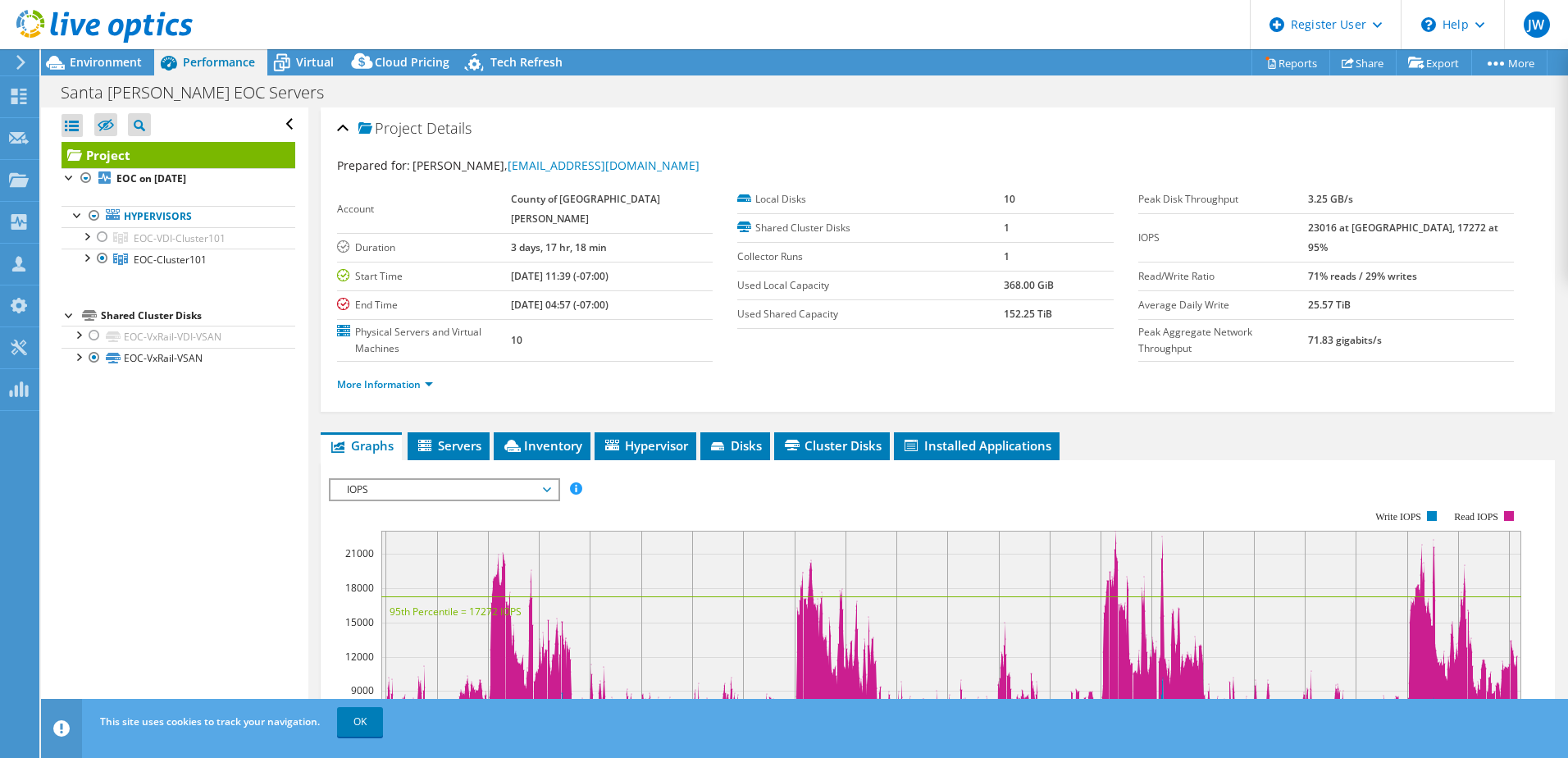
select select "USD"
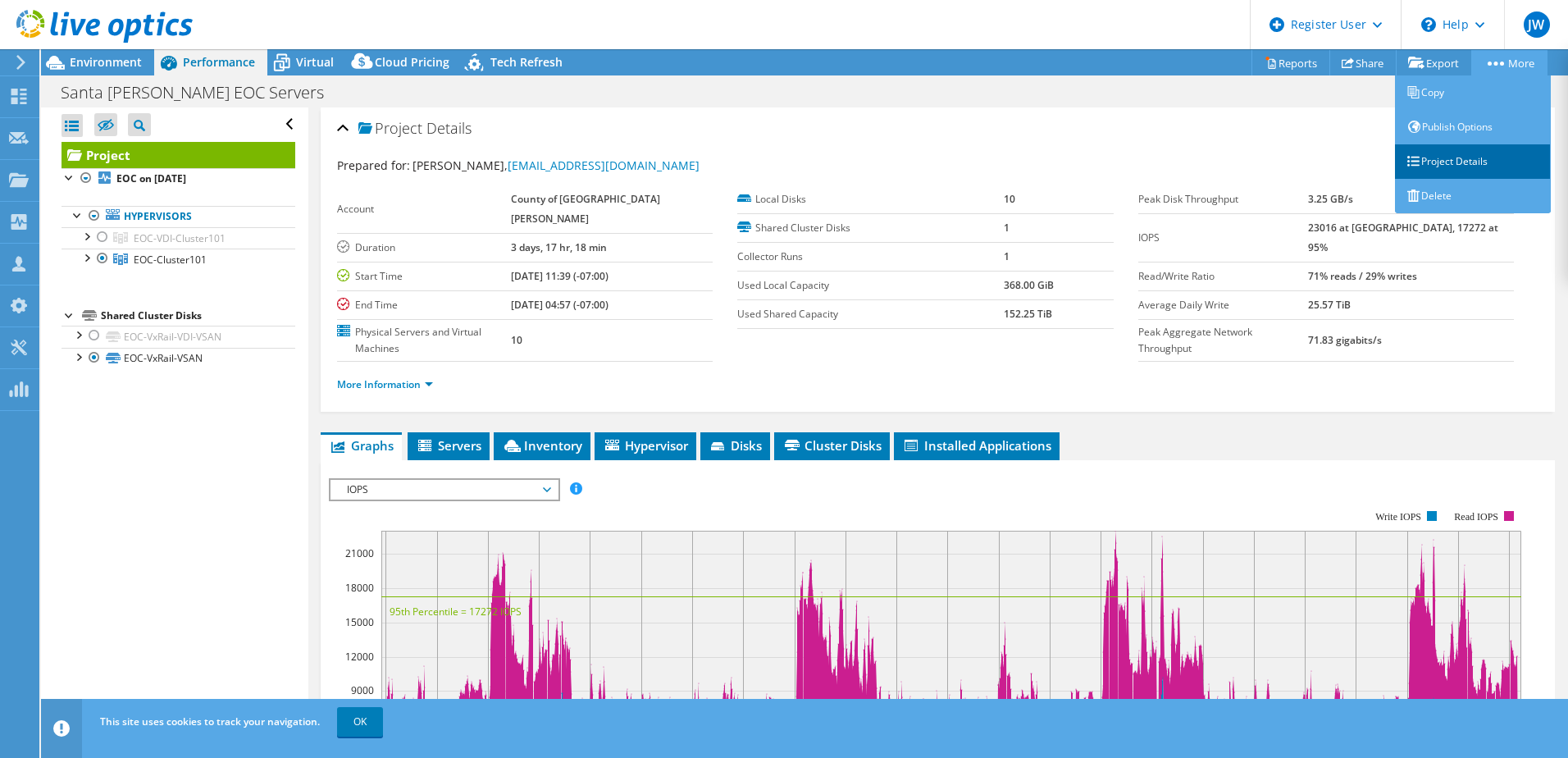
click at [1467, 155] on link "Project Details" at bounding box center [1473, 161] width 156 height 34
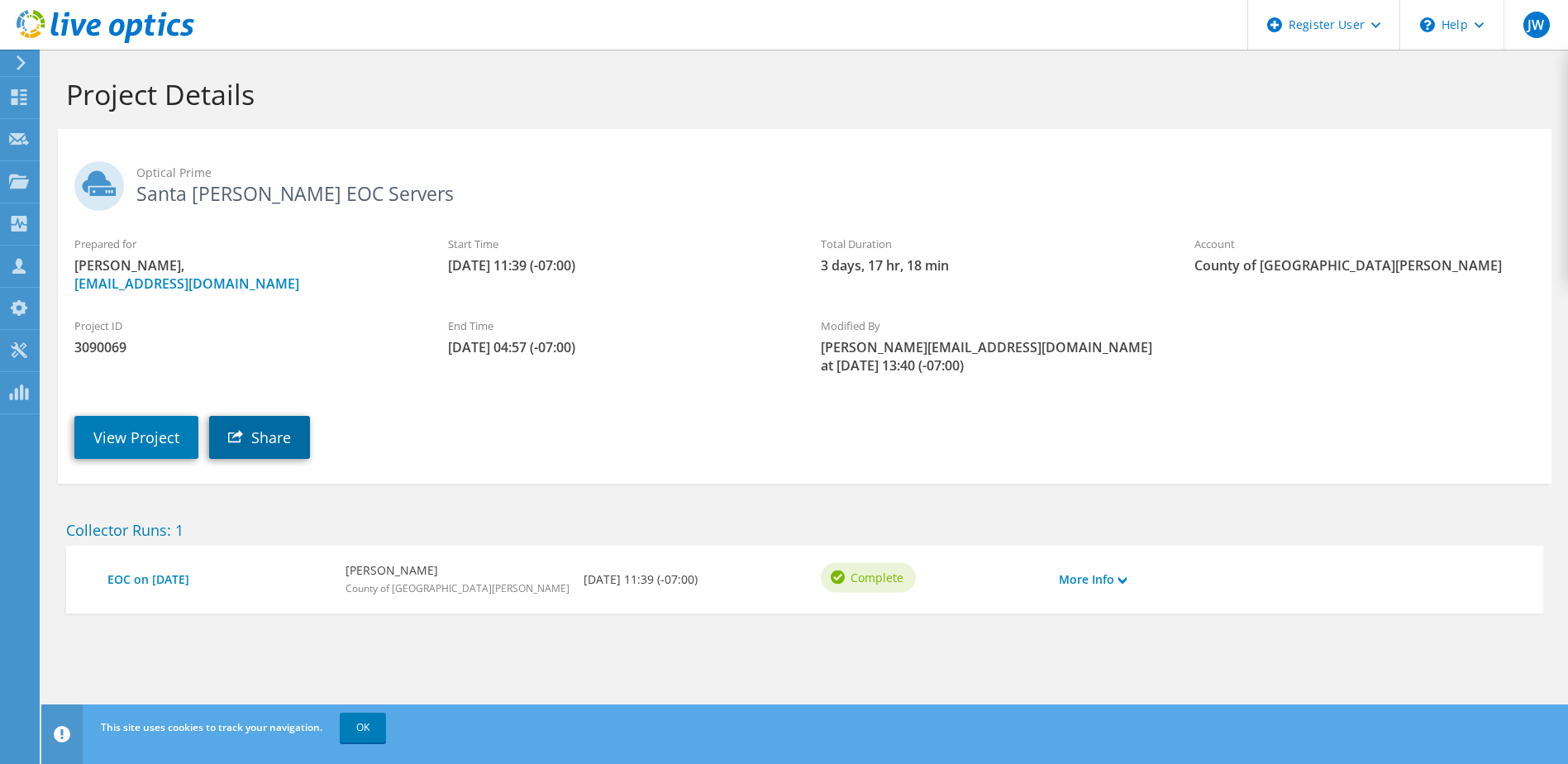
click at [285, 416] on link "Share" at bounding box center [260, 437] width 101 height 43
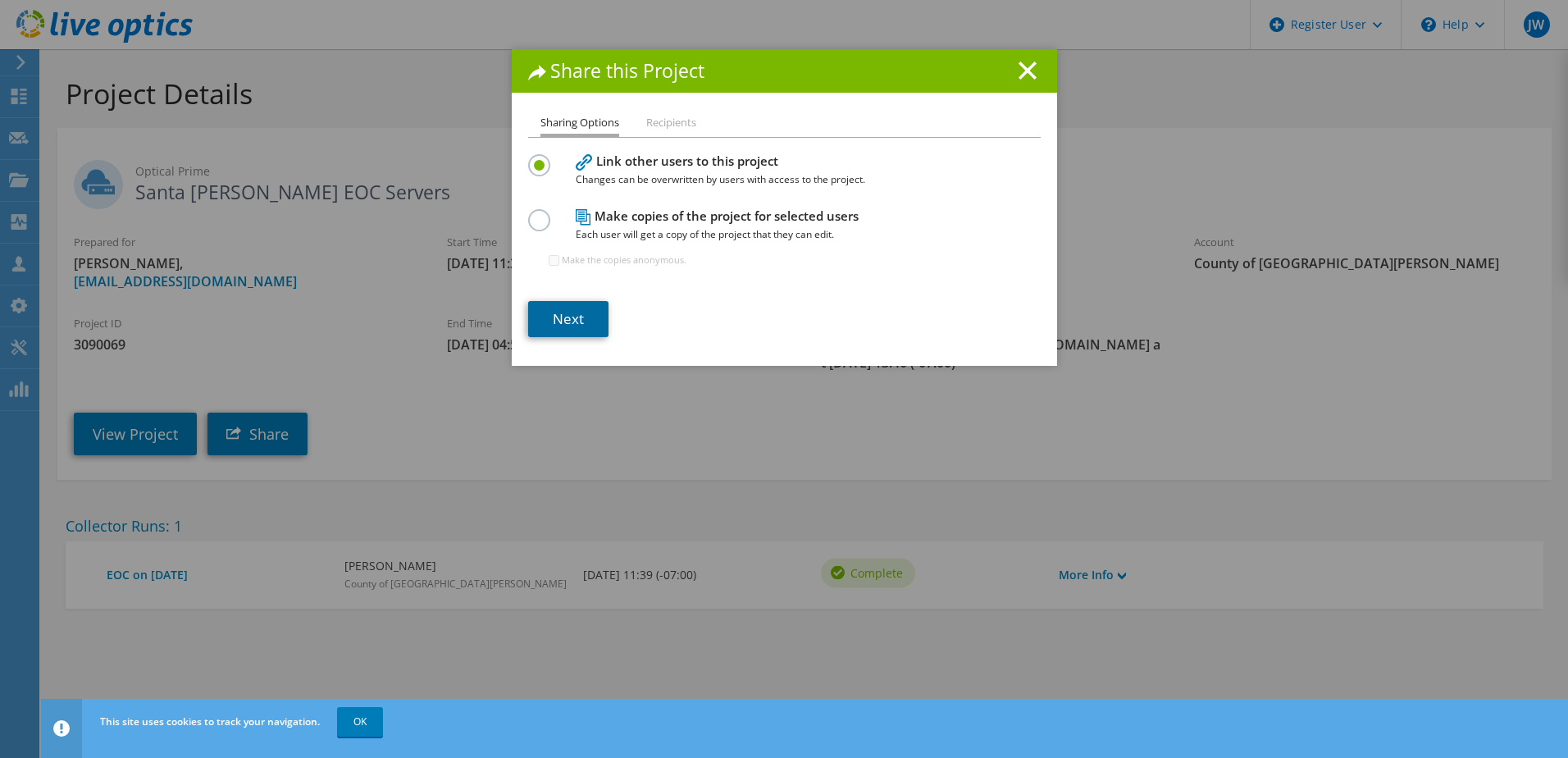
click at [554, 314] on link "Next" at bounding box center [568, 318] width 80 height 36
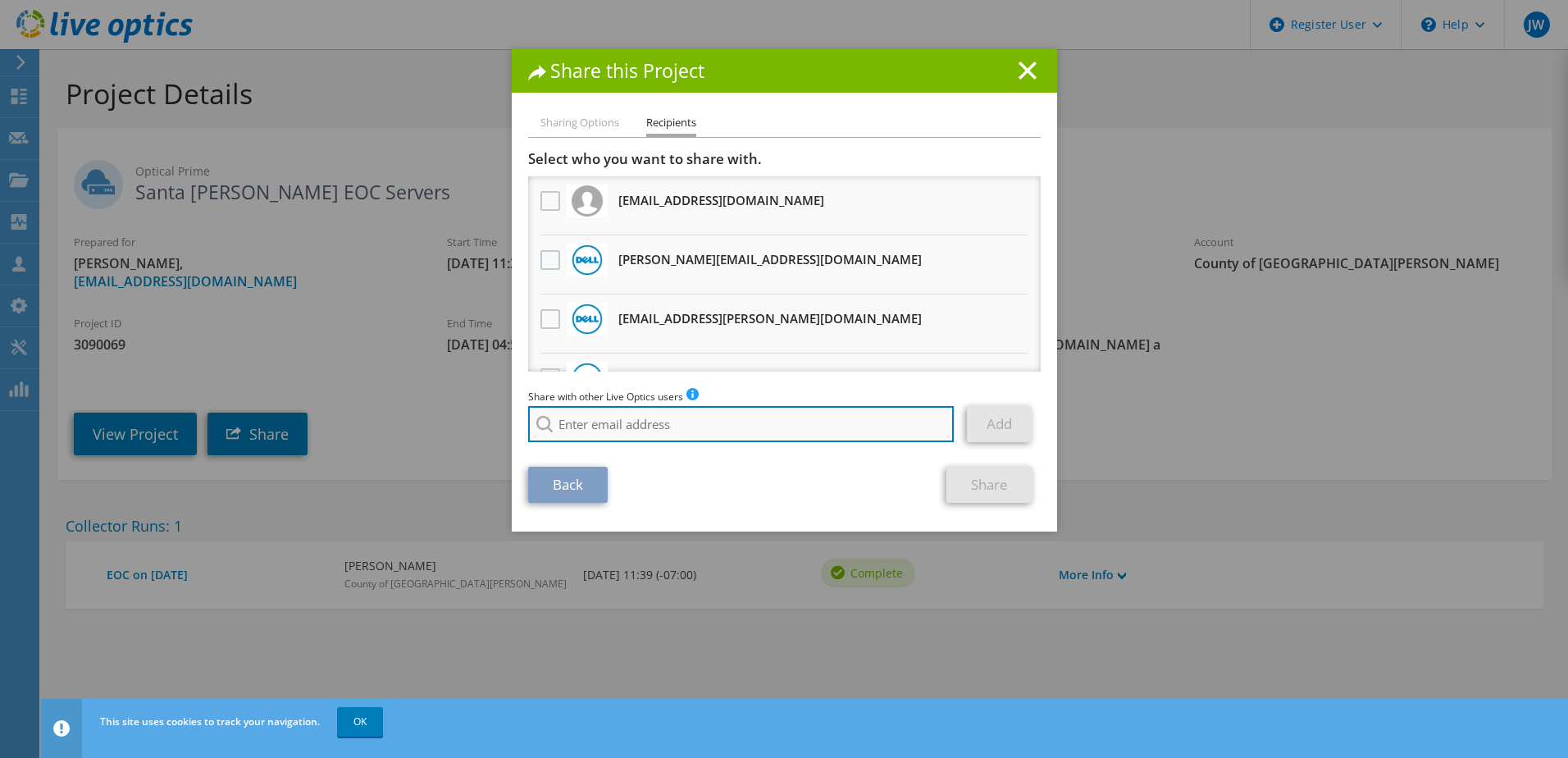
click at [614, 412] on input "search" at bounding box center [741, 424] width 427 height 36
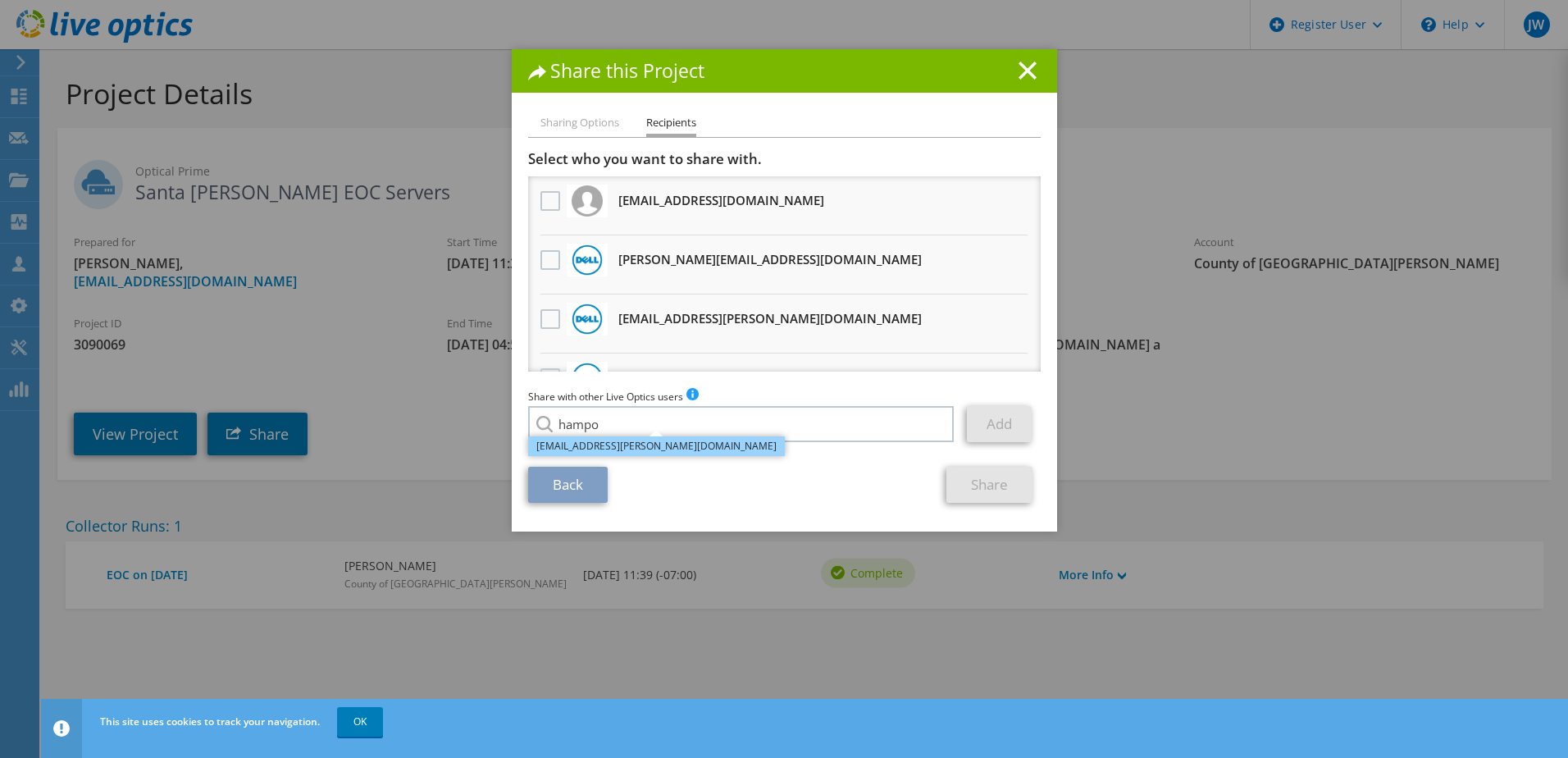
click at [587, 445] on li "[EMAIL_ADDRESS][PERSON_NAME][DOMAIN_NAME]" at bounding box center [656, 447] width 257 height 20
type input "[EMAIL_ADDRESS][PERSON_NAME][DOMAIN_NAME]"
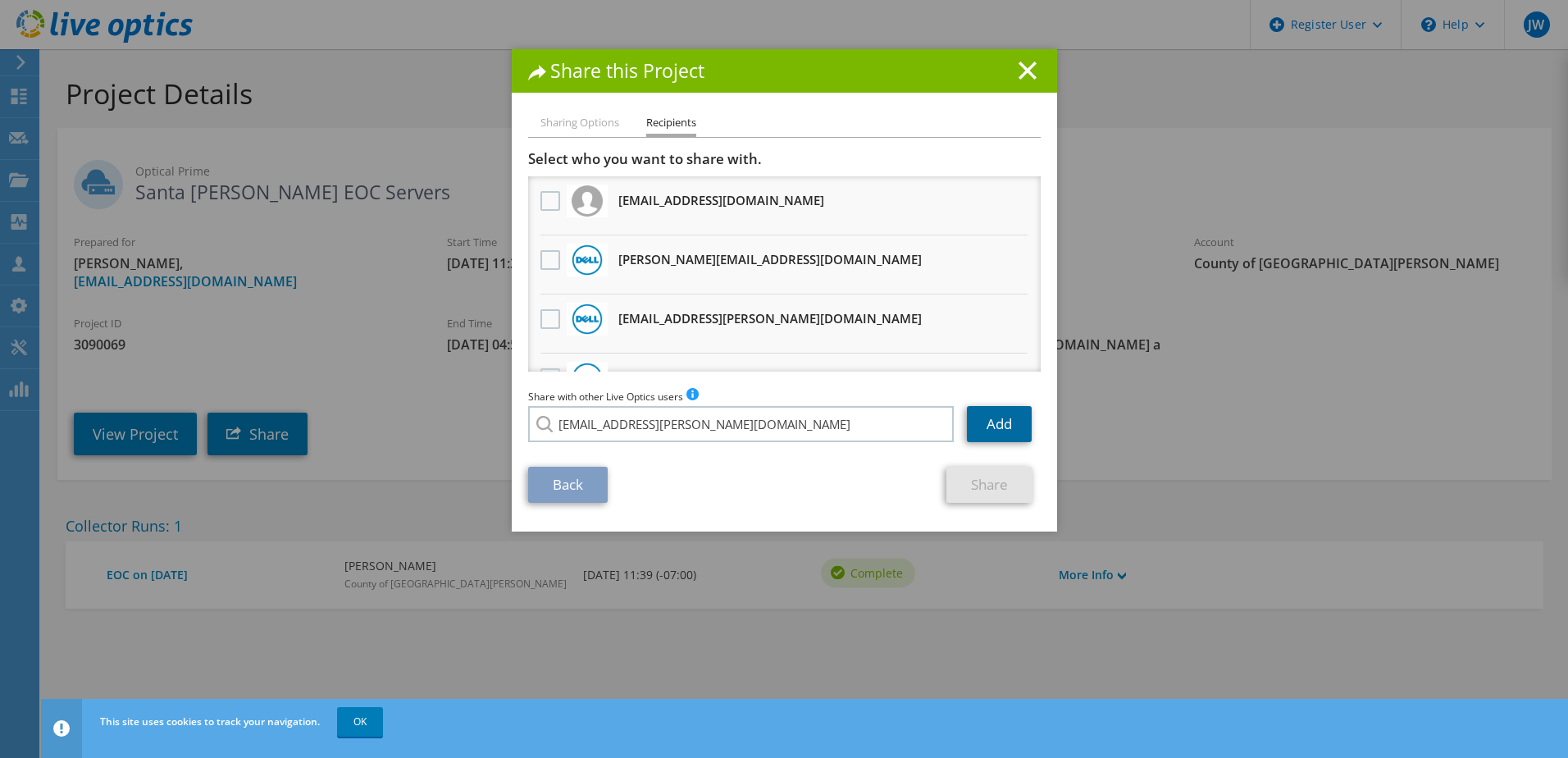
click at [995, 423] on link "Add" at bounding box center [999, 424] width 65 height 36
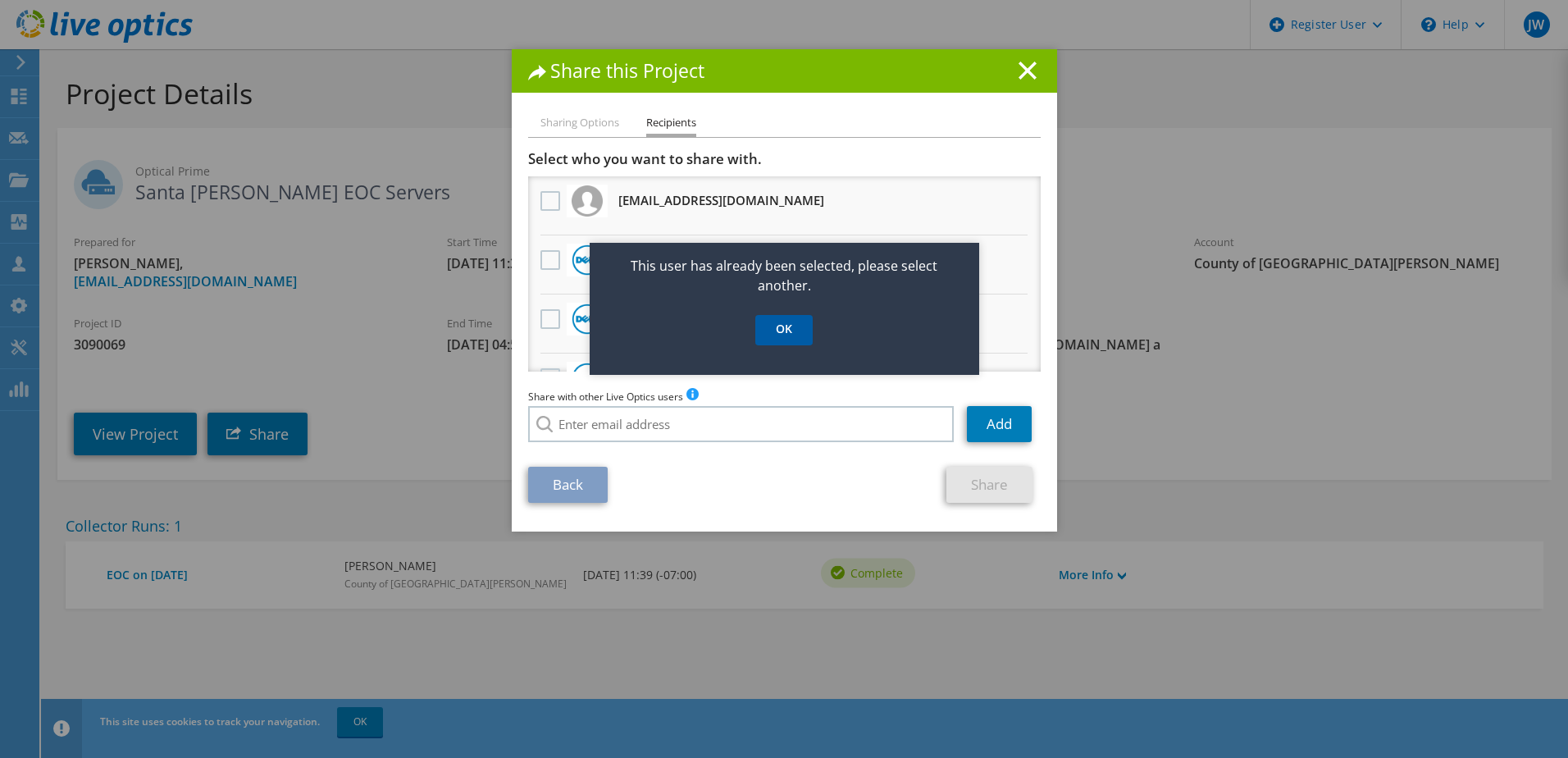
click at [785, 334] on link "OK" at bounding box center [784, 330] width 58 height 30
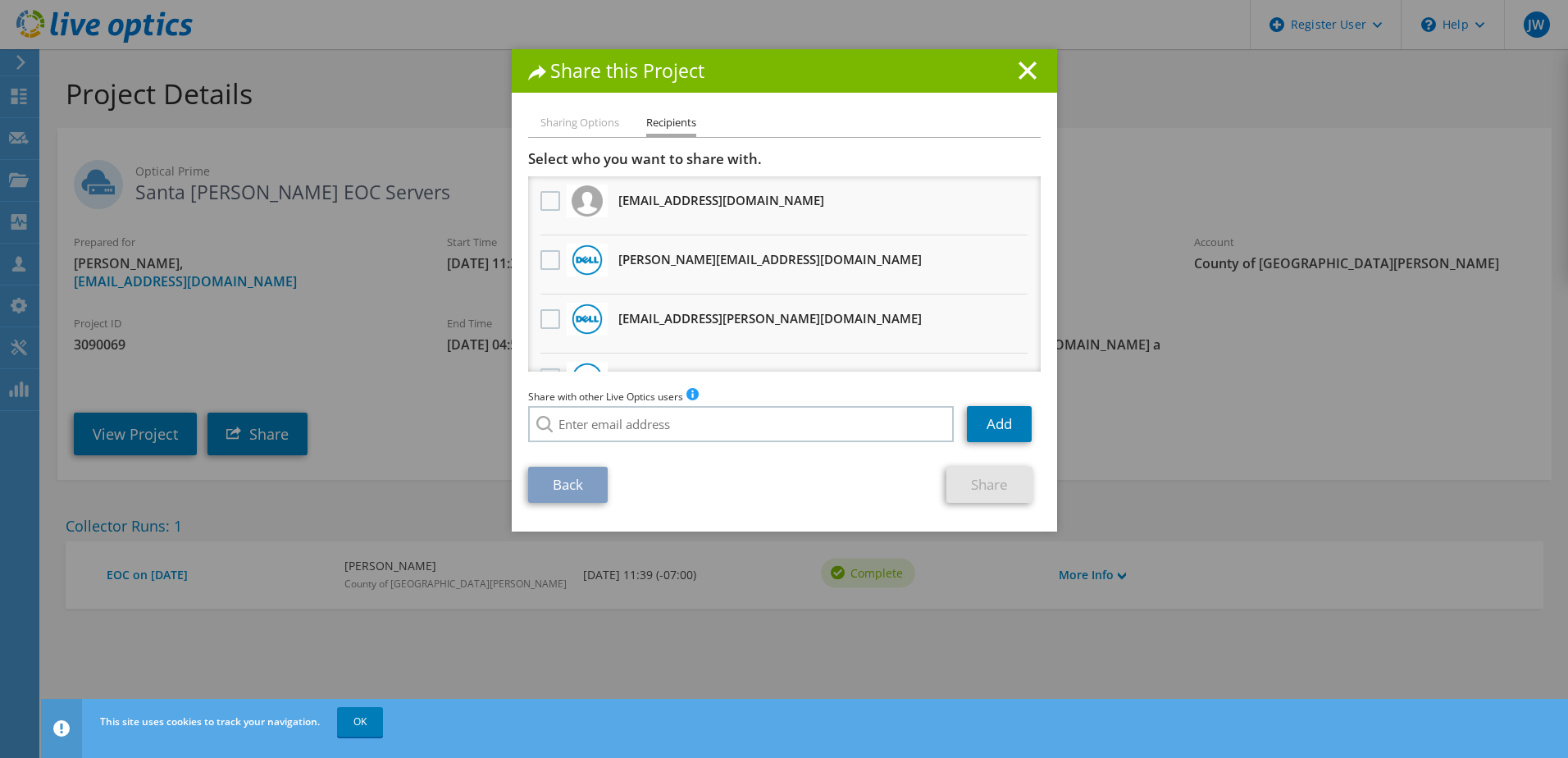
click at [1014, 80] on h1 "Share this Project" at bounding box center [784, 71] width 512 height 19
click at [1023, 74] on line at bounding box center [1027, 71] width 17 height 17
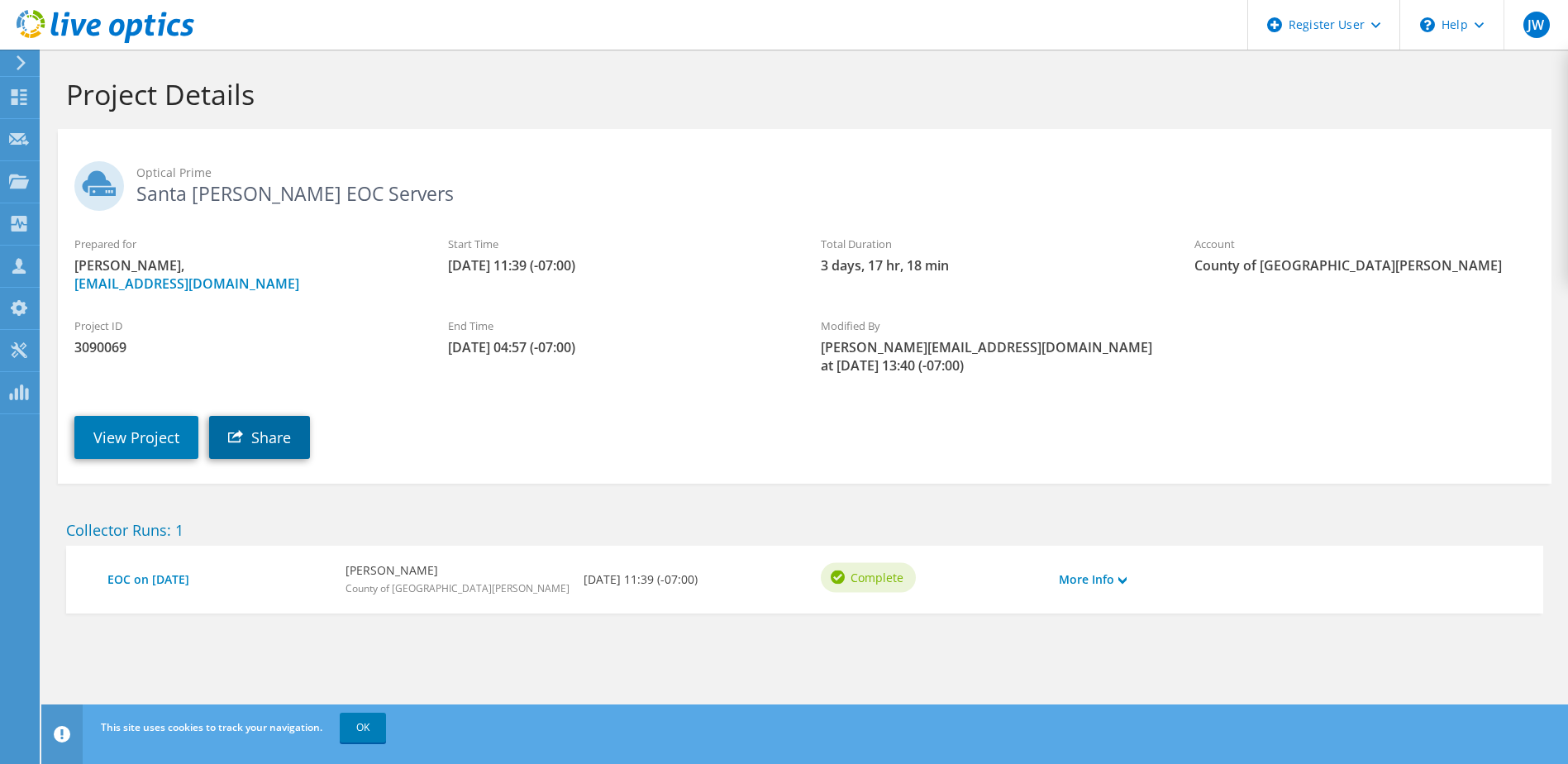
click at [258, 416] on link "Share" at bounding box center [260, 437] width 101 height 43
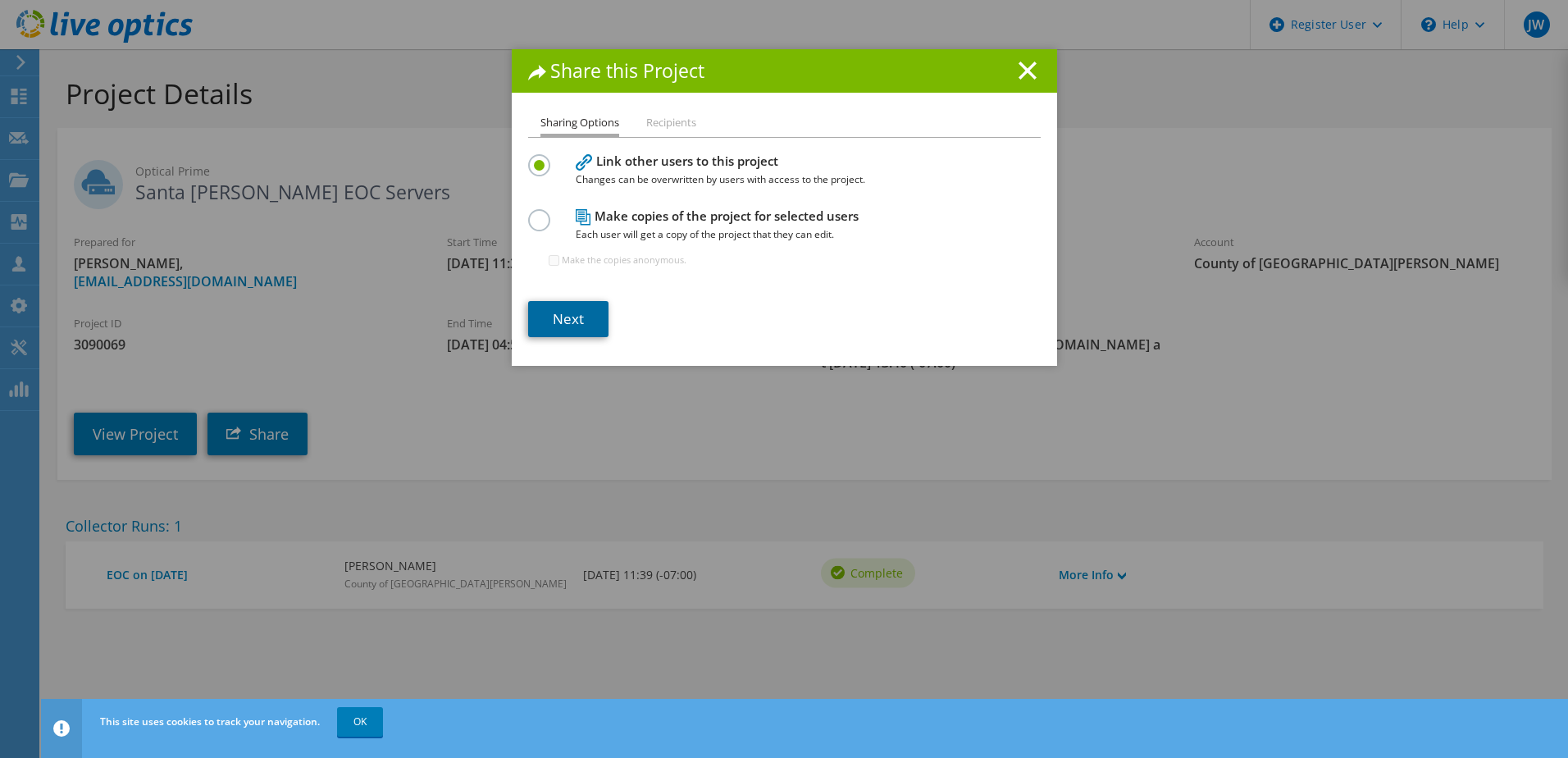
click at [565, 325] on link "Next" at bounding box center [568, 318] width 80 height 36
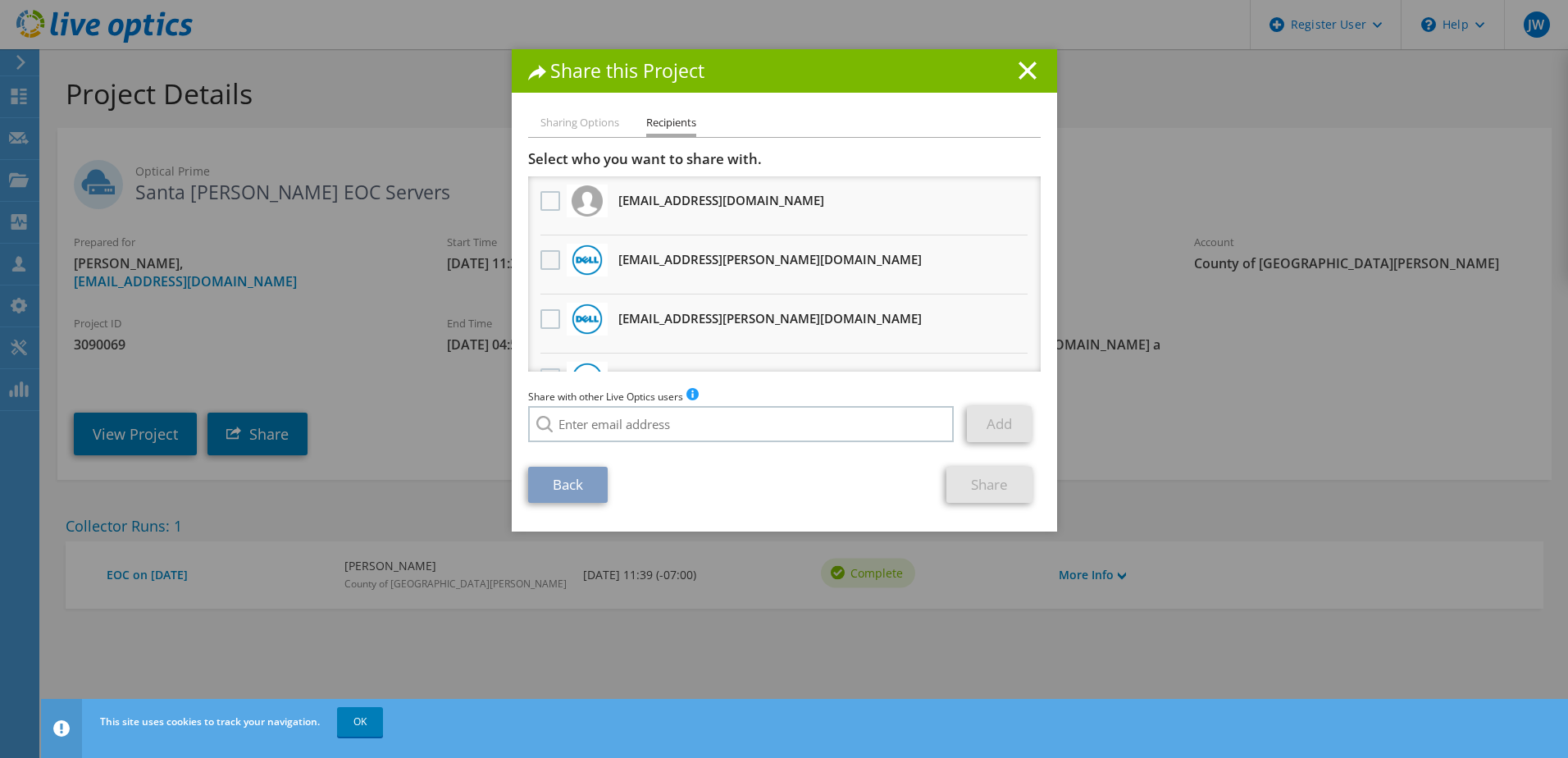
click at [541, 260] on label at bounding box center [552, 260] width 24 height 20
click at [0, 0] on input "checkbox" at bounding box center [0, 0] width 0 height 0
click at [543, 318] on label at bounding box center [552, 319] width 24 height 20
click at [0, 0] on input "checkbox" at bounding box center [0, 0] width 0 height 0
click at [992, 485] on link "Share" at bounding box center [990, 485] width 86 height 36
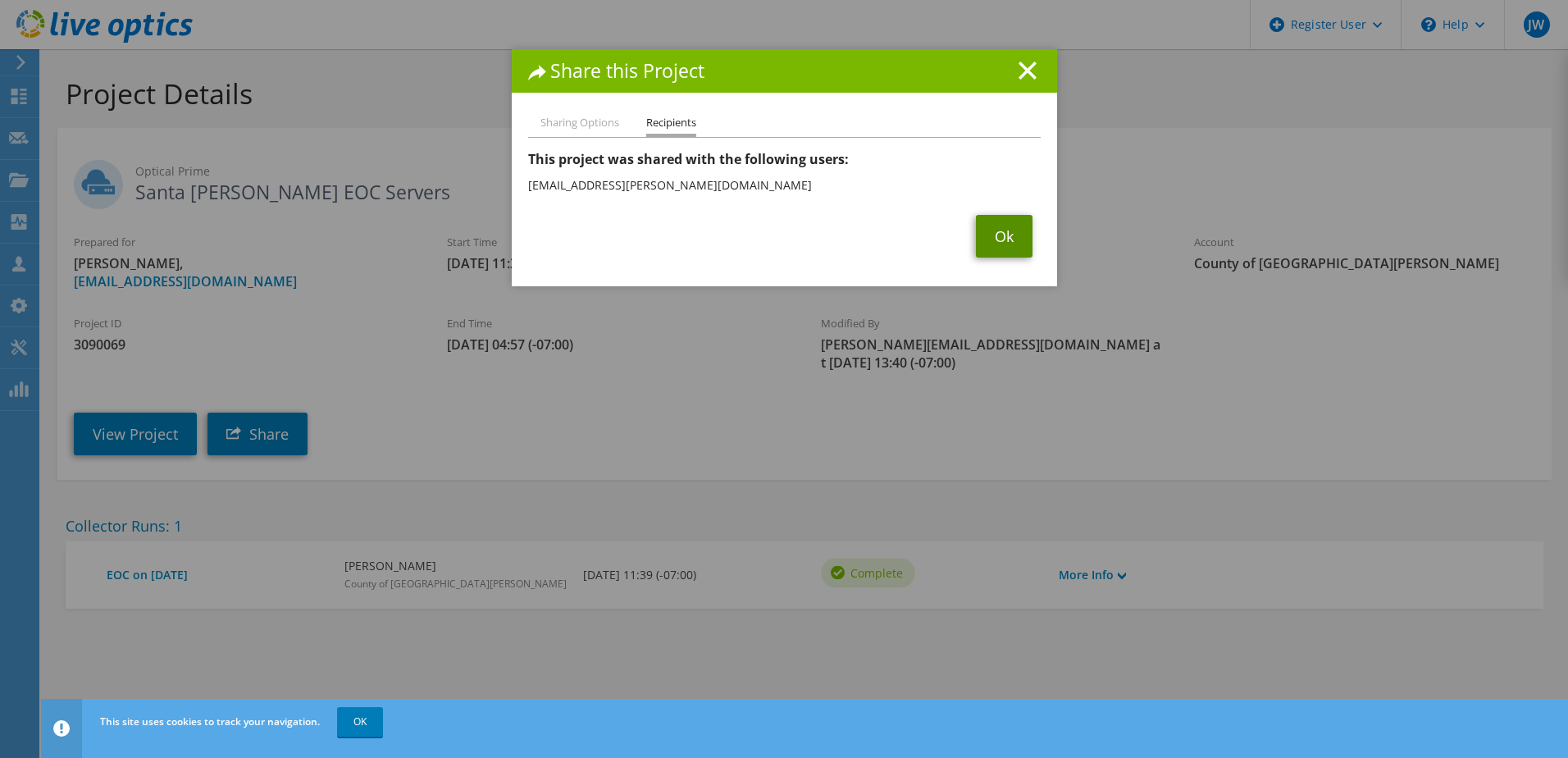
click at [990, 233] on link "Ok" at bounding box center [1005, 236] width 57 height 43
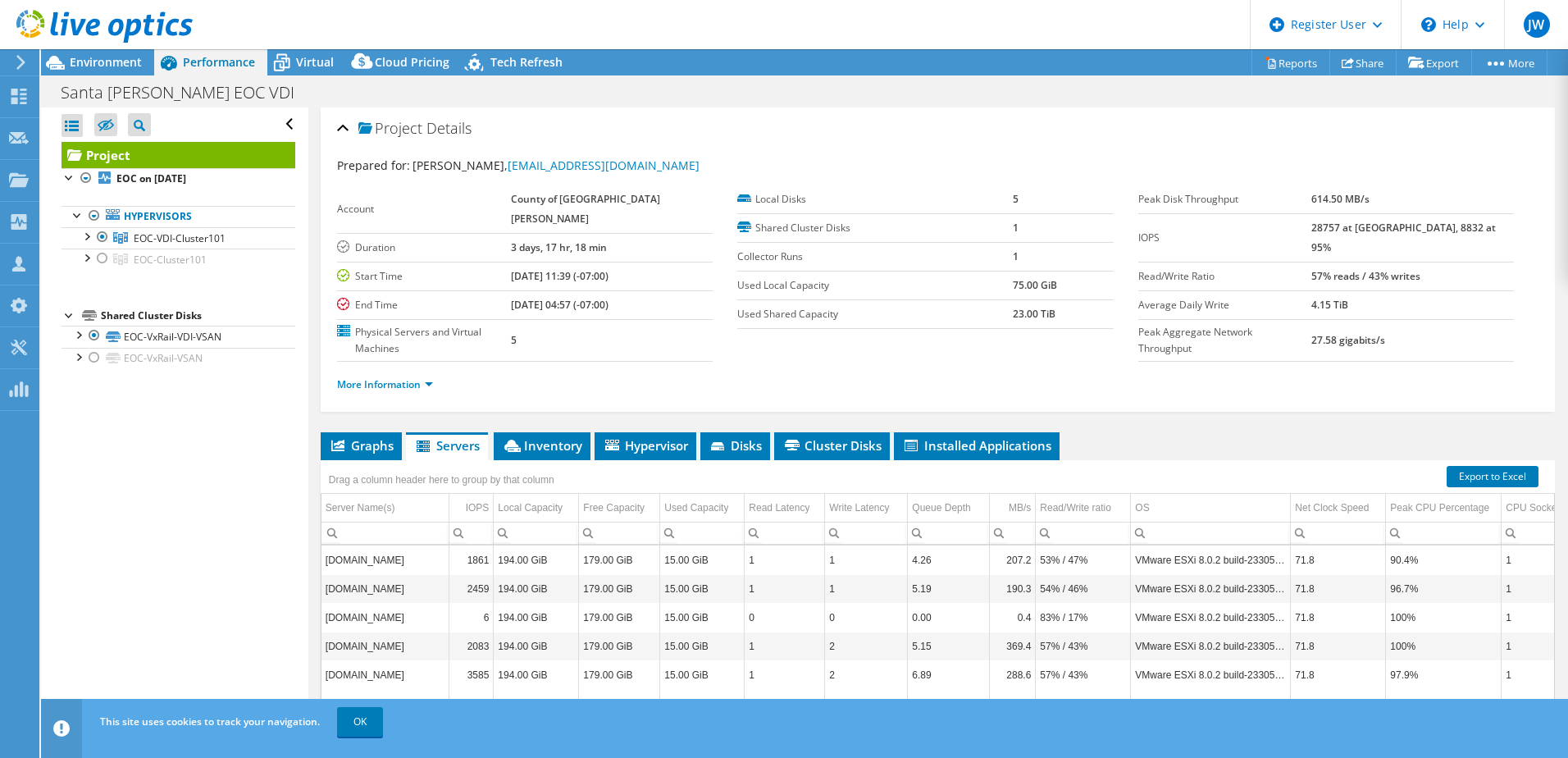
select select "USD"
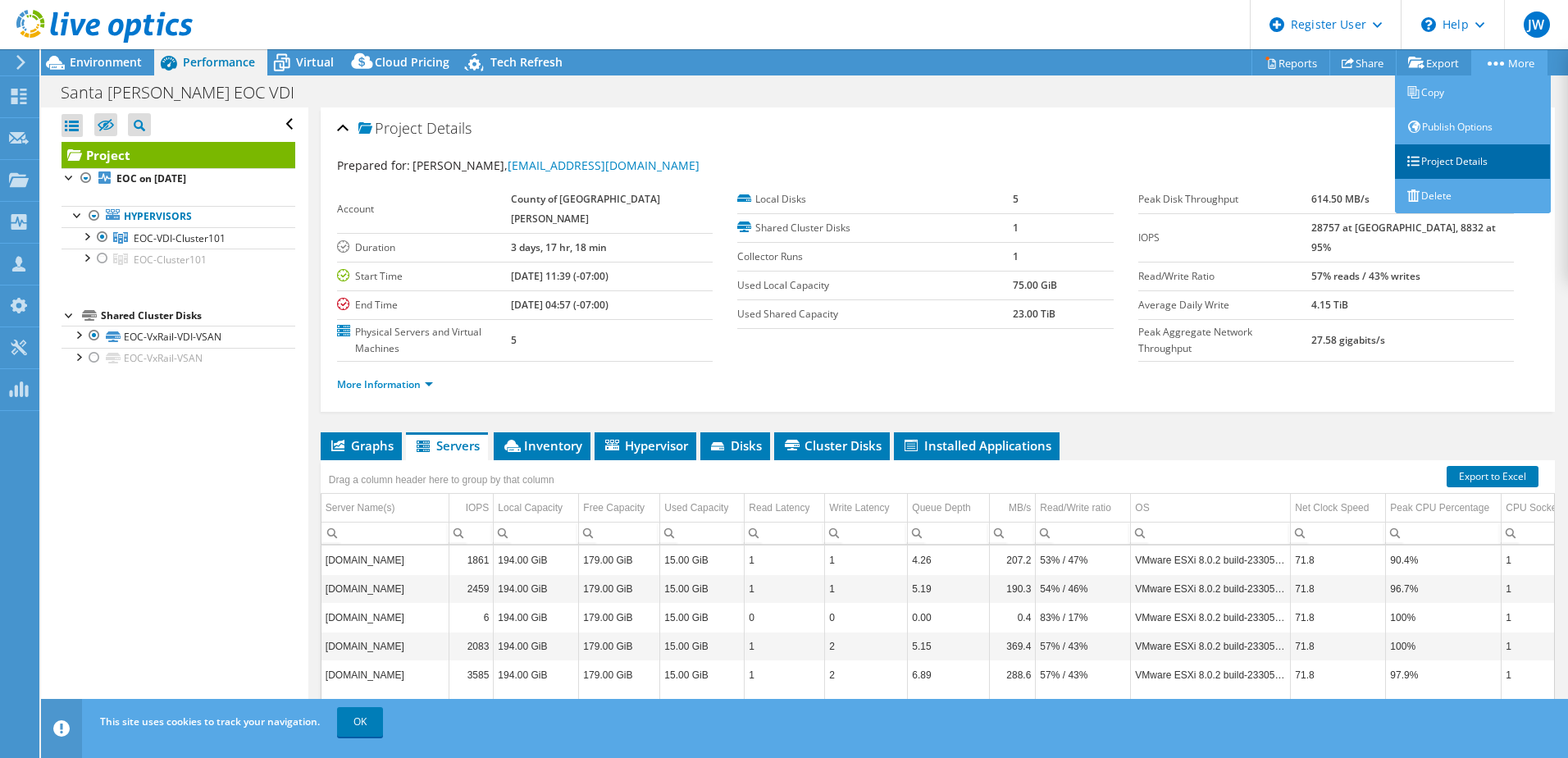
click at [1473, 171] on link "Project Details" at bounding box center [1473, 161] width 156 height 34
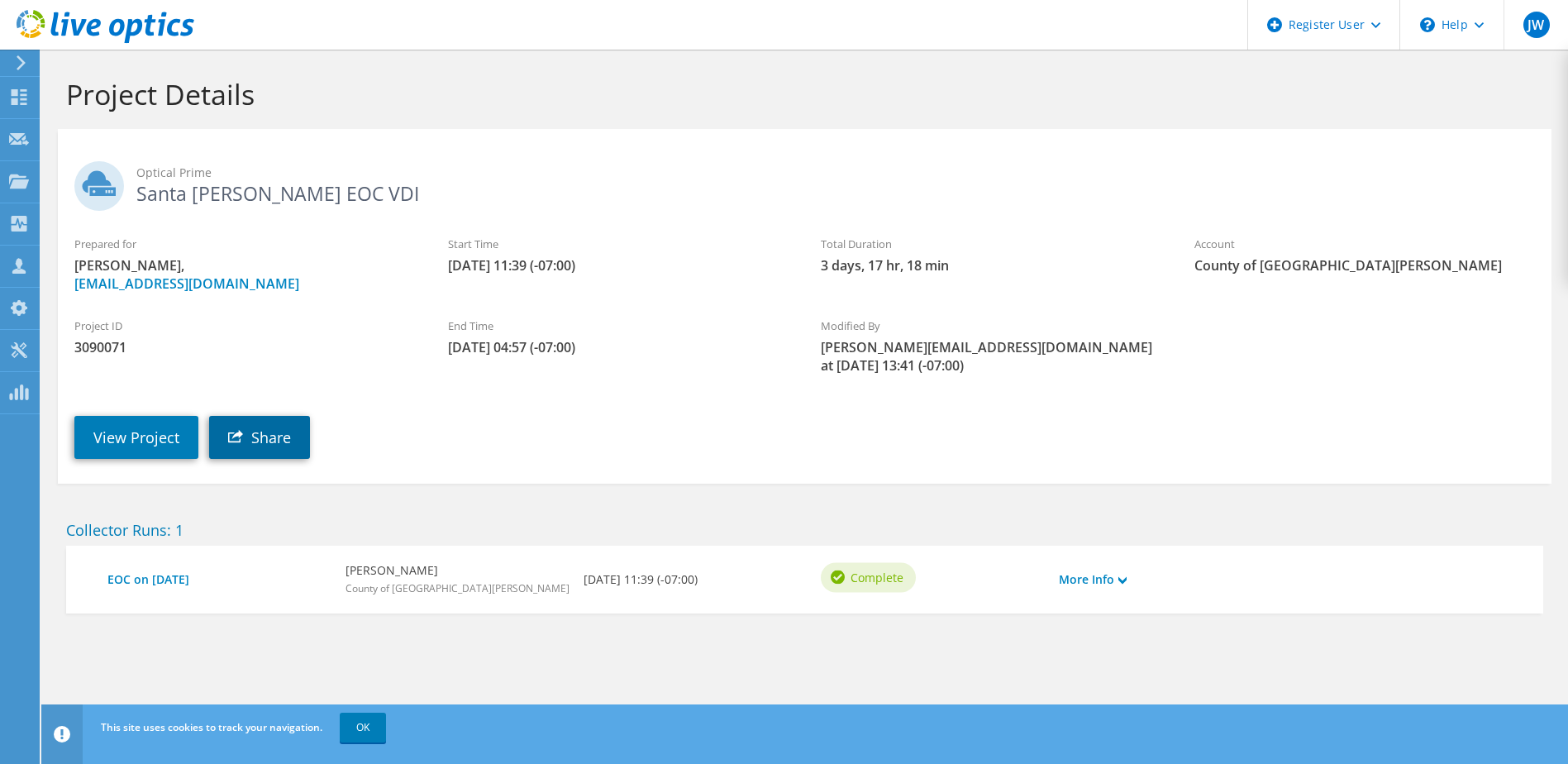
click at [257, 419] on link "Share" at bounding box center [260, 437] width 101 height 43
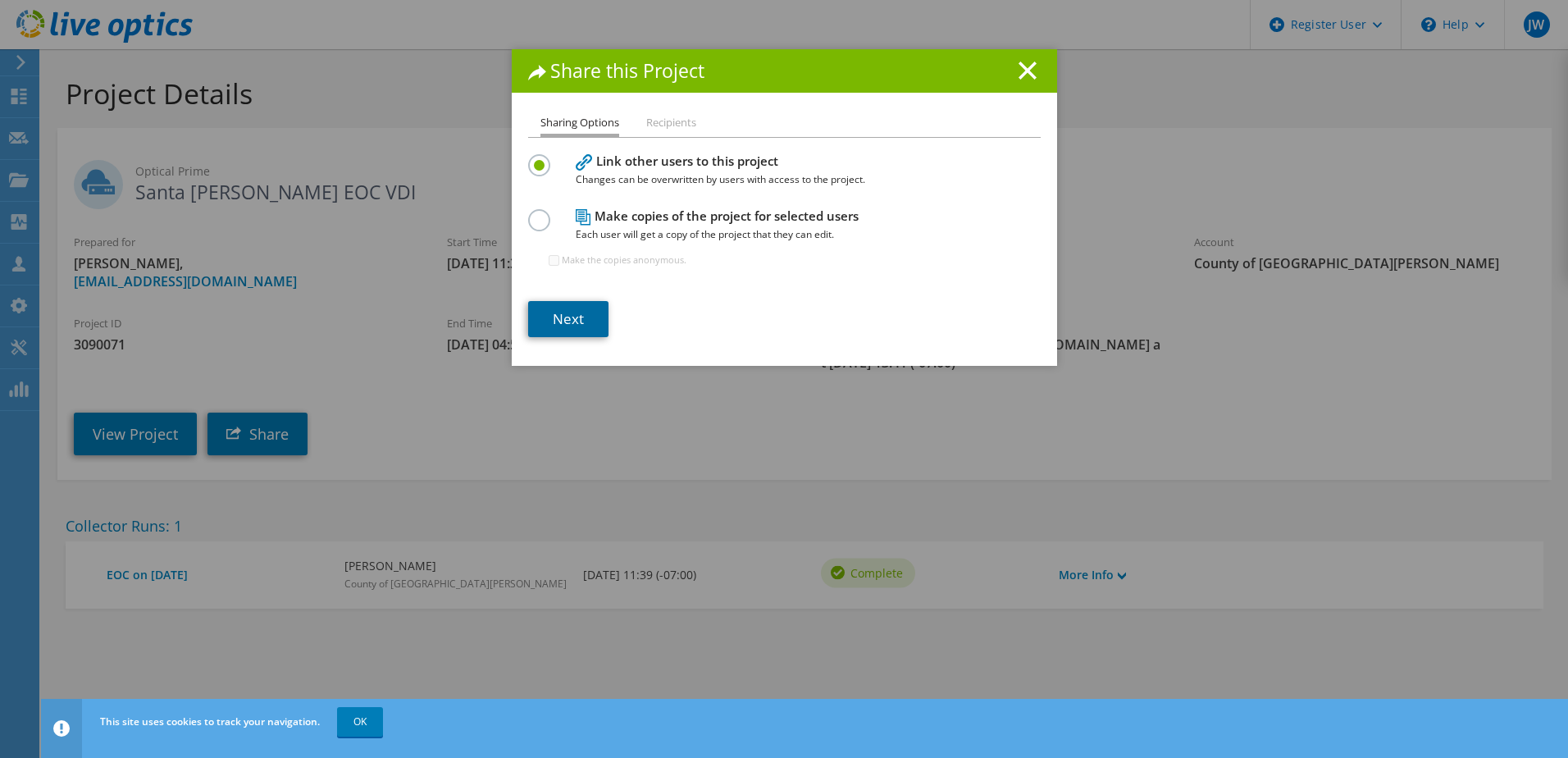
click at [573, 318] on link "Next" at bounding box center [568, 318] width 80 height 36
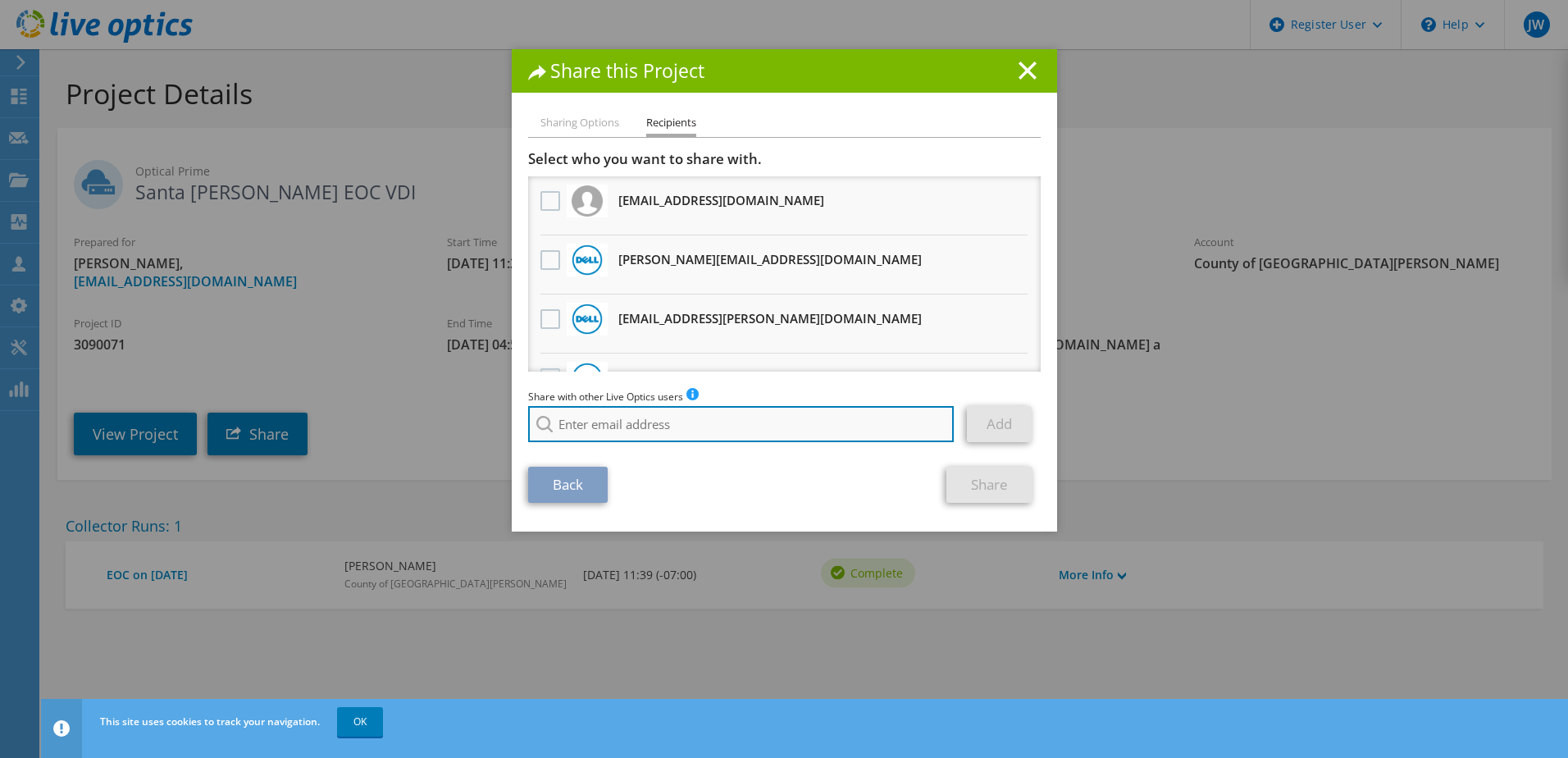
click at [596, 430] on input "search" at bounding box center [741, 424] width 427 height 36
click at [588, 445] on li "[EMAIL_ADDRESS][PERSON_NAME][DOMAIN_NAME]" at bounding box center [656, 436] width 257 height 20
type input "[EMAIL_ADDRESS][PERSON_NAME][DOMAIN_NAME]"
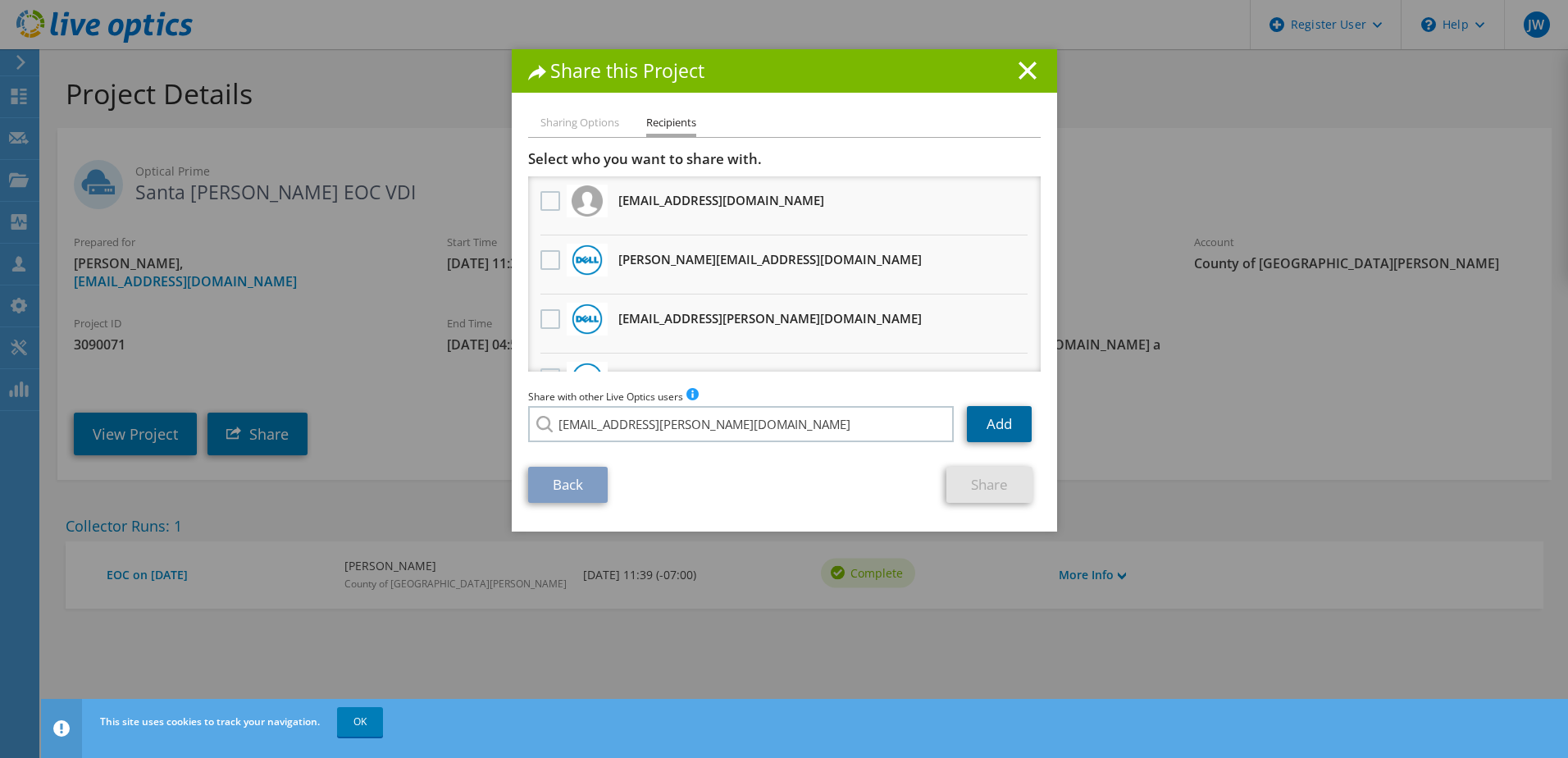
click at [987, 429] on link "Add" at bounding box center [999, 424] width 65 height 36
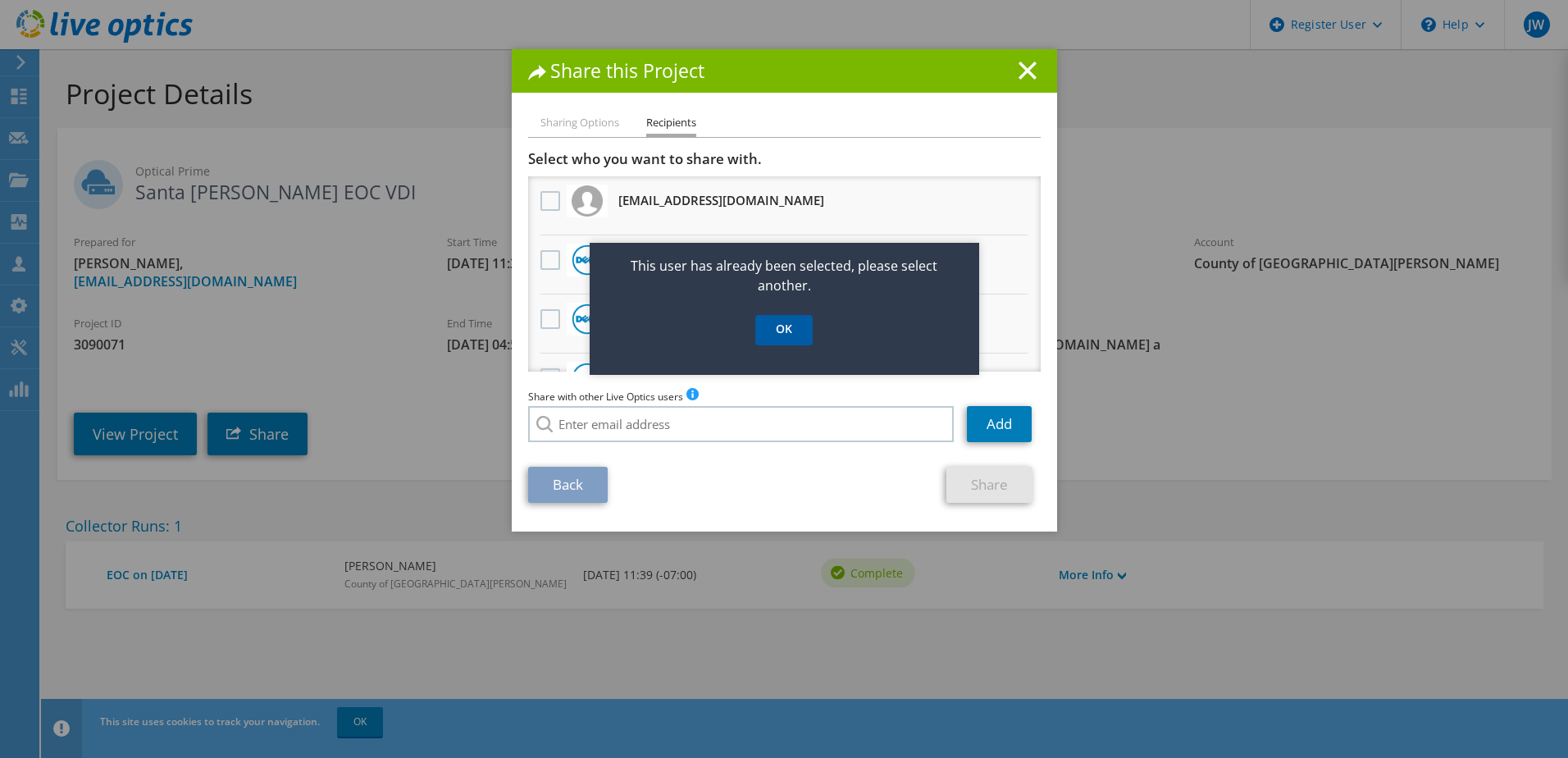
click at [780, 315] on link "OK" at bounding box center [784, 330] width 58 height 30
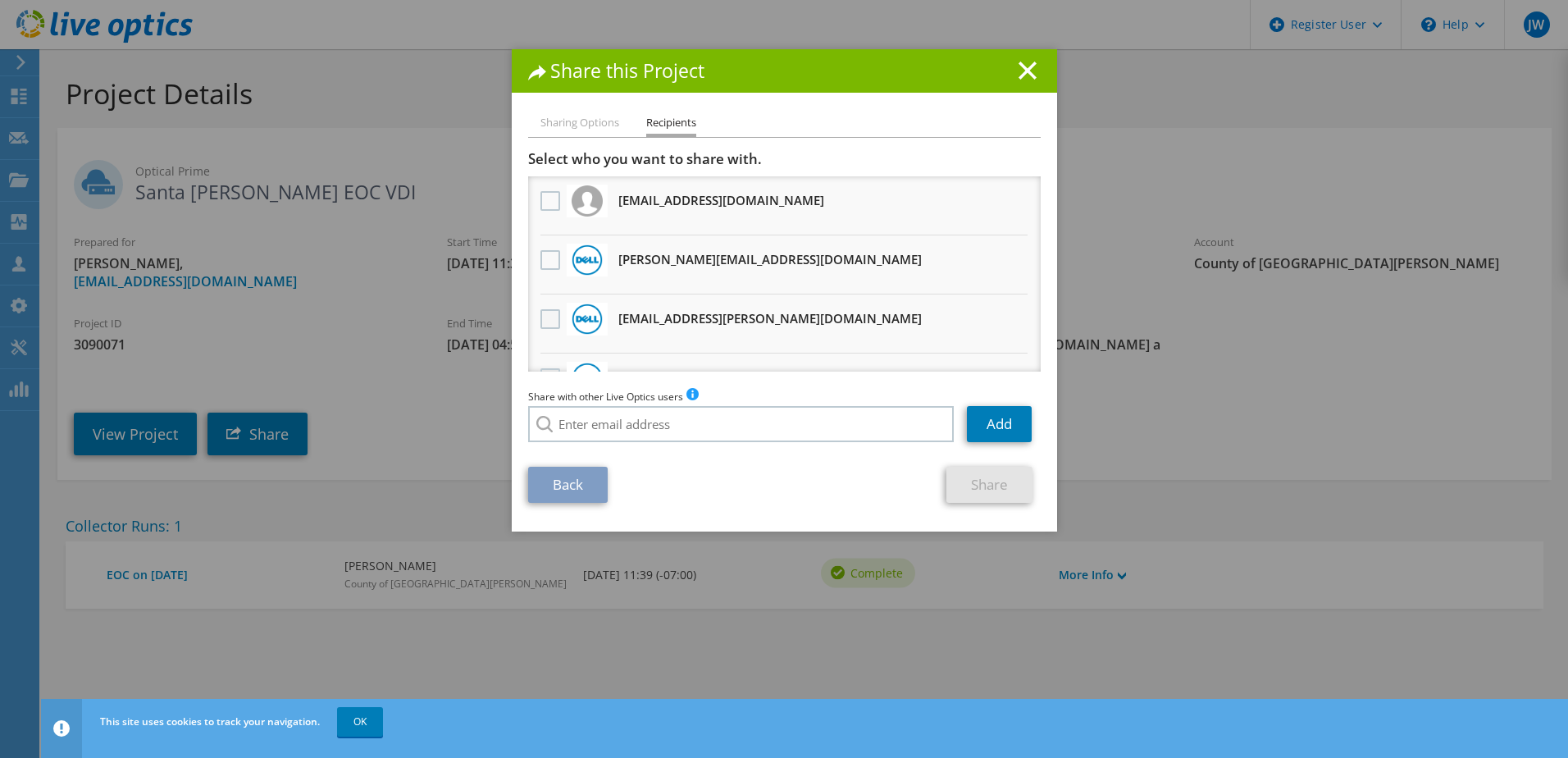
click at [547, 325] on label at bounding box center [552, 319] width 24 height 20
click at [0, 0] on input "checkbox" at bounding box center [0, 0] width 0 height 0
click at [987, 497] on link "Share" at bounding box center [990, 485] width 86 height 36
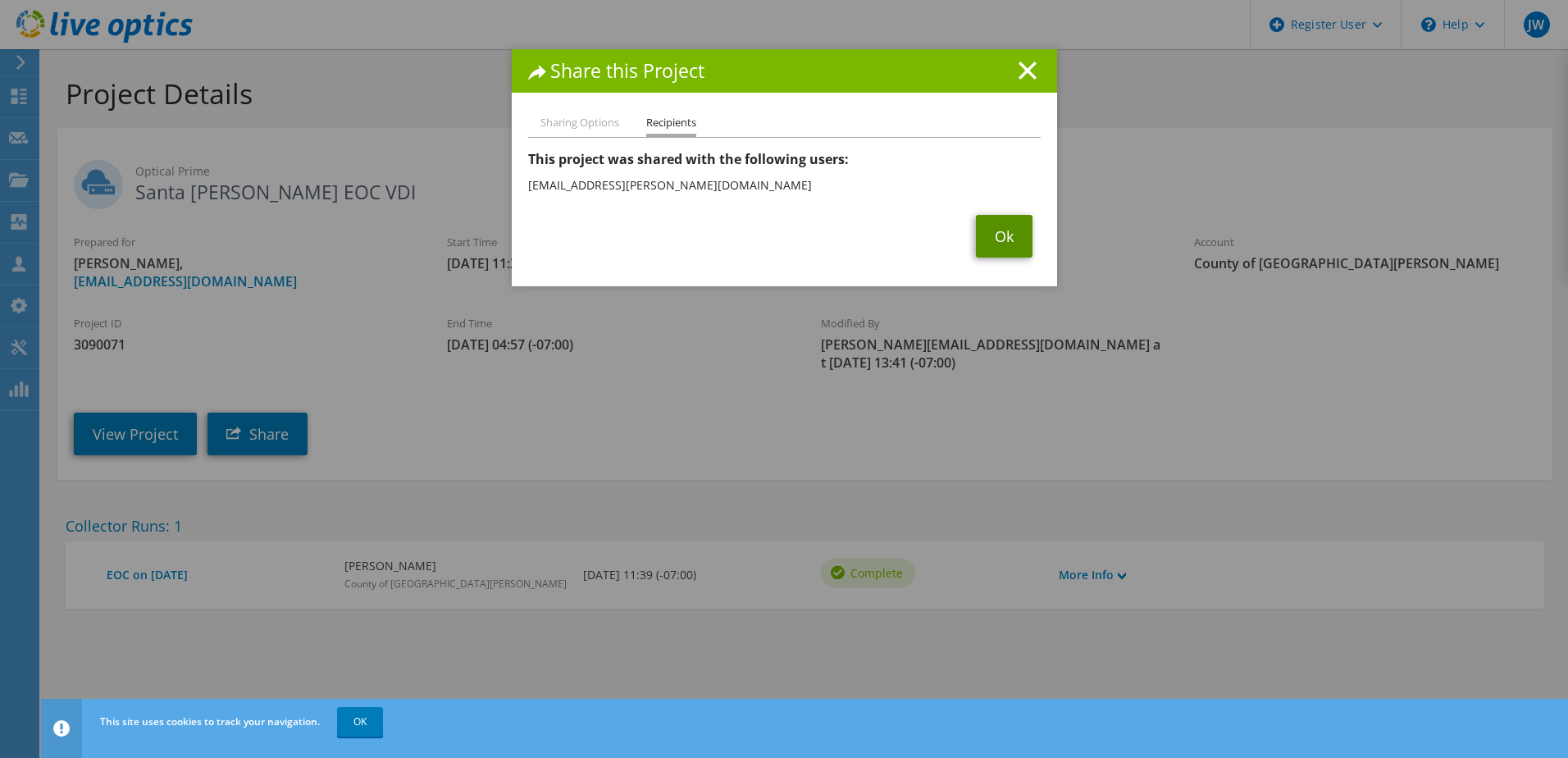
click at [997, 227] on link "Ok" at bounding box center [1005, 236] width 57 height 43
